Goal: Task Accomplishment & Management: Complete application form

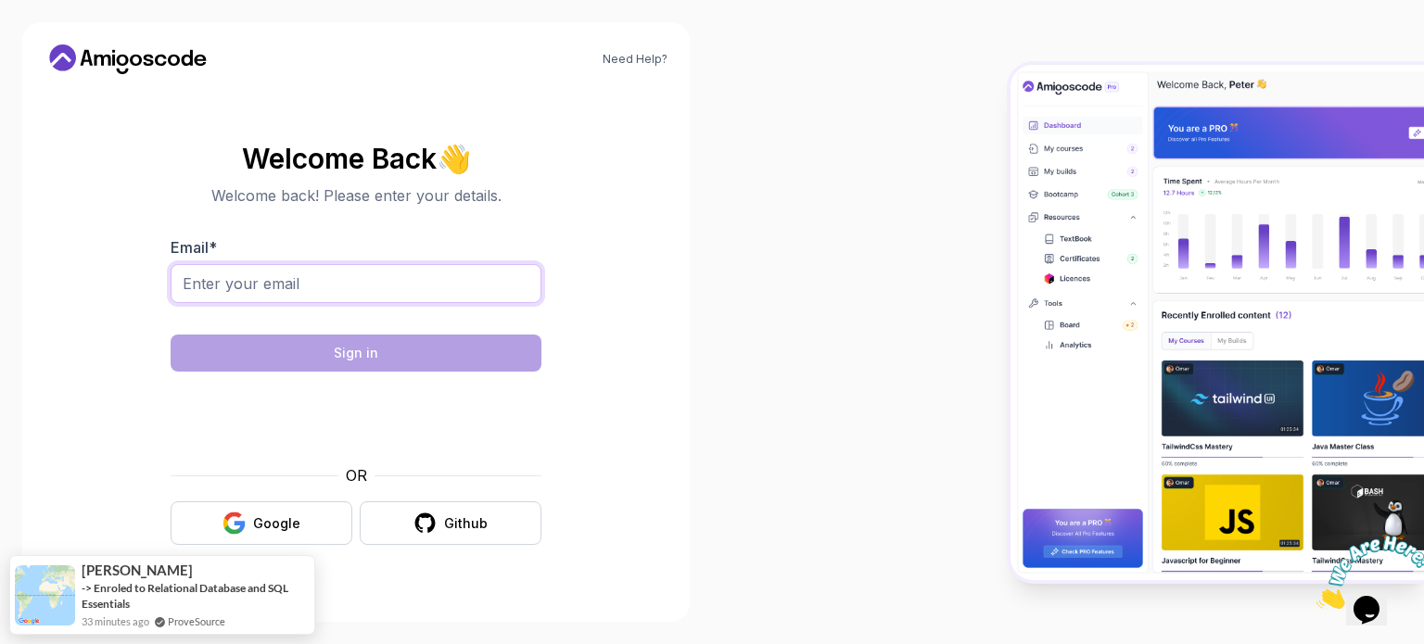
click at [338, 283] on input "Email *" at bounding box center [356, 283] width 371 height 39
type input "[EMAIL_ADDRESS][PERSON_NAME][DOMAIN_NAME]"
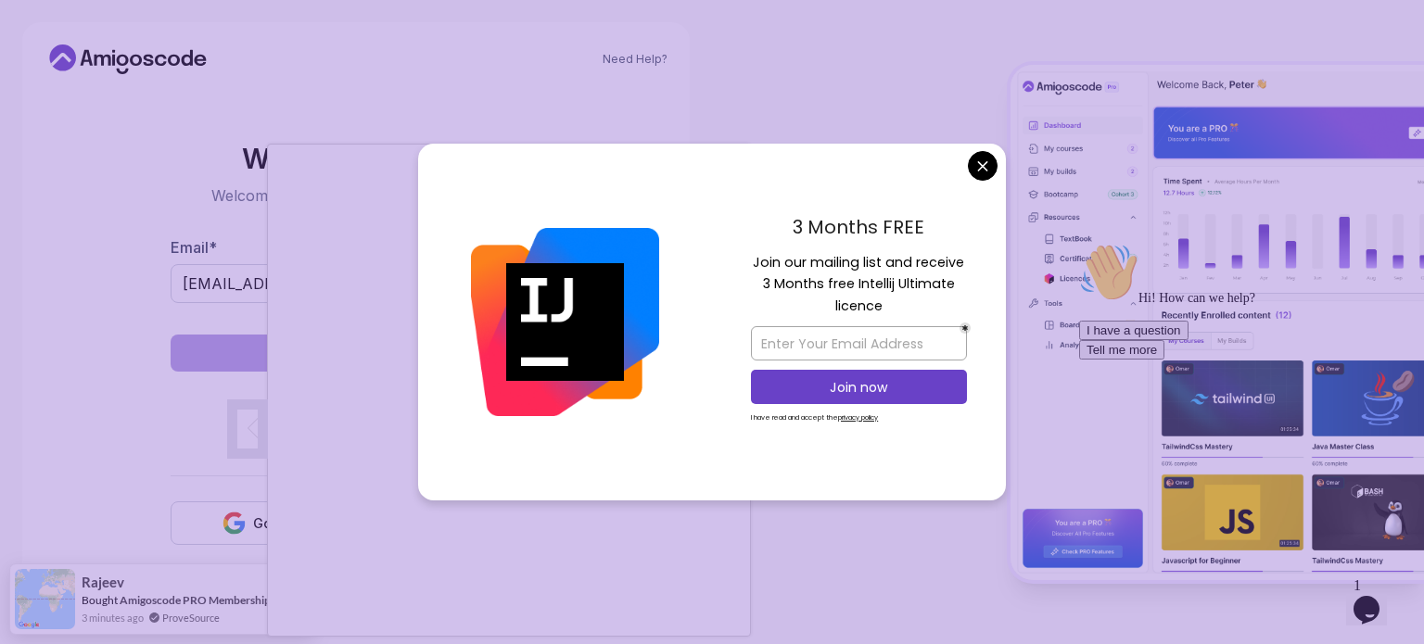
click at [987, 164] on body "Need Help? Welcome Back 👋 Welcome back! Please enter your details. Email * mahf…" at bounding box center [712, 322] width 1424 height 644
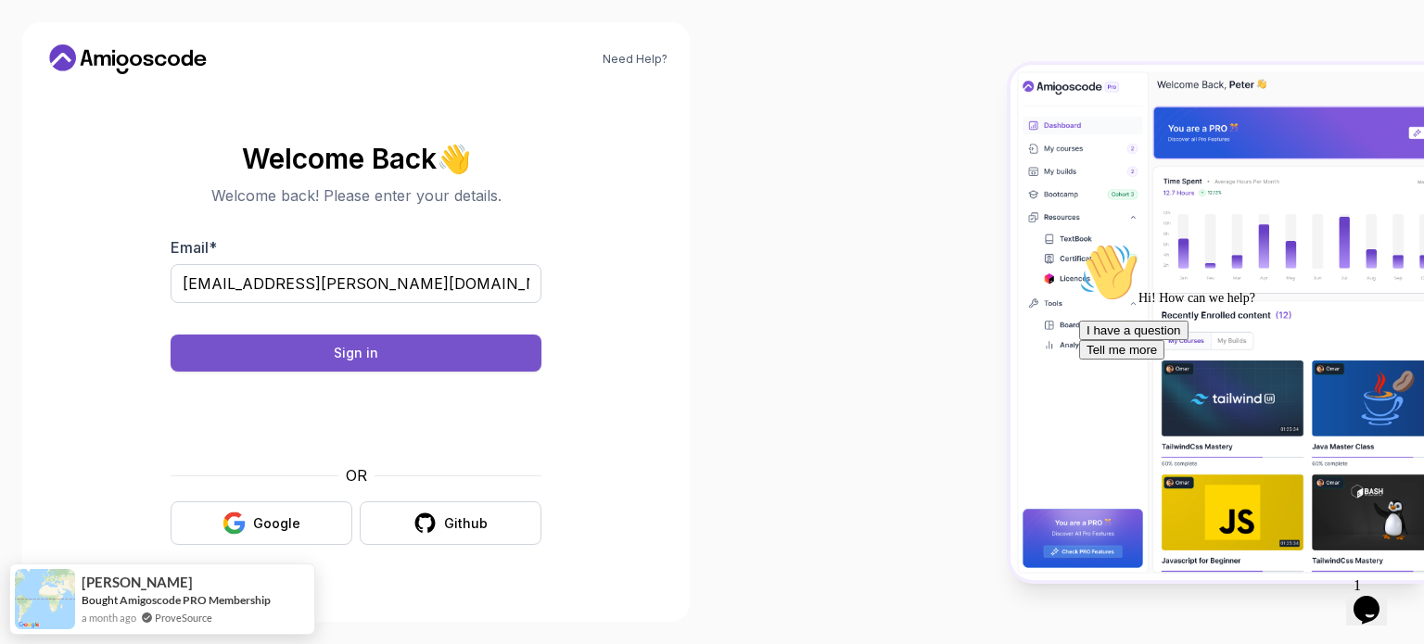
click at [360, 353] on div "Sign in" at bounding box center [356, 353] width 45 height 19
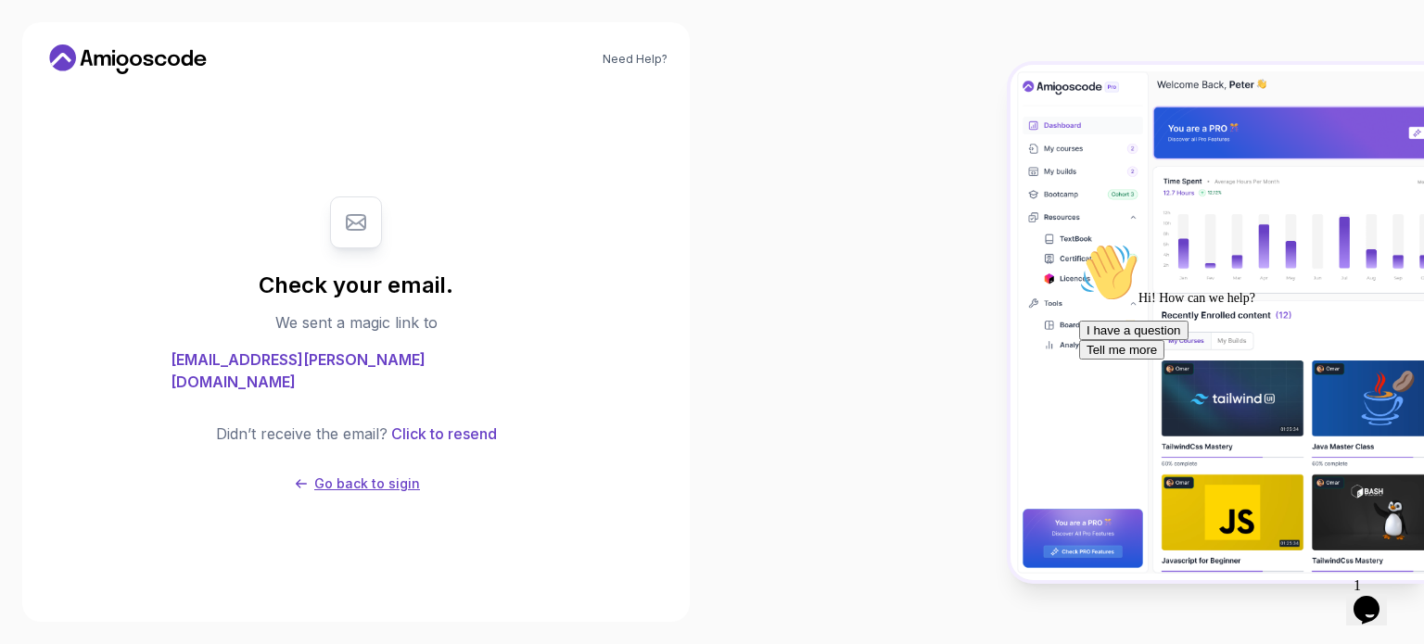
click at [364, 475] on p "Go back to sigin" at bounding box center [367, 484] width 106 height 19
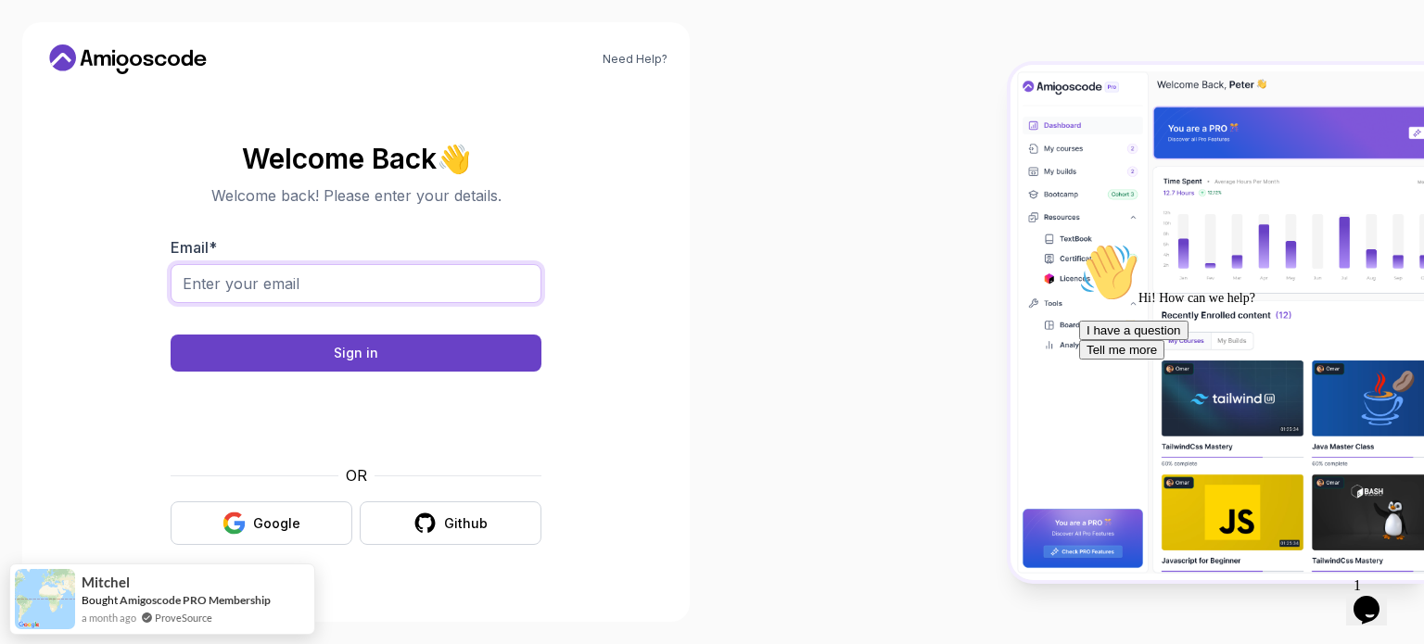
click at [312, 290] on input "Email *" at bounding box center [356, 283] width 371 height 39
type input "mahfooz.lakhani@gmail.com"
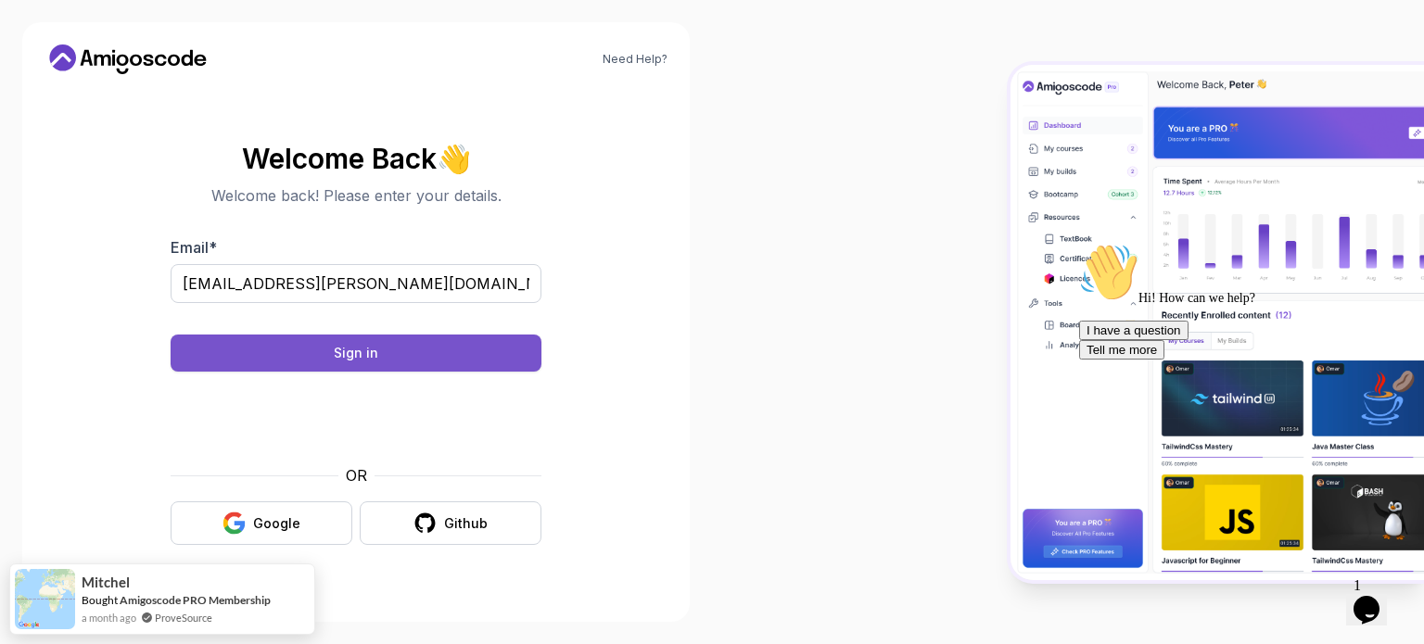
click at [334, 349] on button "Sign in" at bounding box center [356, 353] width 371 height 37
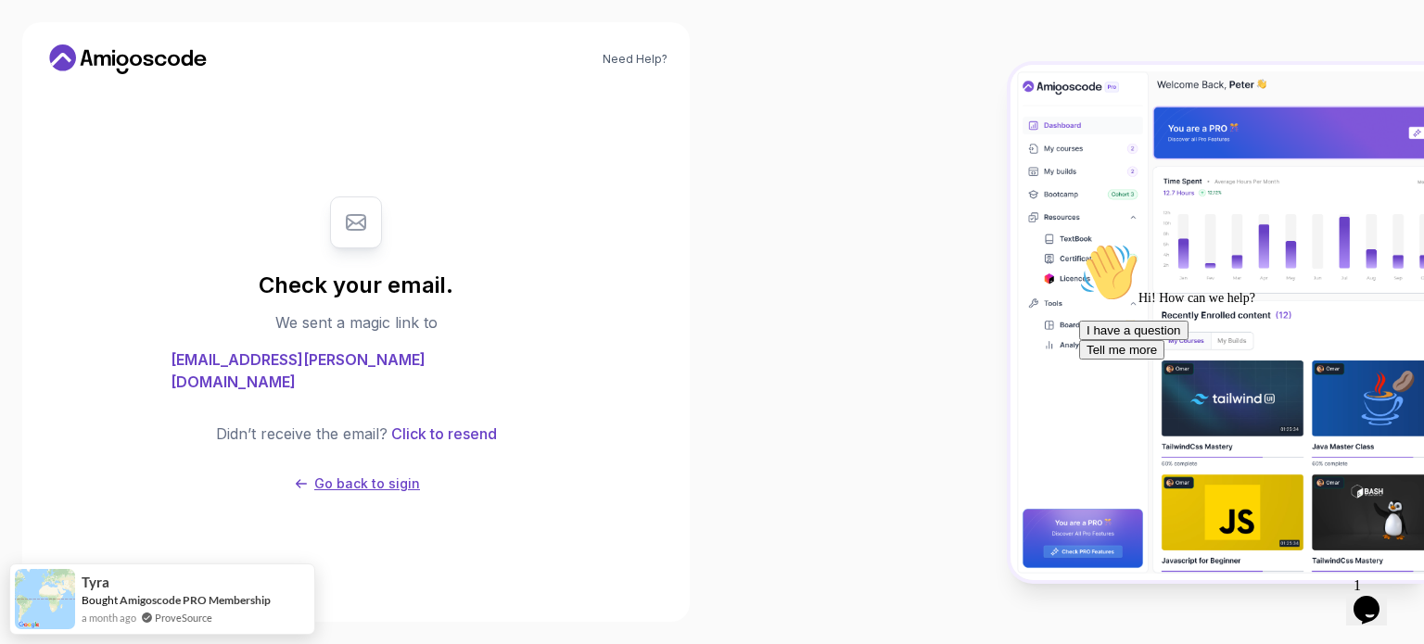
click at [367, 475] on p "Go back to sigin" at bounding box center [367, 484] width 106 height 19
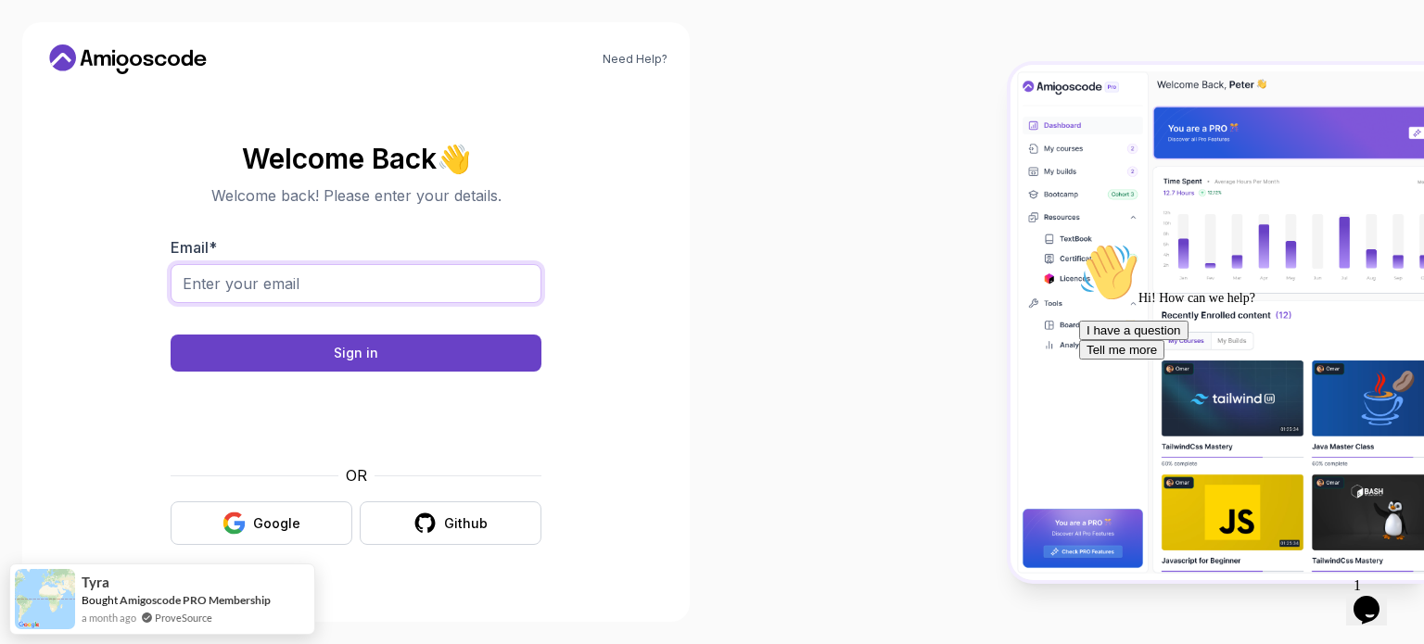
click at [343, 288] on input "Email *" at bounding box center [356, 283] width 371 height 39
type input "[EMAIL_ADDRESS][PERSON_NAME][DOMAIN_NAME]"
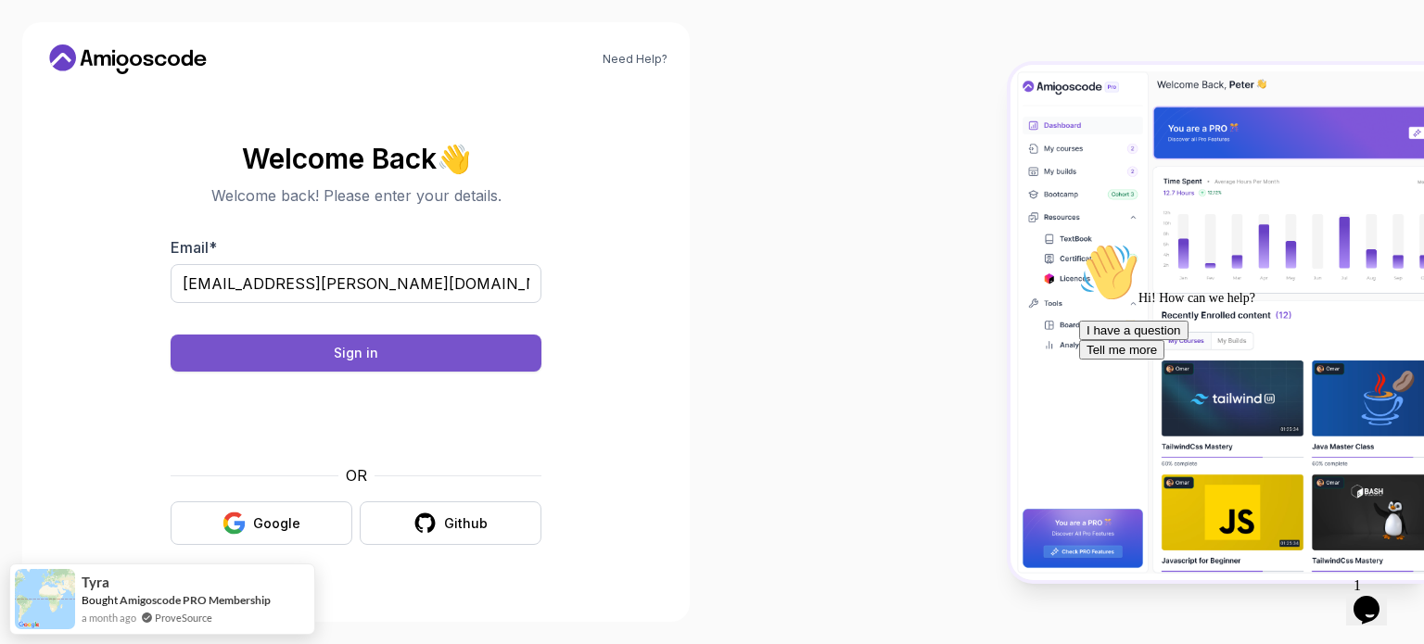
click at [362, 351] on div "Sign in" at bounding box center [356, 353] width 45 height 19
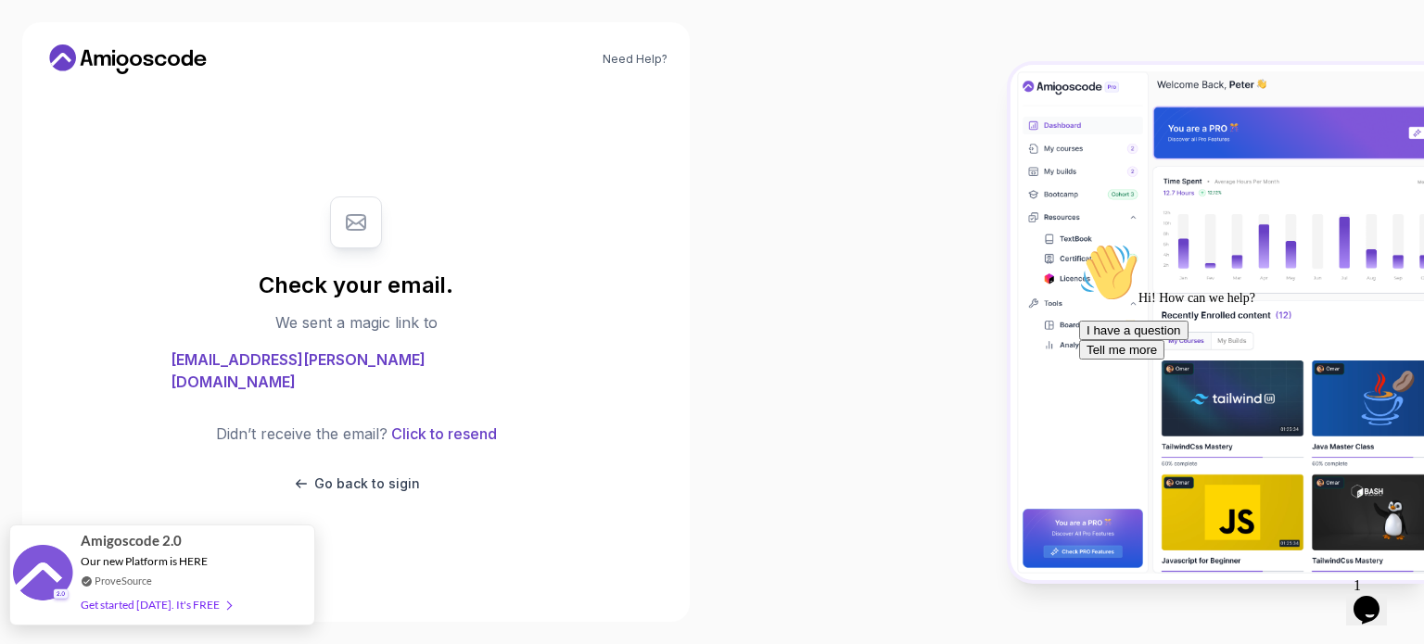
click at [144, 552] on div "Amigoscode 2.0 Our new Platform is HERE ProveSource Get started today. It's FREE" at bounding box center [155, 575] width 159 height 99
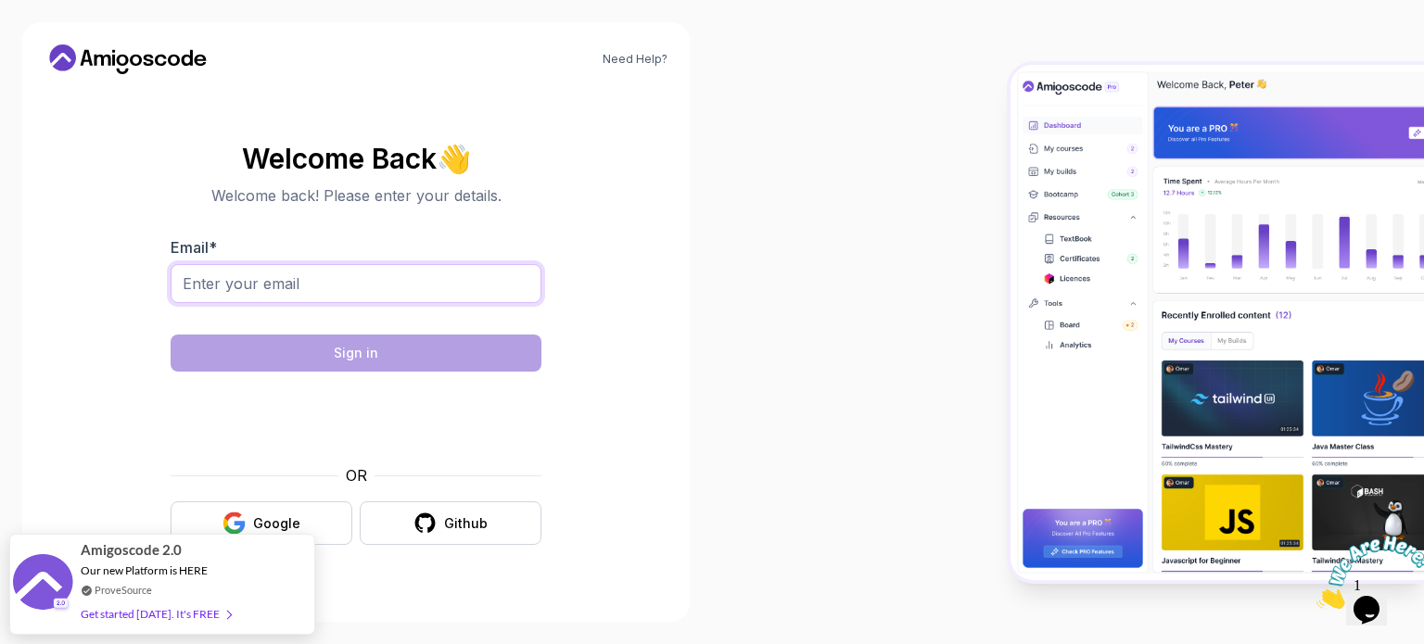
click at [389, 287] on input "Email *" at bounding box center [356, 283] width 371 height 39
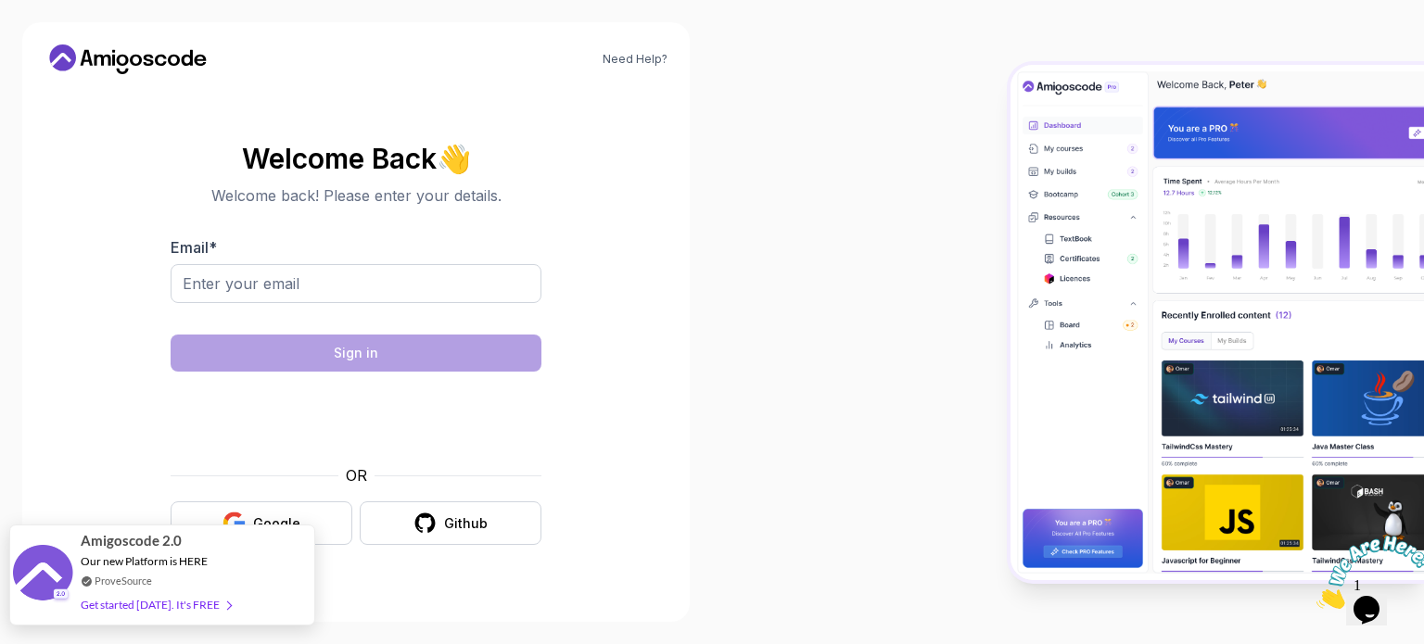
click at [149, 604] on div "Get started [DATE]. It's FREE" at bounding box center [156, 604] width 150 height 21
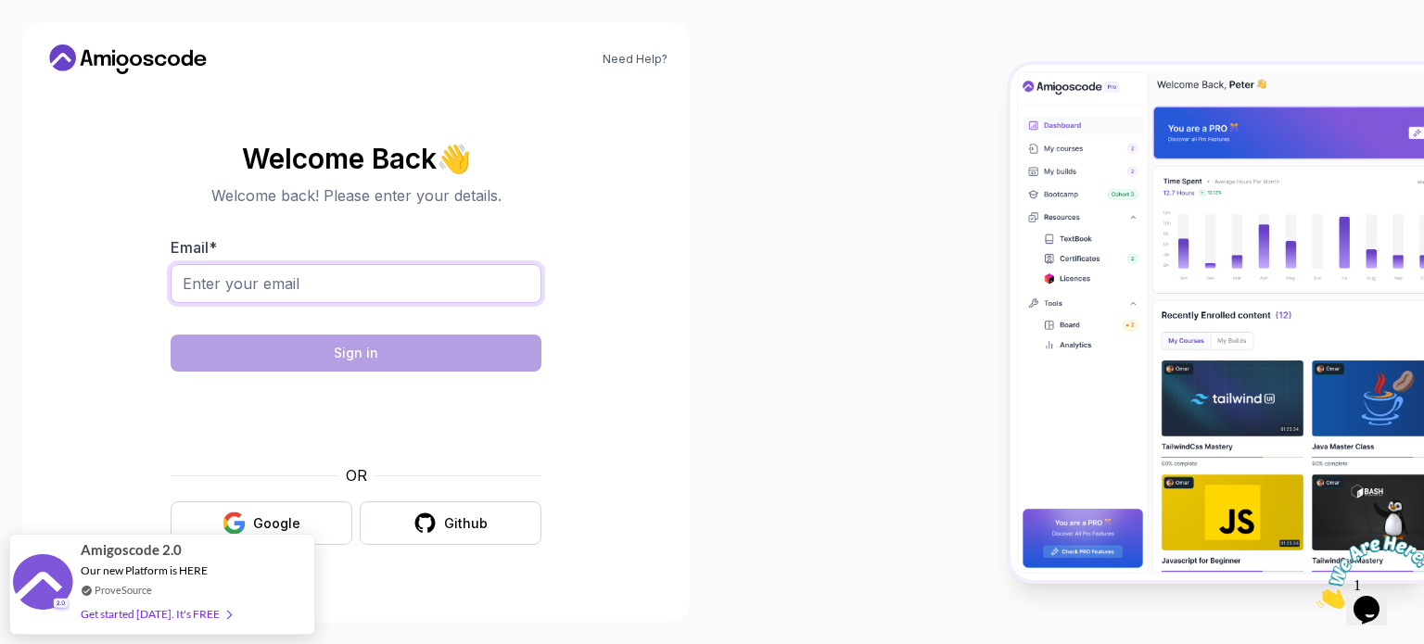
click at [327, 292] on input "Email *" at bounding box center [356, 283] width 371 height 39
type input "mahfooz.lakhani@gmail.com"
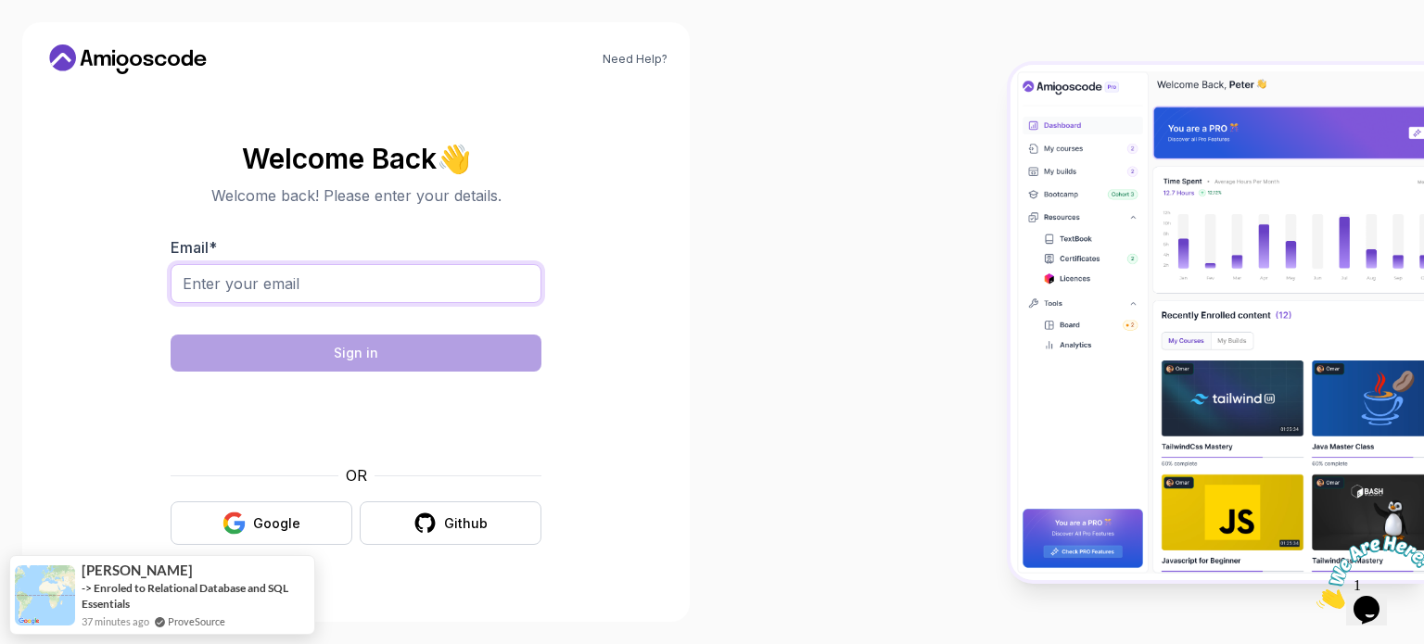
click at [348, 282] on input "Email *" at bounding box center [356, 283] width 371 height 39
type input "[EMAIL_ADDRESS][PERSON_NAME][DOMAIN_NAME]"
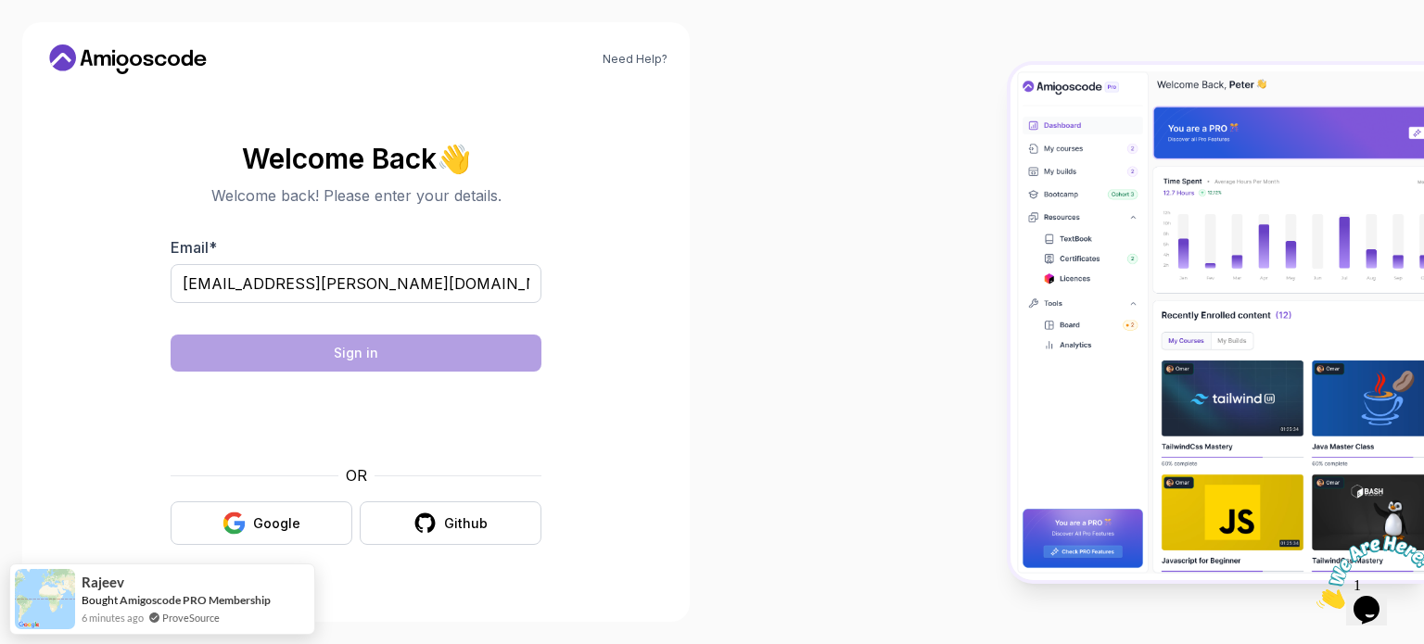
click at [55, 57] on icon at bounding box center [62, 58] width 27 height 27
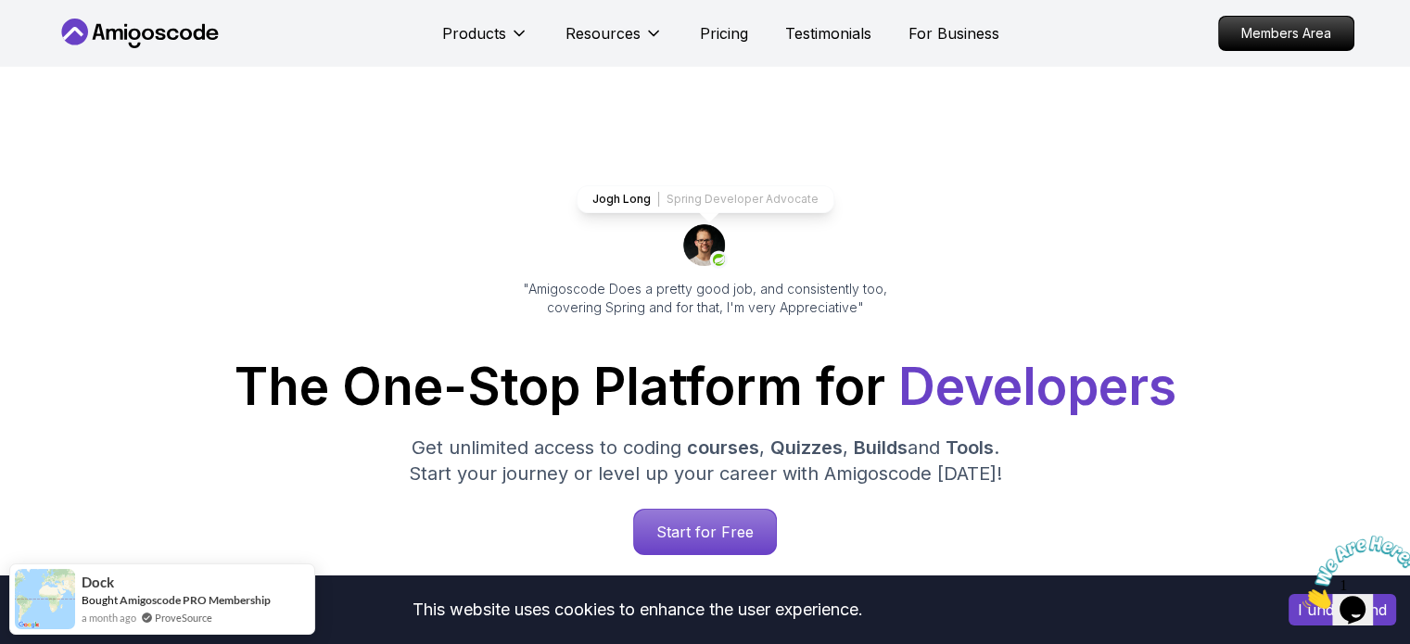
click at [1291, 37] on p "Members Area" at bounding box center [1286, 34] width 128 height 32
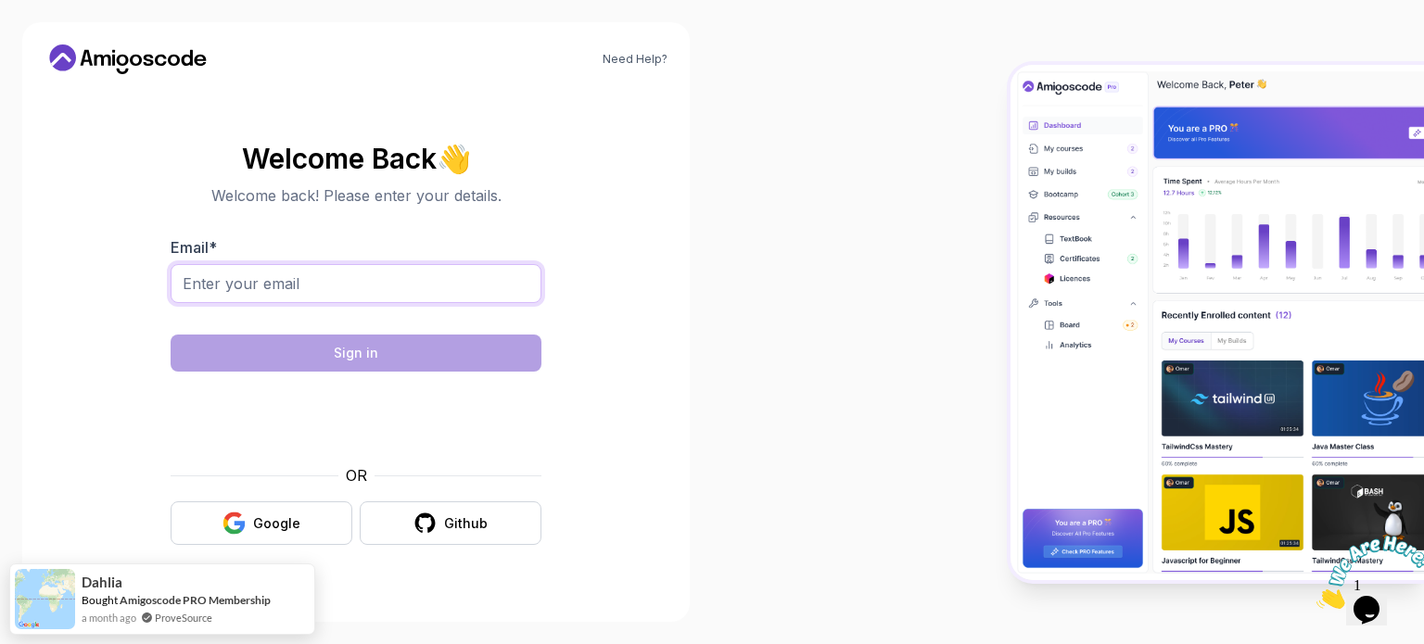
click at [289, 277] on input "Email *" at bounding box center [356, 283] width 371 height 39
type input "[EMAIL_ADDRESS][PERSON_NAME][DOMAIN_NAME]"
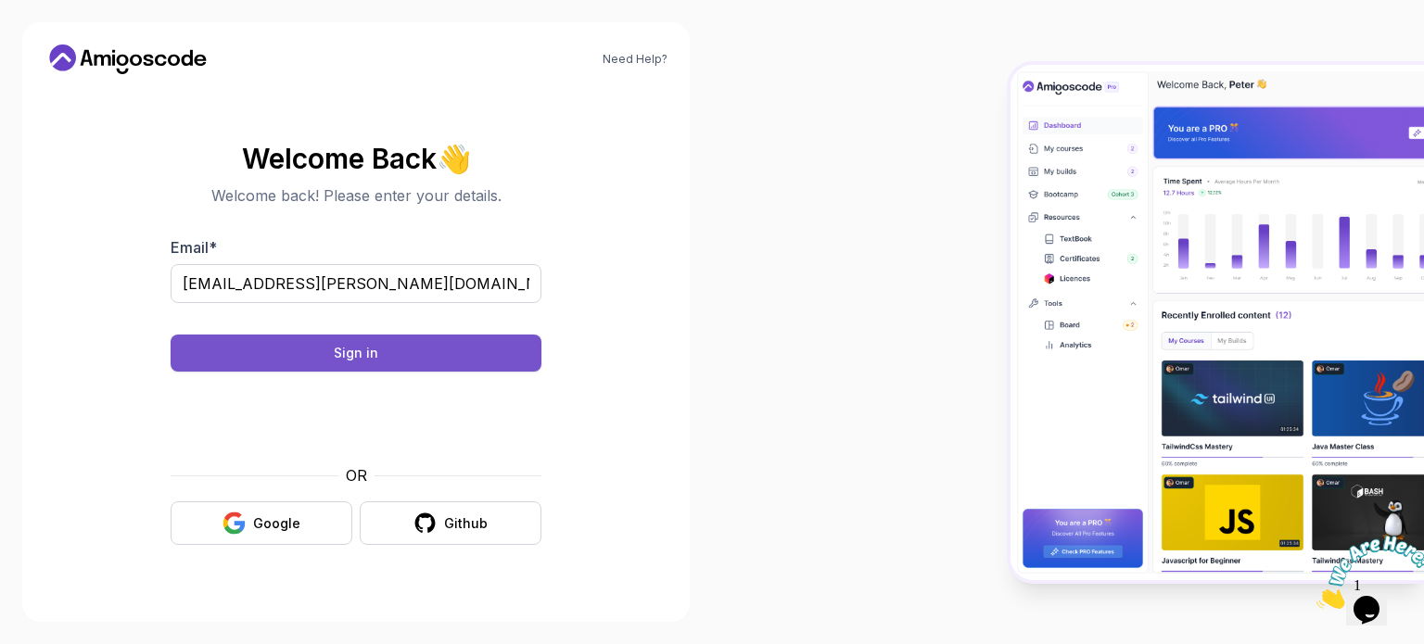
click at [364, 350] on div "Sign in" at bounding box center [356, 353] width 45 height 19
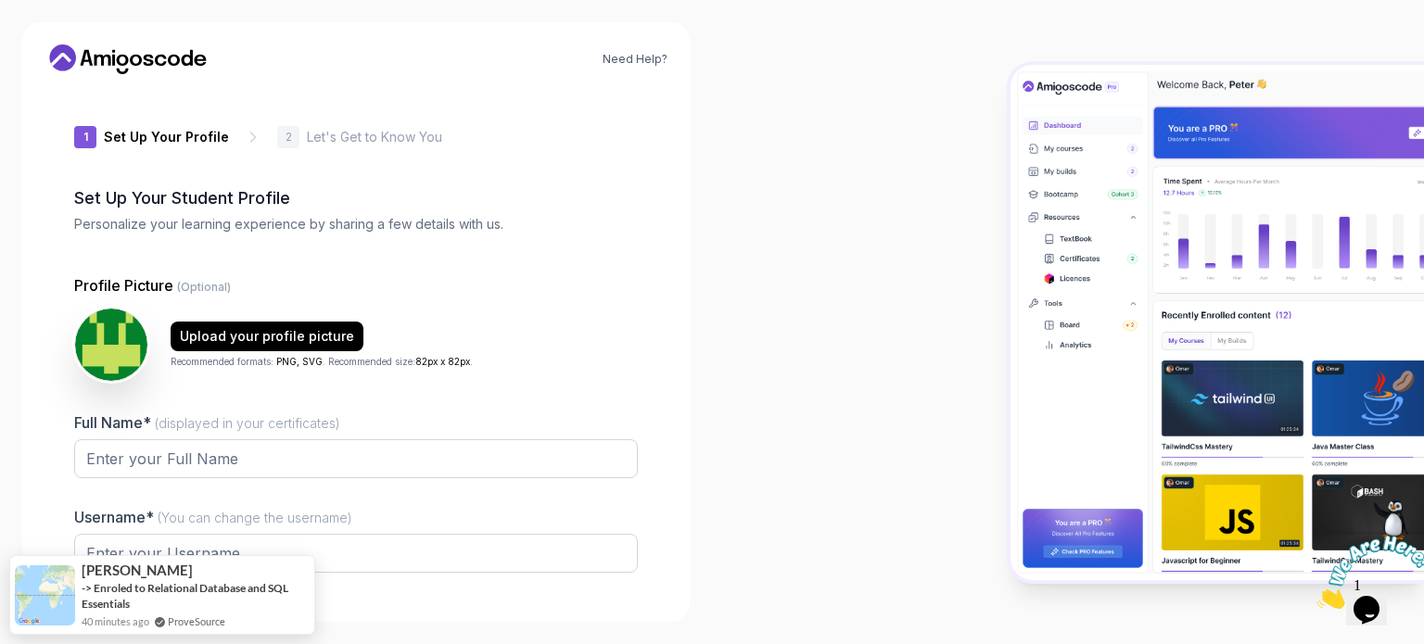
type input "spicycobra5acb3"
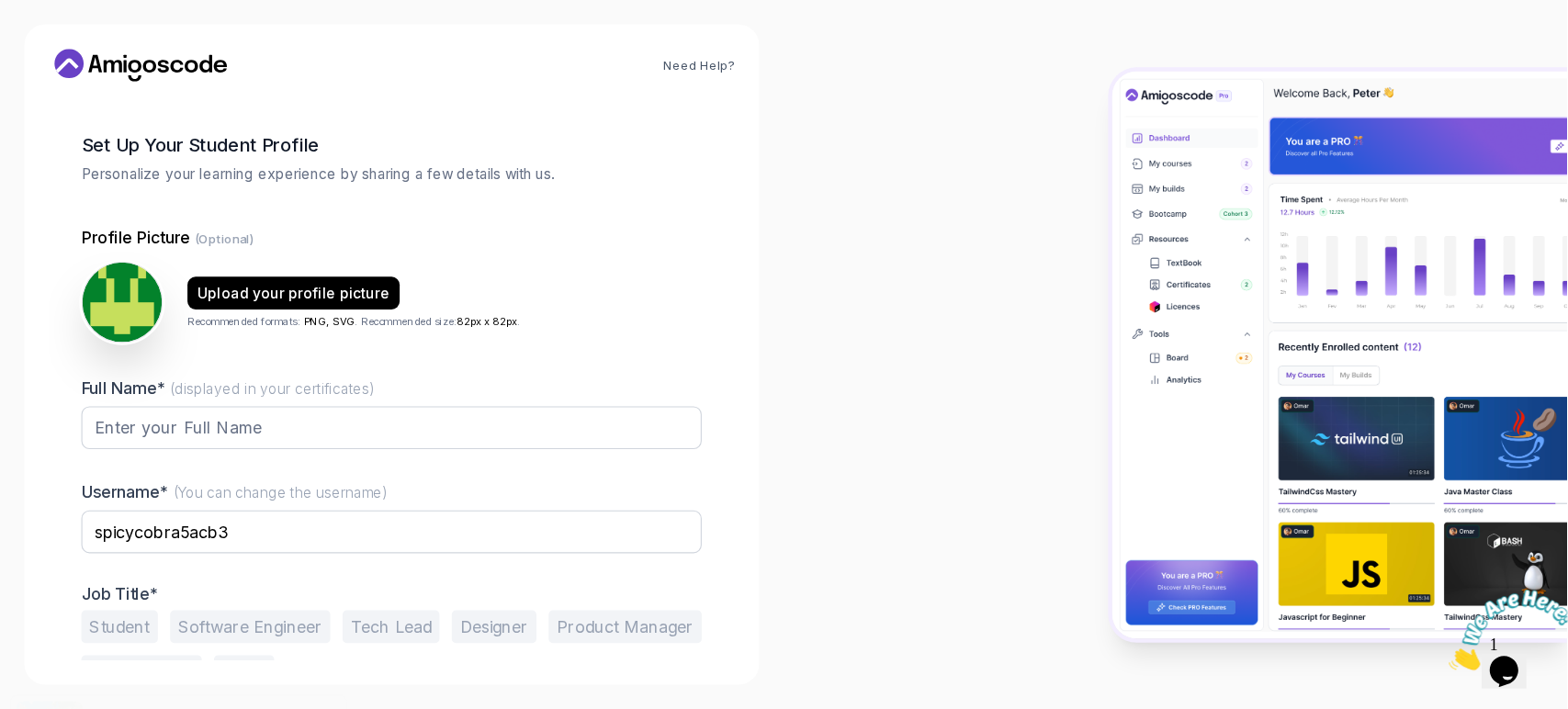
scroll to position [127, 0]
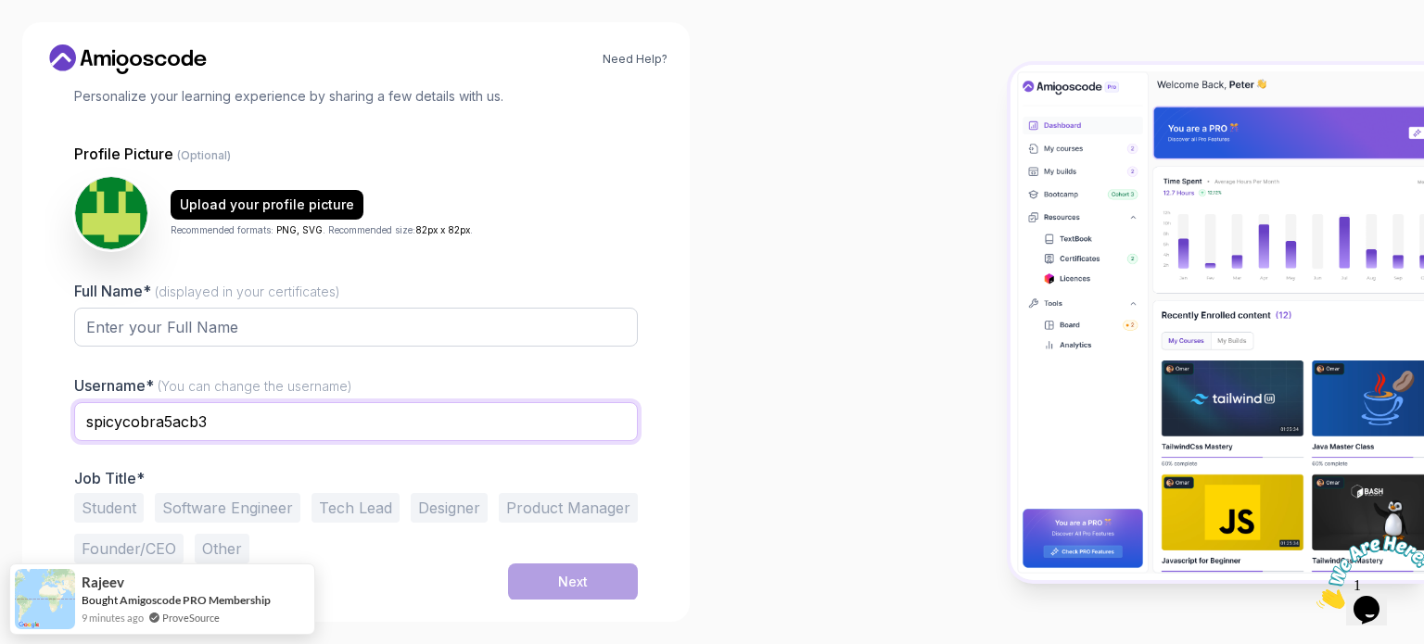
click at [249, 420] on input "spicycobra5acb3" at bounding box center [356, 421] width 564 height 39
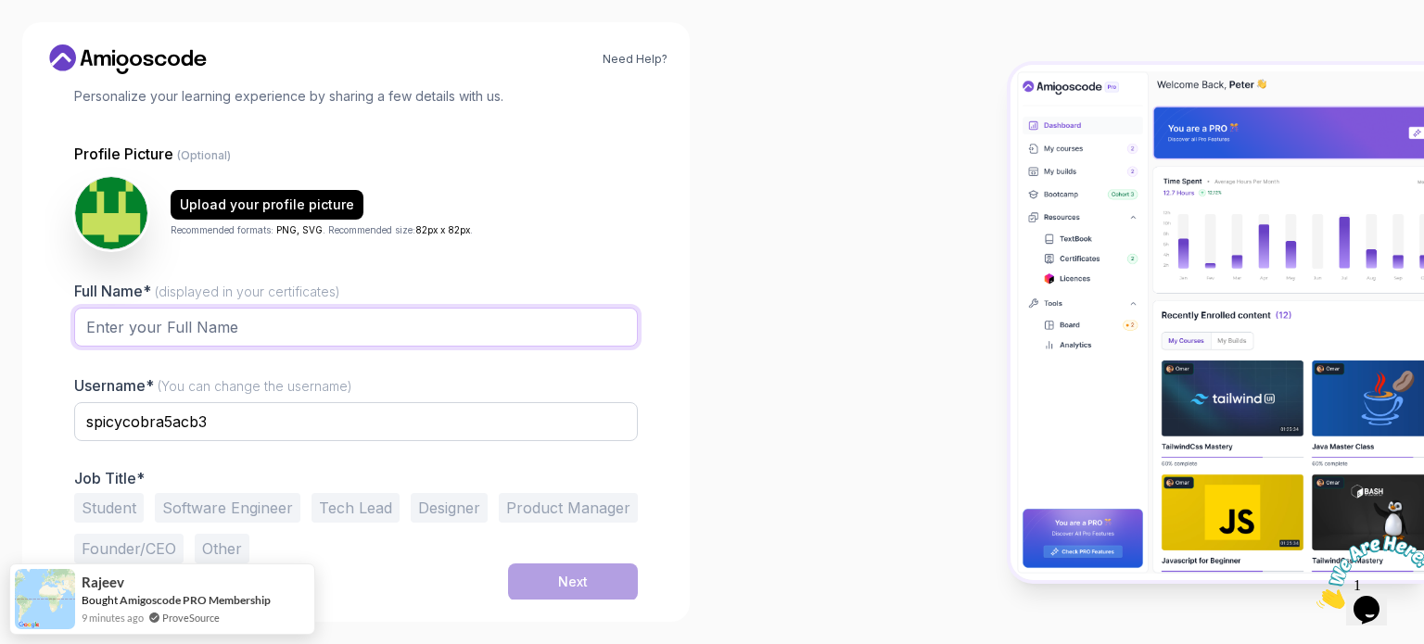
click at [251, 323] on input "Full Name* (displayed in your certificates)" at bounding box center [356, 327] width 564 height 39
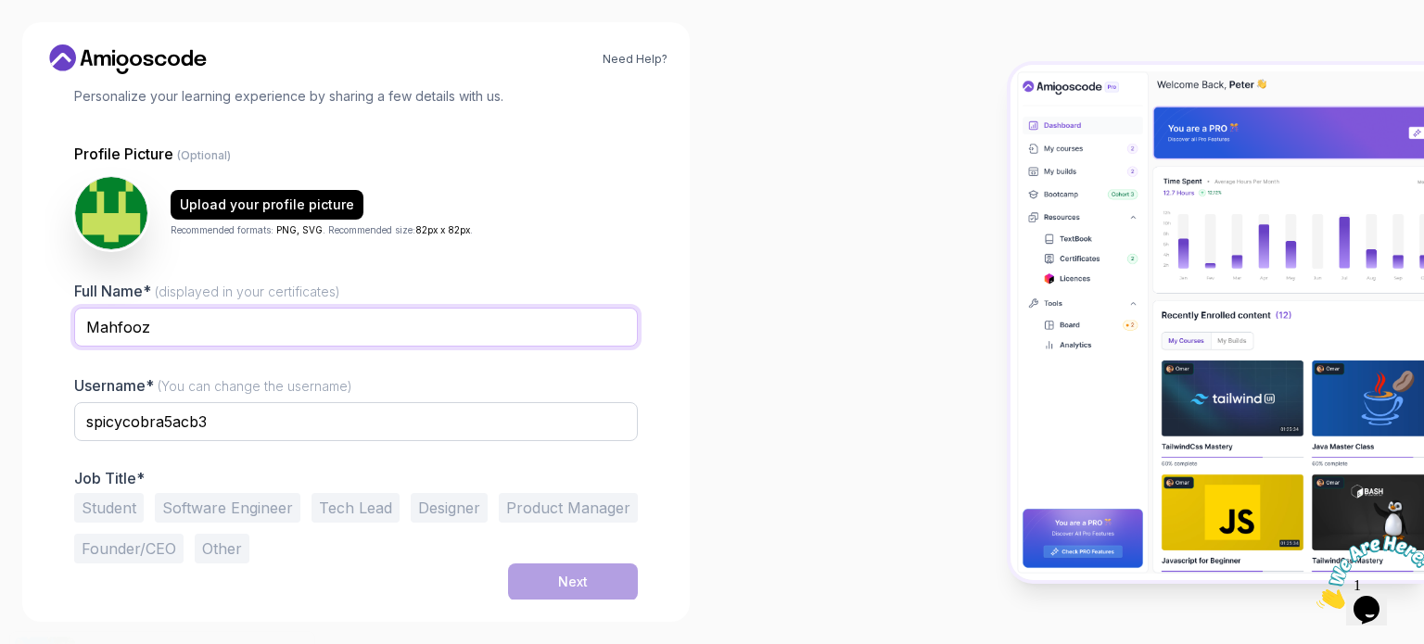
type input "Mahfooz"
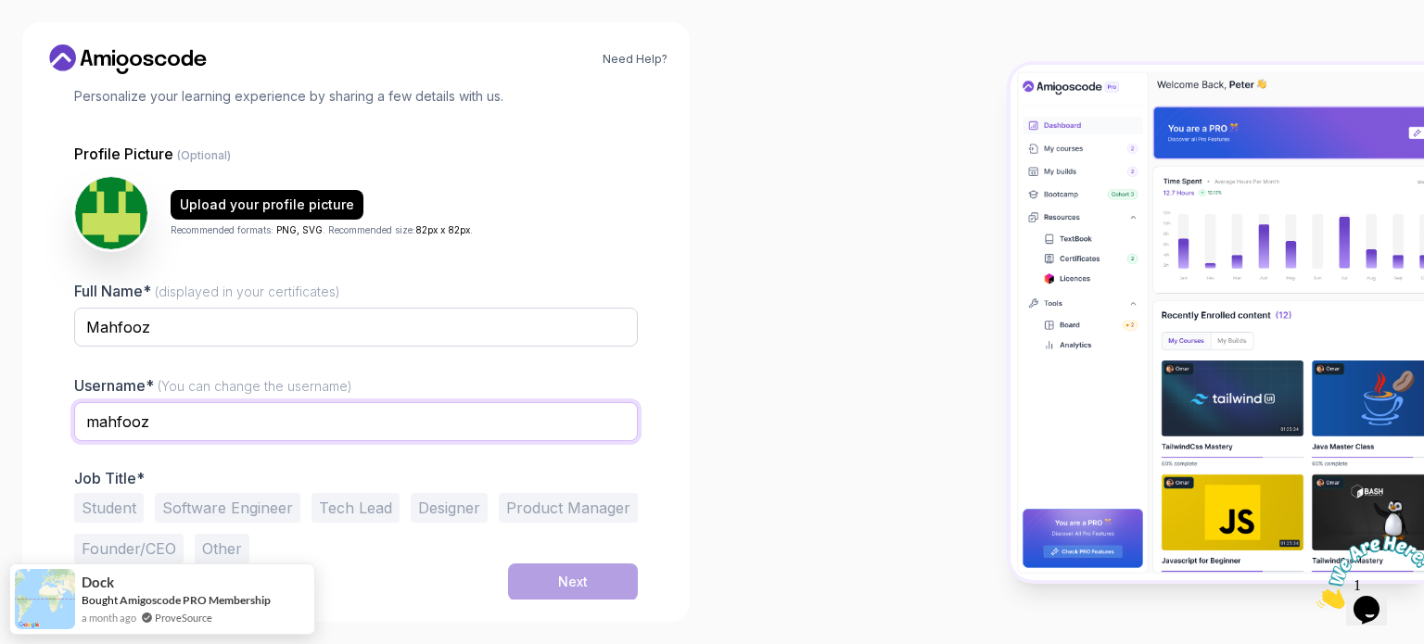
type input "mahfooz"
click at [867, 371] on div at bounding box center [1068, 322] width 712 height 644
click at [351, 507] on button "Tech Lead" at bounding box center [356, 508] width 88 height 30
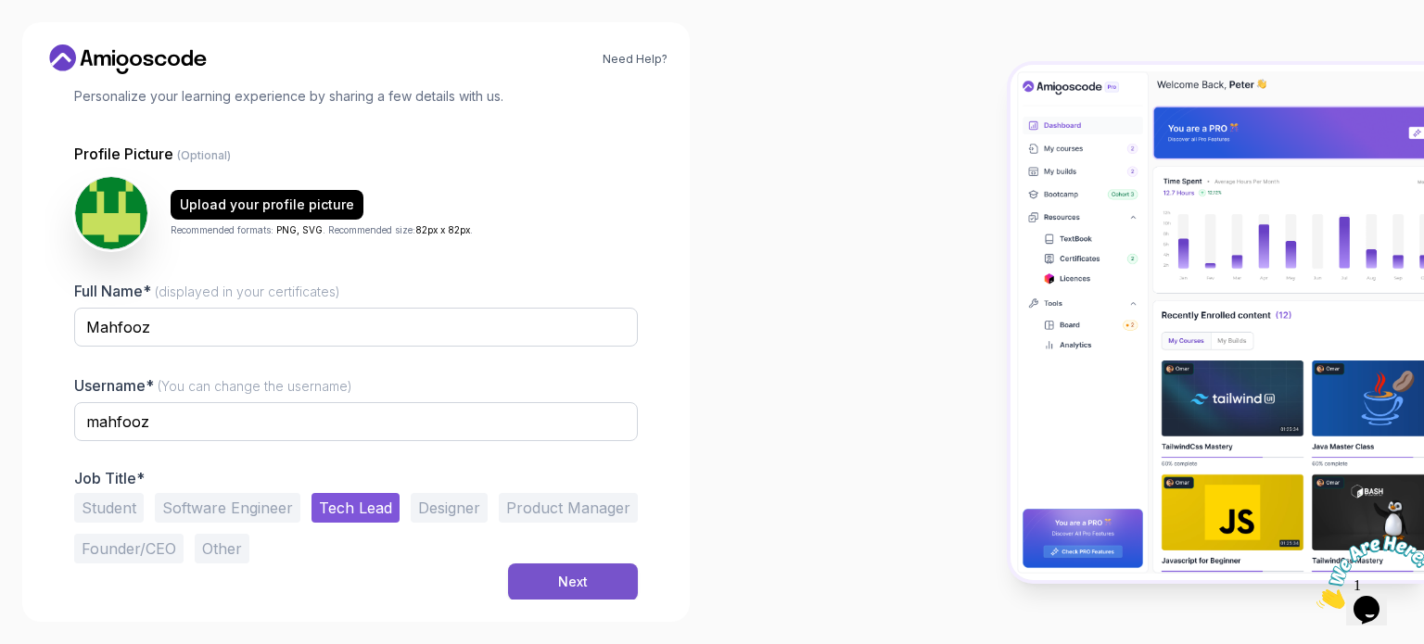
click at [590, 575] on button "Next" at bounding box center [573, 582] width 130 height 37
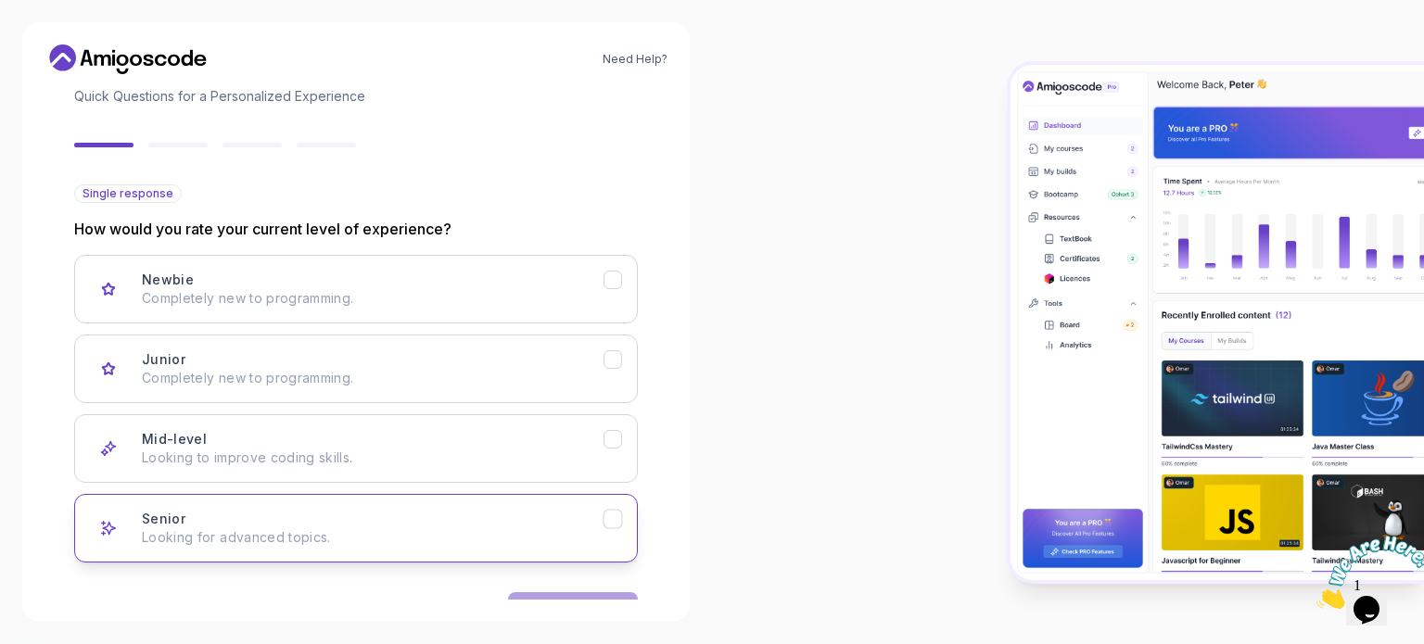
click at [357, 510] on div "Senior Looking for advanced topics." at bounding box center [373, 528] width 462 height 37
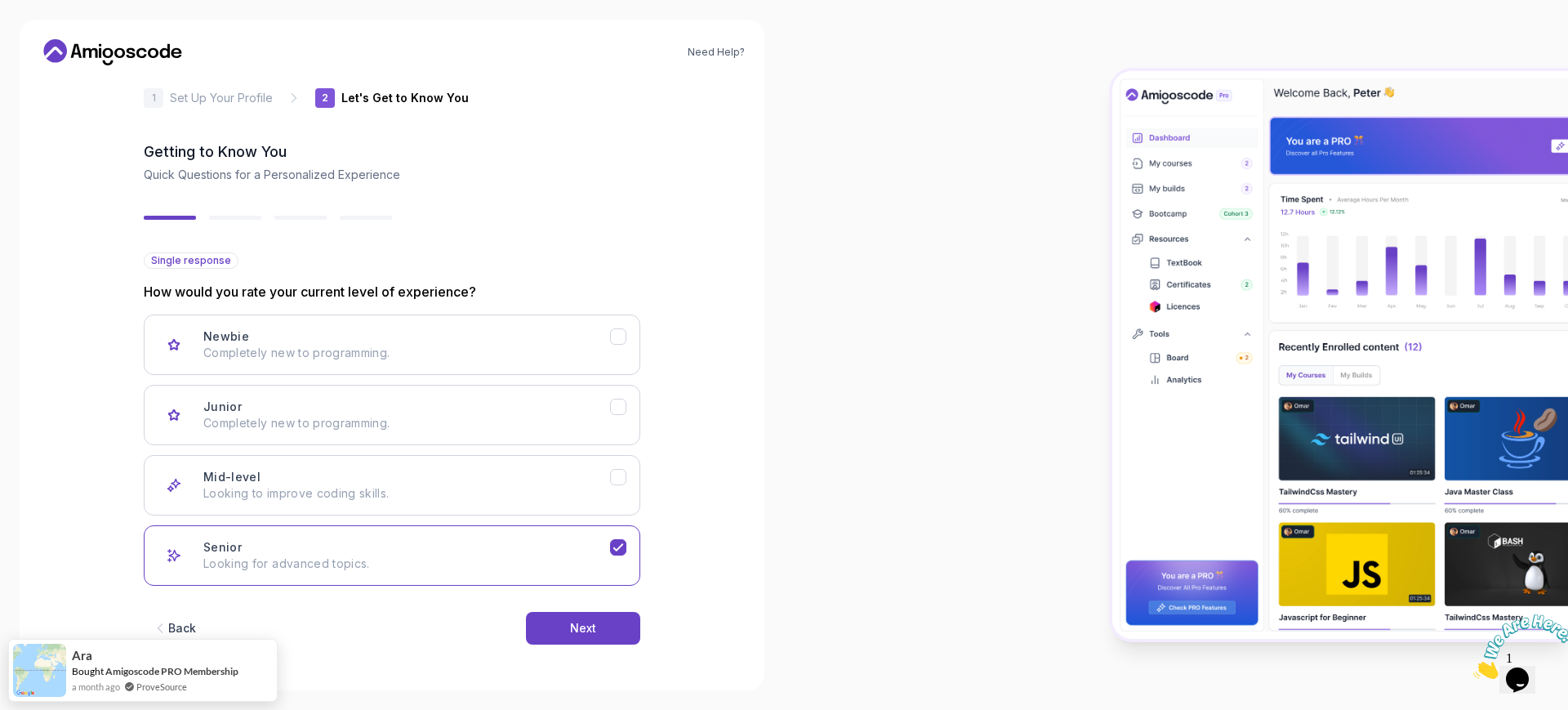
scroll to position [23, 0]
drag, startPoint x: 1069, startPoint y: 20, endPoint x: 862, endPoint y: 315, distance: 360.4
click at [860, 311] on div at bounding box center [1176, 355] width 784 height 710
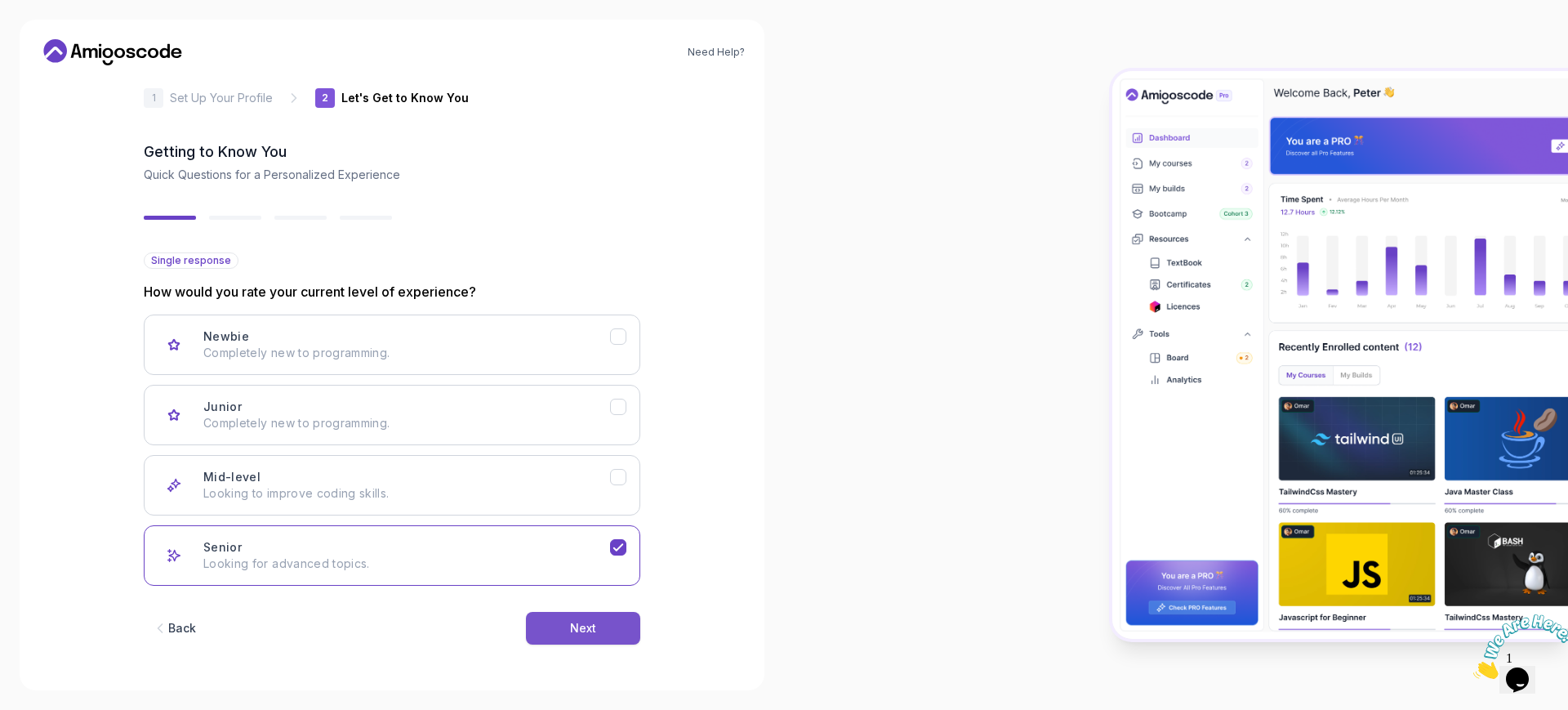
click at [603, 567] on button "Next" at bounding box center [583, 628] width 115 height 33
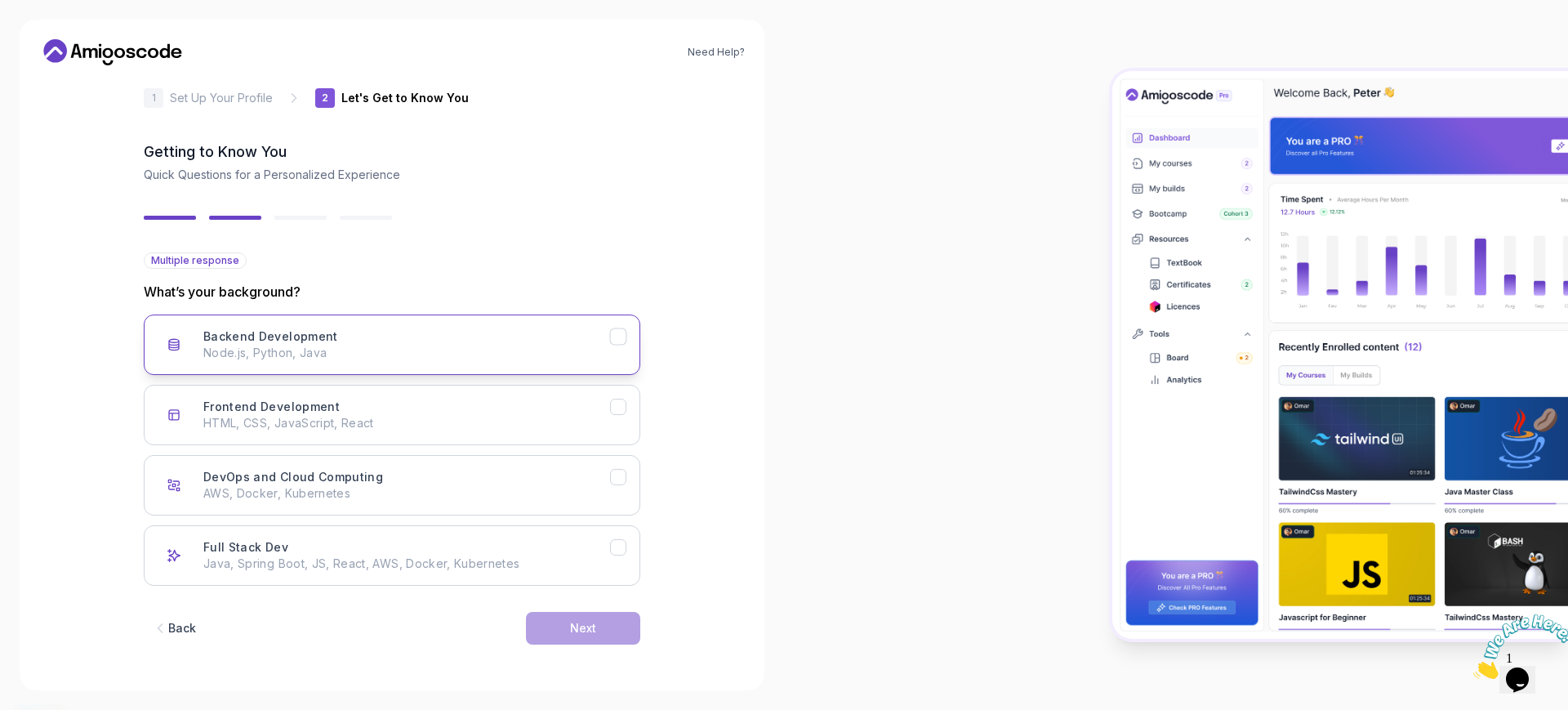
click at [372, 350] on p "Node.js, Python, Java" at bounding box center [407, 352] width 407 height 17
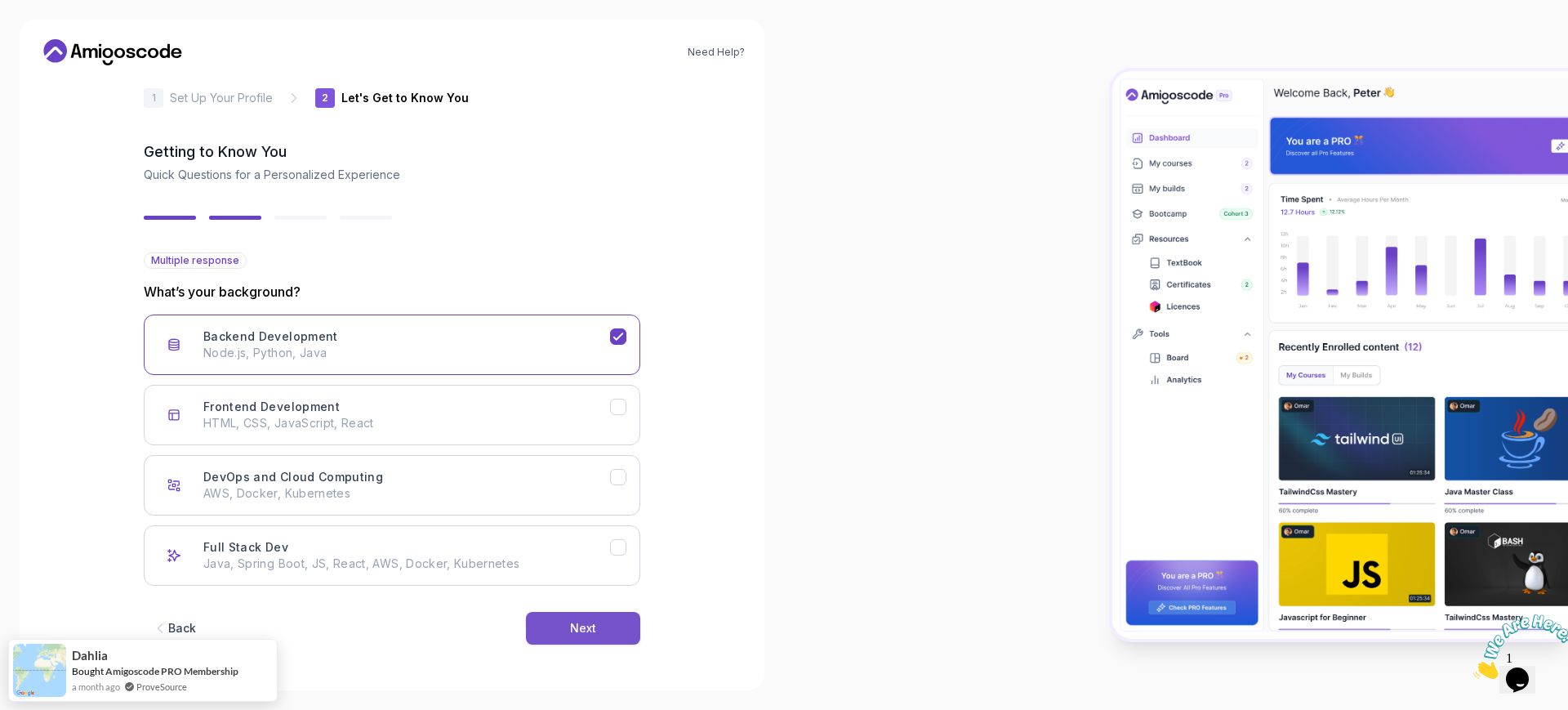
click at [581, 567] on div "Next" at bounding box center [583, 628] width 26 height 17
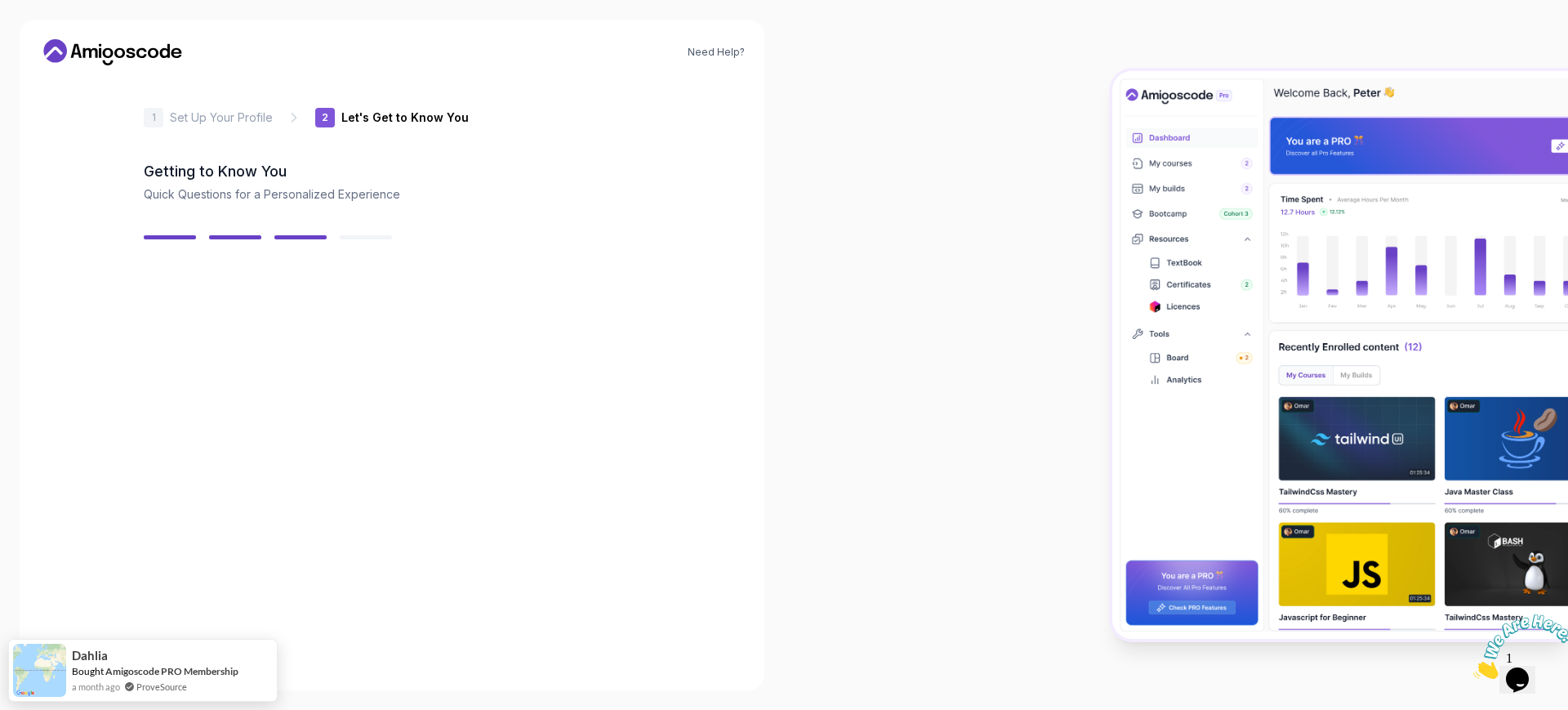
scroll to position [4, 0]
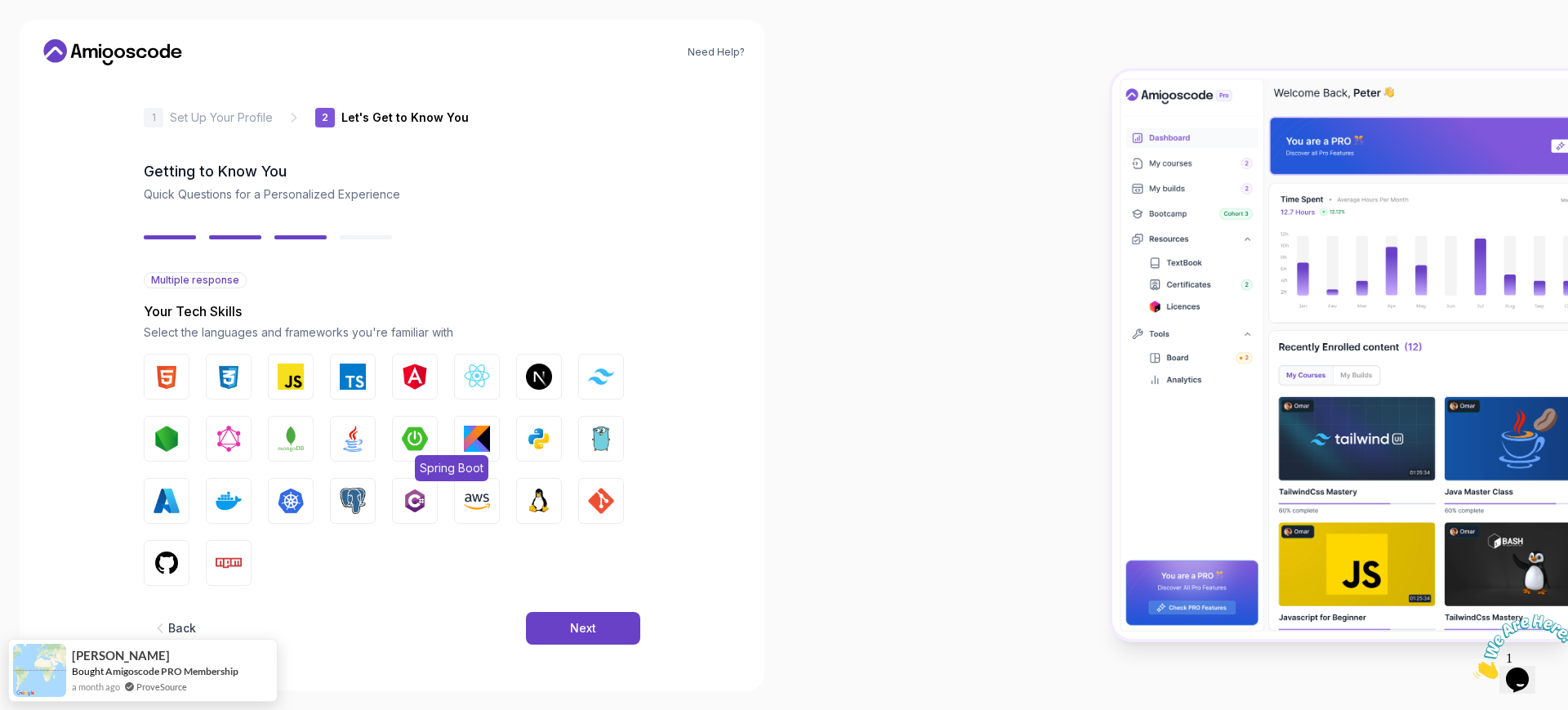
click at [406, 439] on img "button" at bounding box center [415, 439] width 26 height 26
click at [354, 442] on img "button" at bounding box center [353, 439] width 26 height 26
click at [481, 499] on img "button" at bounding box center [477, 501] width 26 height 26
click at [291, 503] on img "button" at bounding box center [291, 501] width 26 height 26
click at [228, 502] on img "button" at bounding box center [229, 501] width 26 height 26
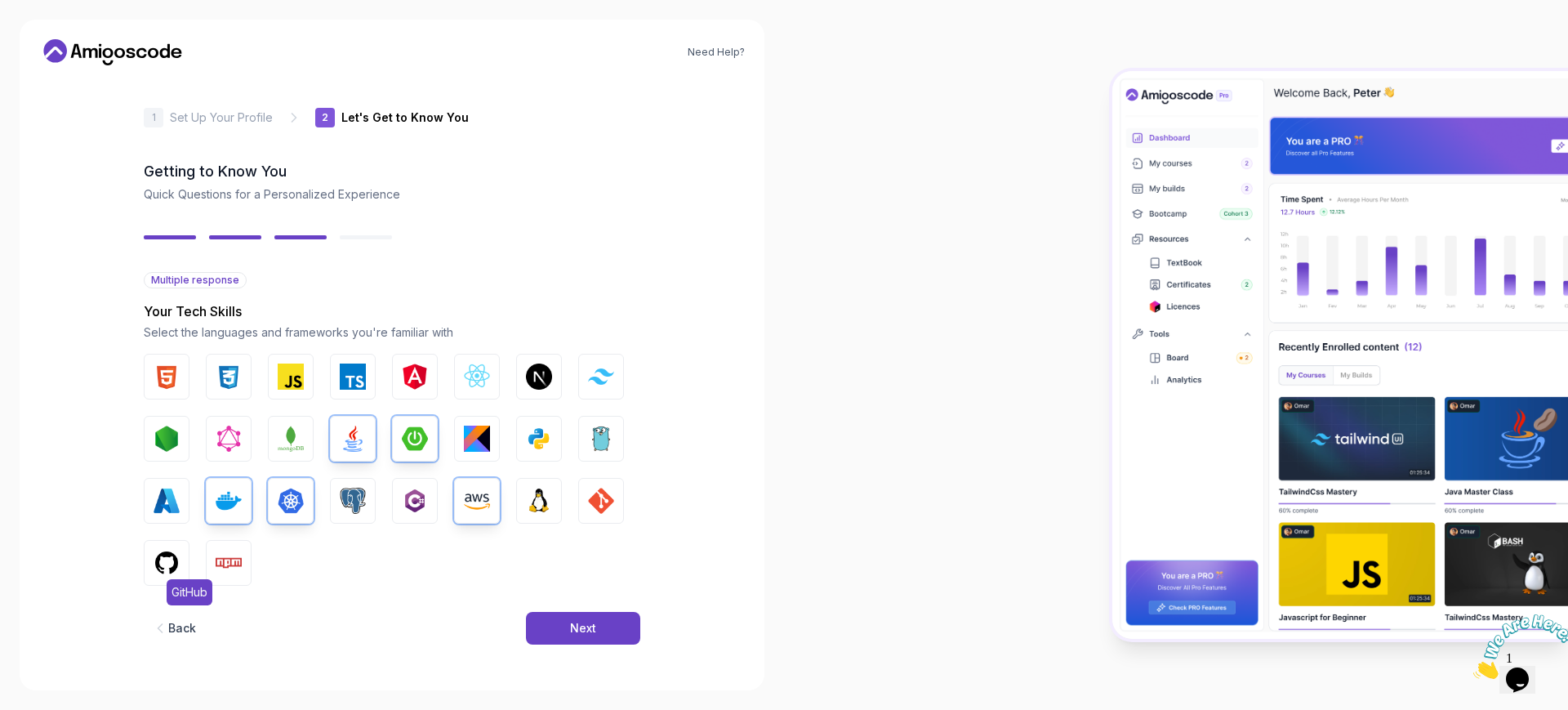
drag, startPoint x: 168, startPoint y: 558, endPoint x: 179, endPoint y: 558, distance: 11.0
click at [169, 558] on img "button" at bounding box center [166, 563] width 26 height 26
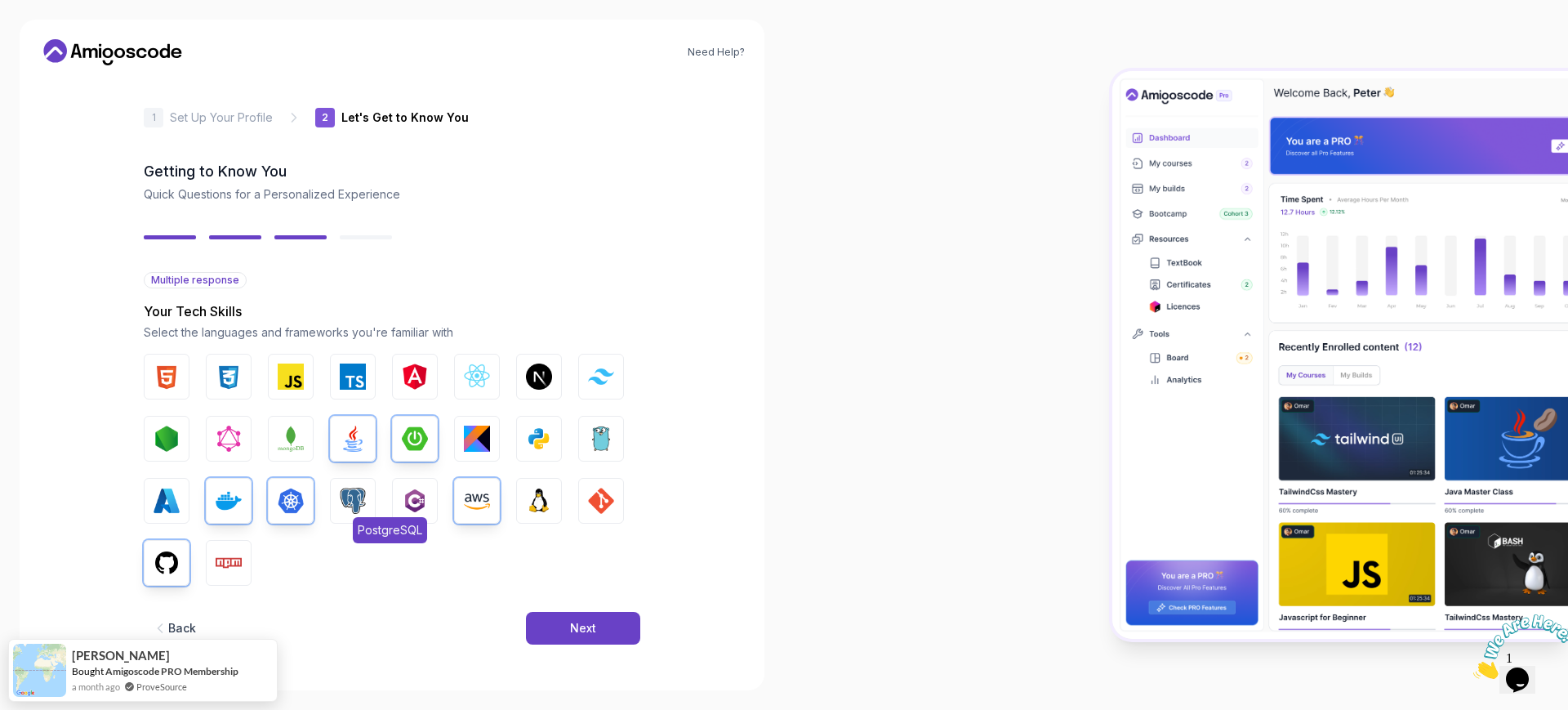
click at [357, 497] on img "button" at bounding box center [353, 501] width 26 height 26
click at [609, 505] on img "button" at bounding box center [602, 501] width 26 height 26
click at [590, 567] on div "Next" at bounding box center [583, 628] width 26 height 17
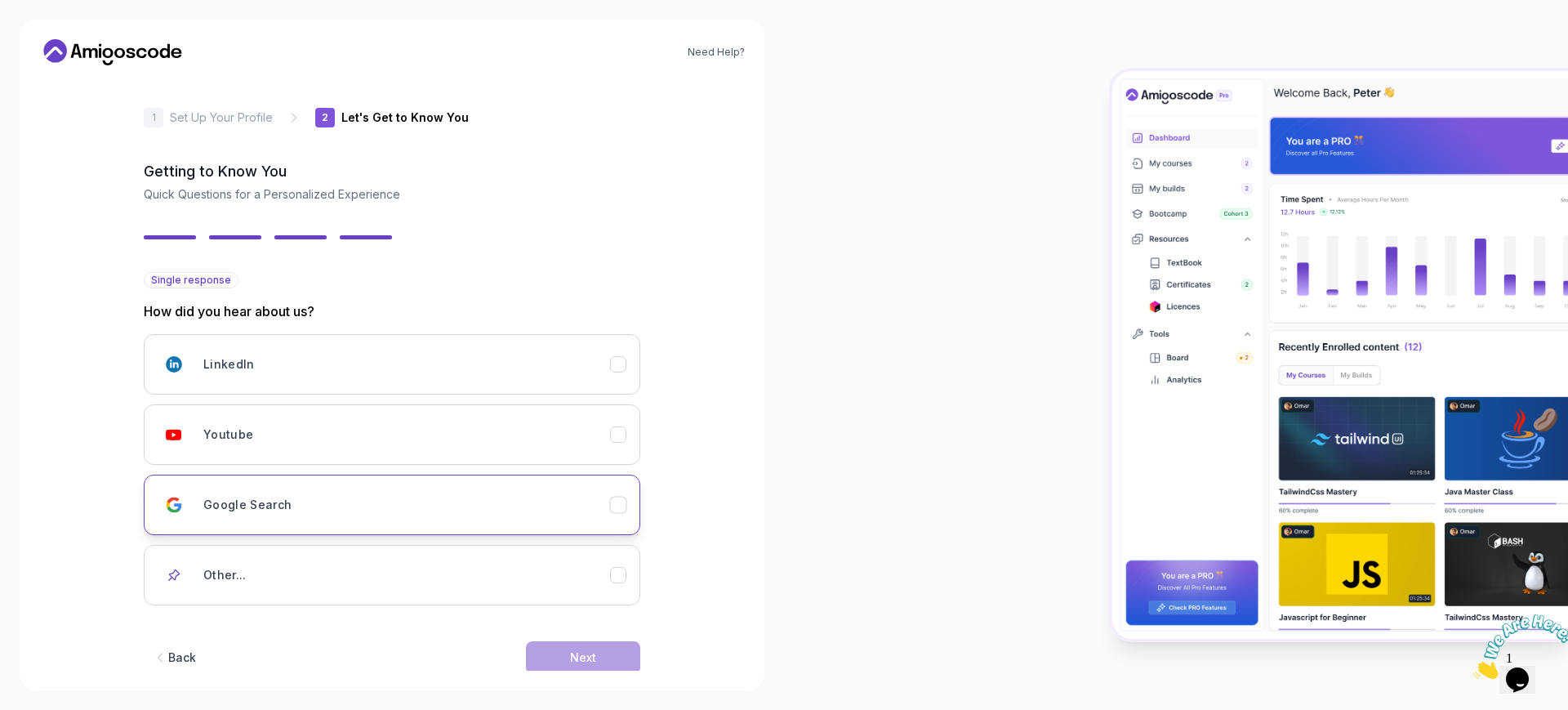
click at [288, 514] on div "Google Search" at bounding box center [407, 505] width 407 height 33
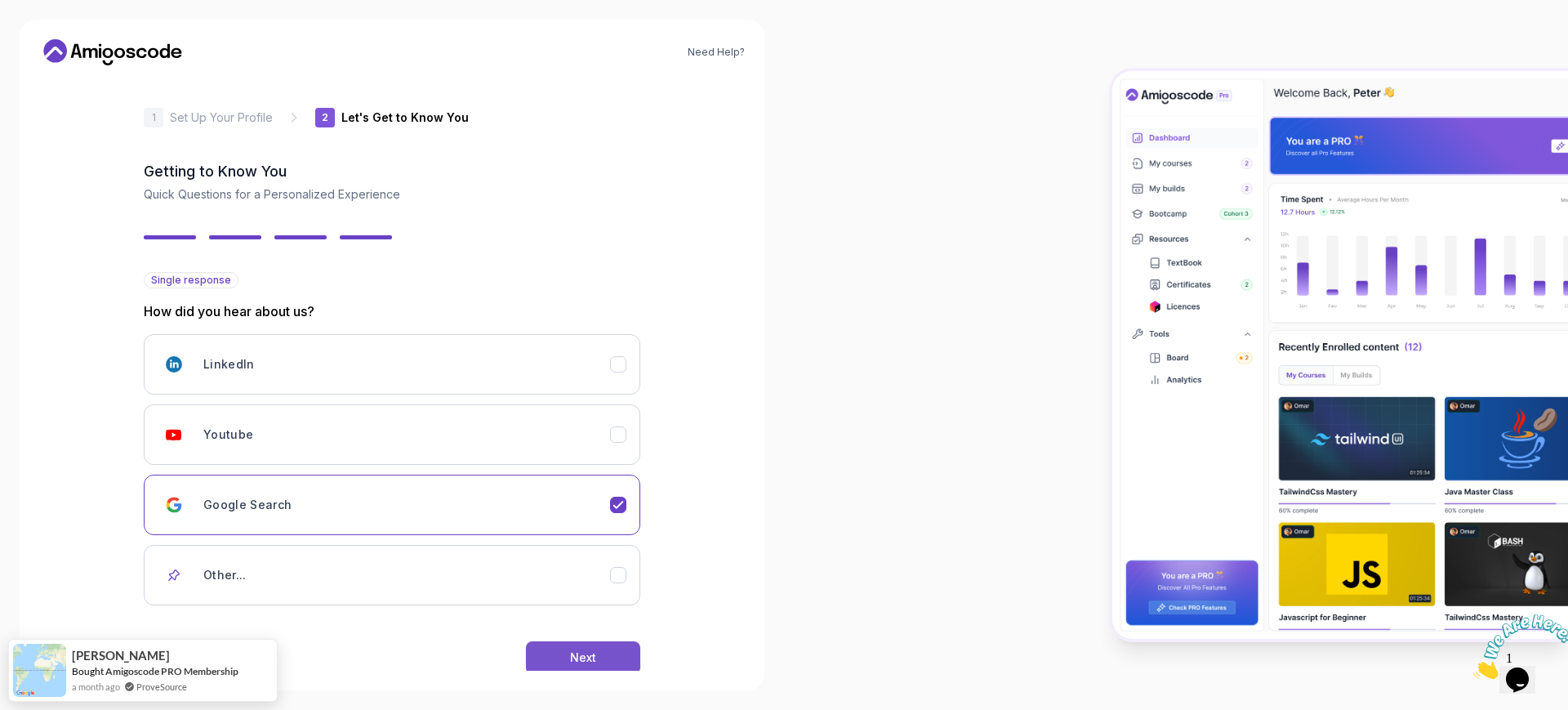
click at [576, 567] on div "Next" at bounding box center [583, 657] width 26 height 17
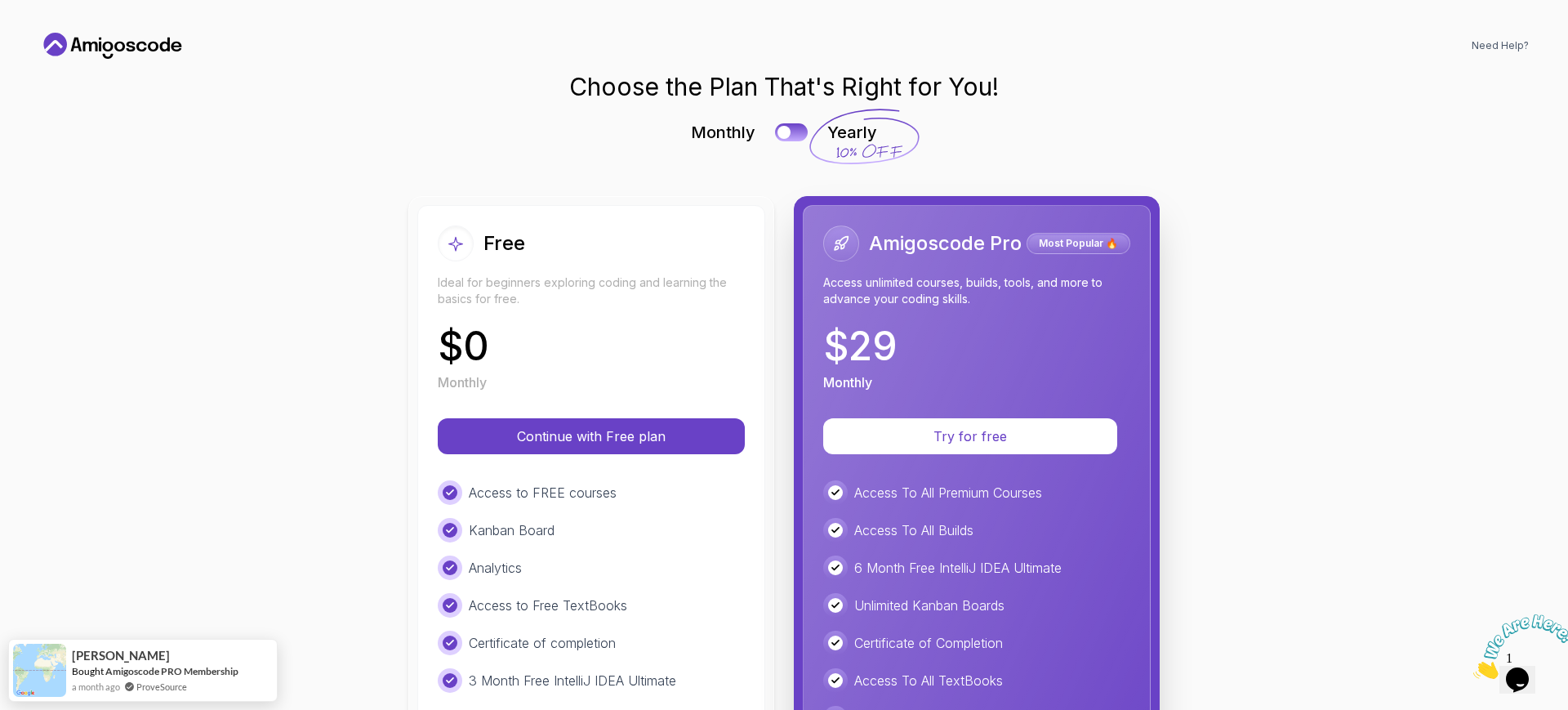
scroll to position [0, 0]
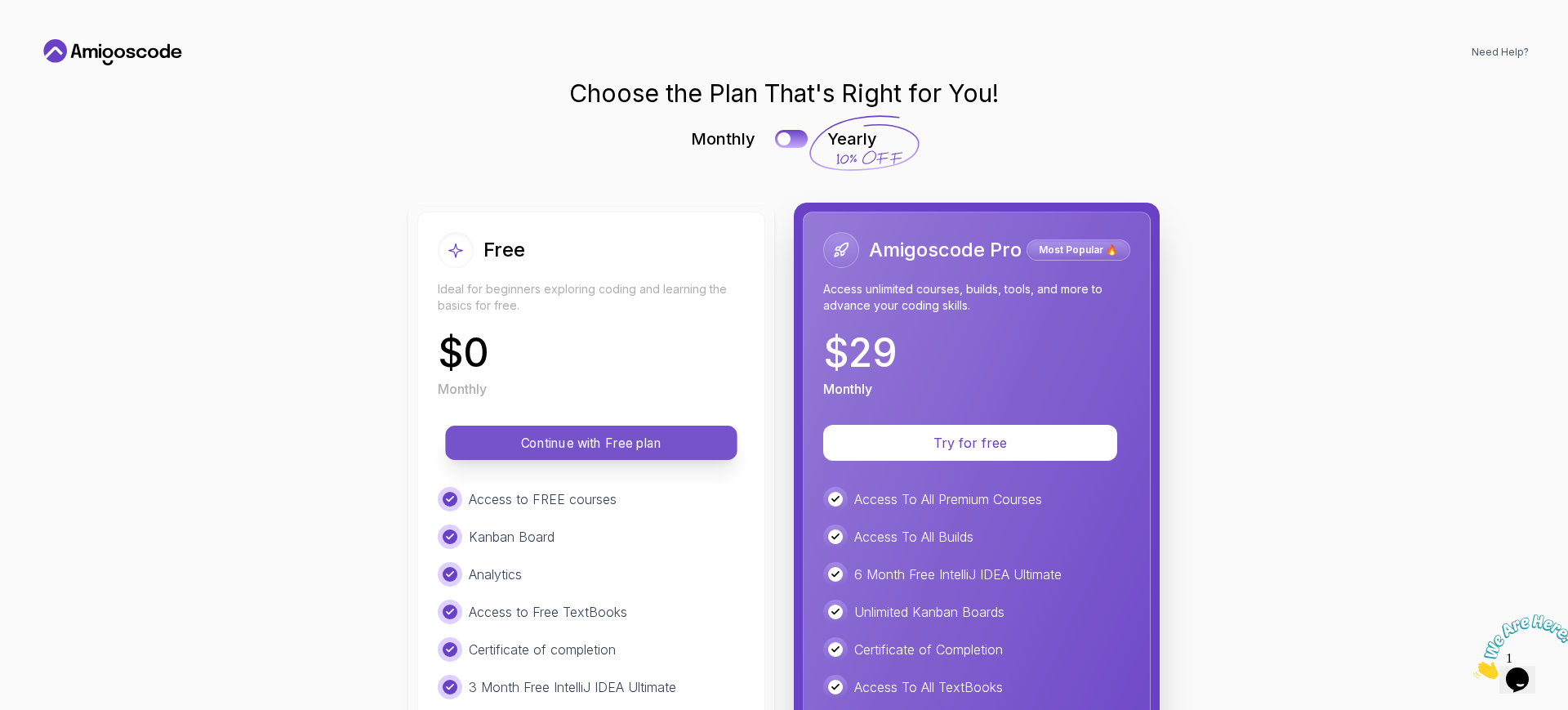
click at [584, 442] on p "Continue with Free plan" at bounding box center [591, 442] width 255 height 18
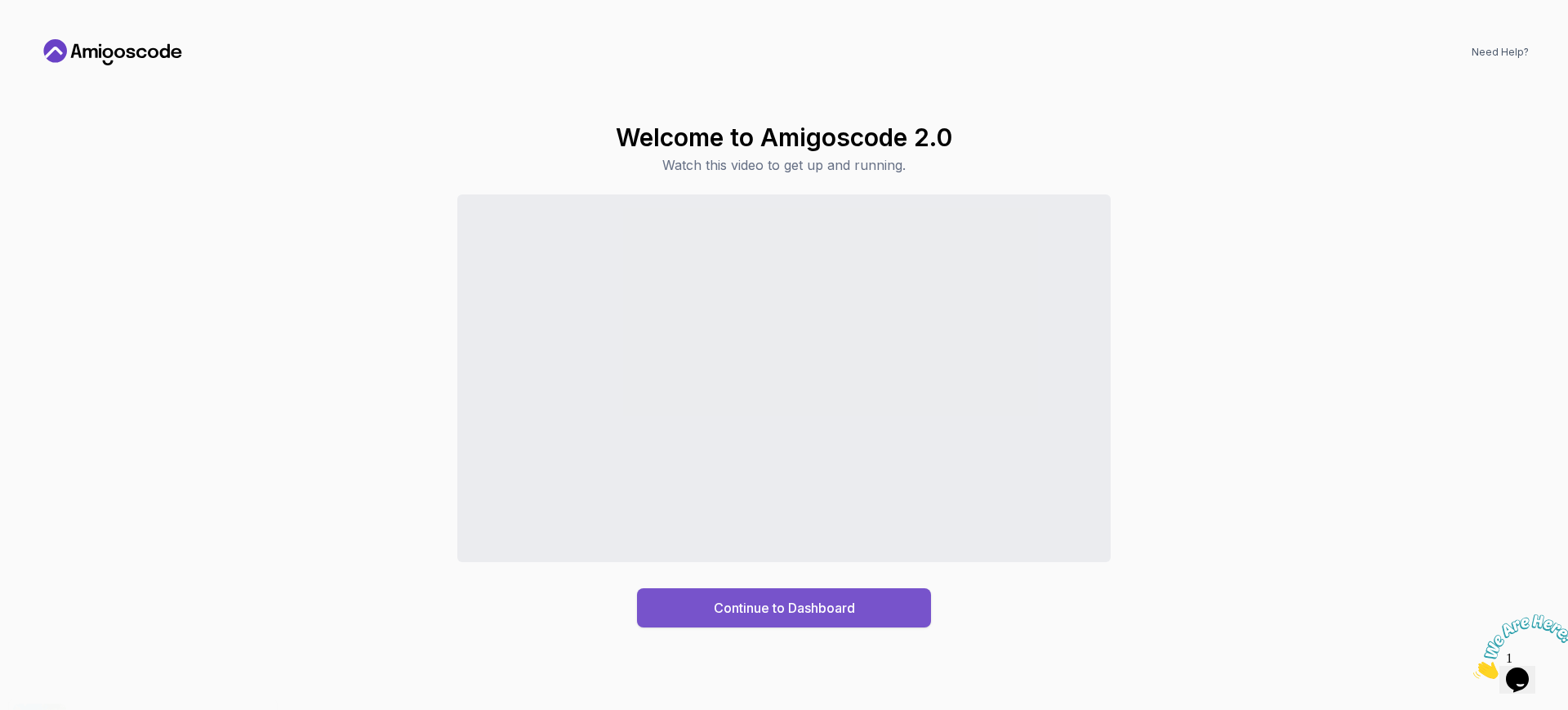
click at [781, 567] on div "Continue to Dashboard" at bounding box center [784, 608] width 141 height 19
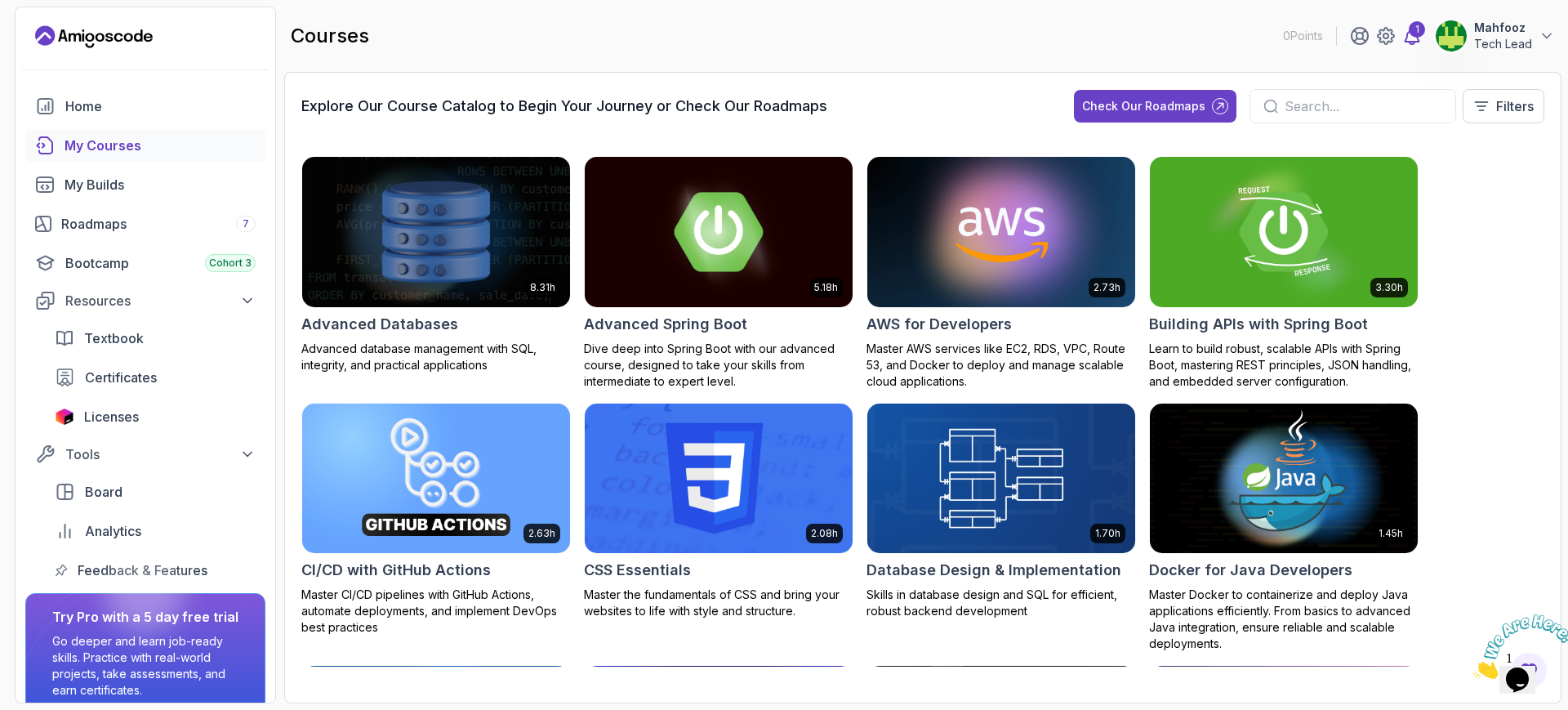
click at [1254, 29] on div "1" at bounding box center [1417, 29] width 17 height 17
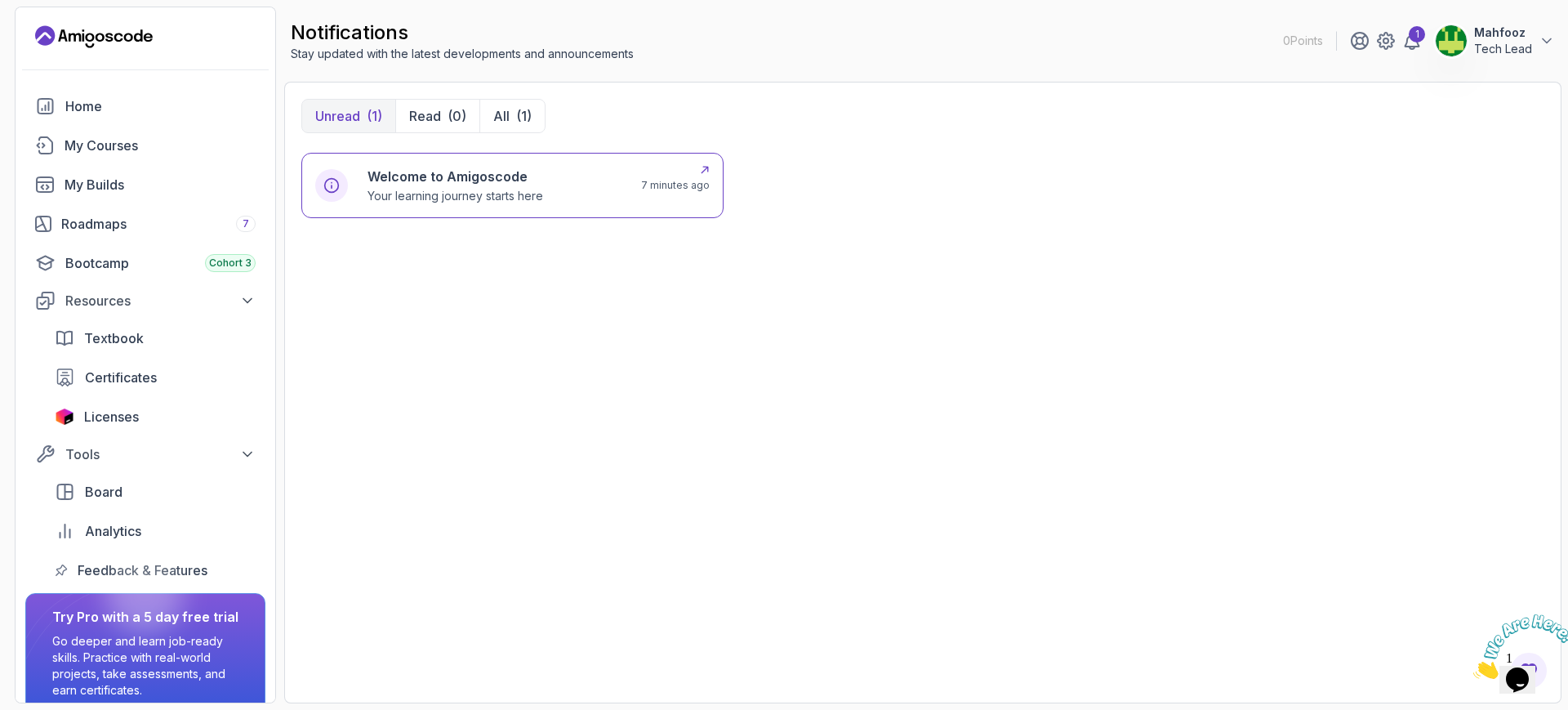
click at [464, 191] on p "Your learning journey starts here" at bounding box center [455, 196] width 175 height 17
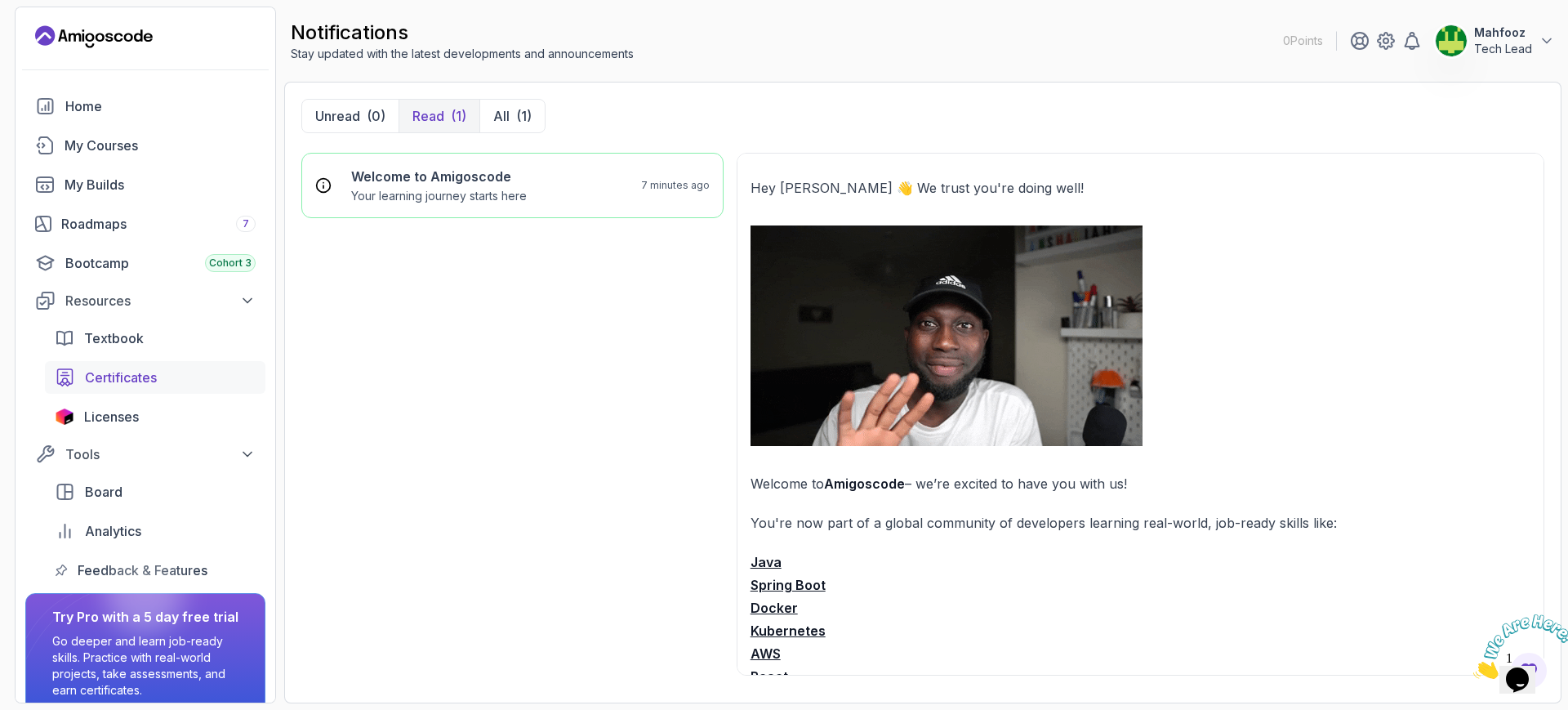
scroll to position [70, 0]
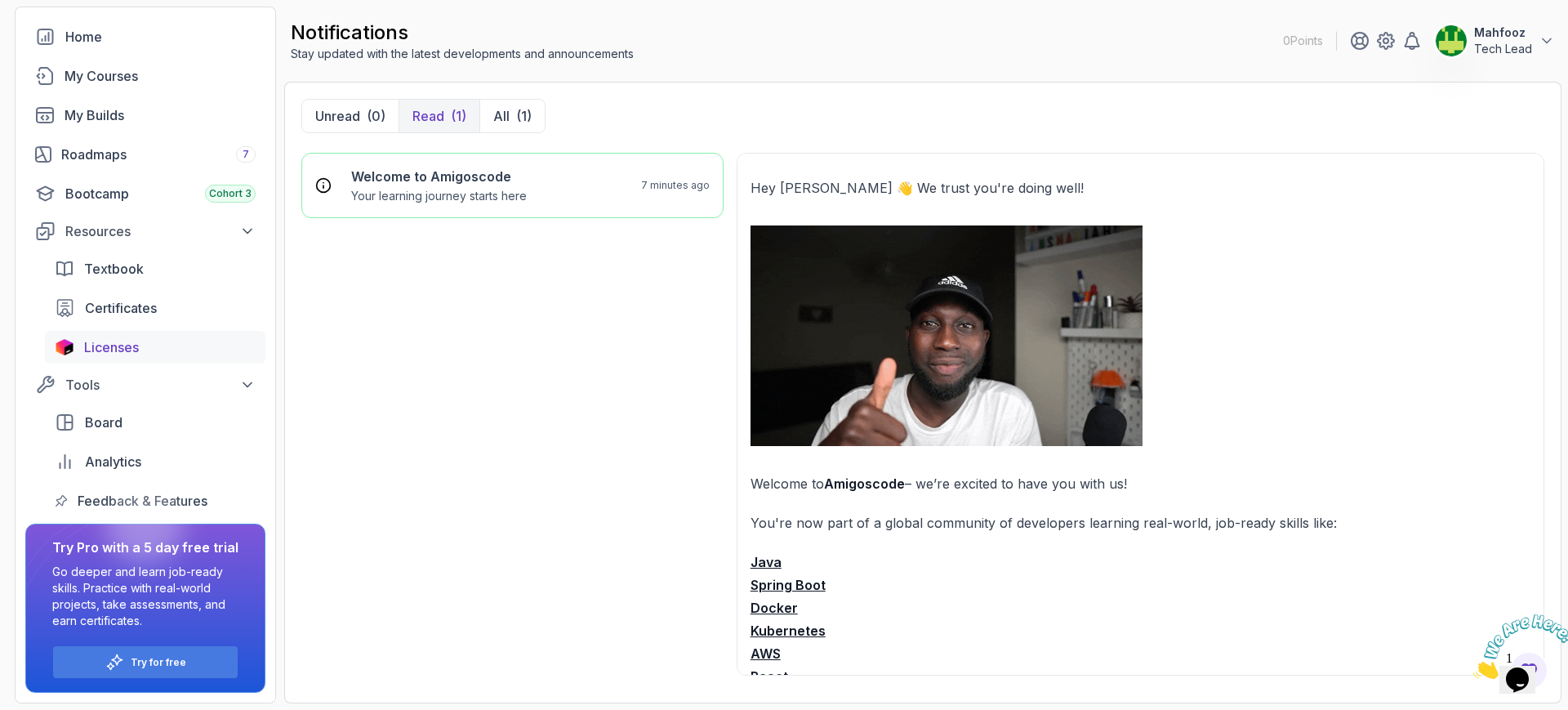
click at [109, 347] on span "Licenses" at bounding box center [112, 347] width 55 height 19
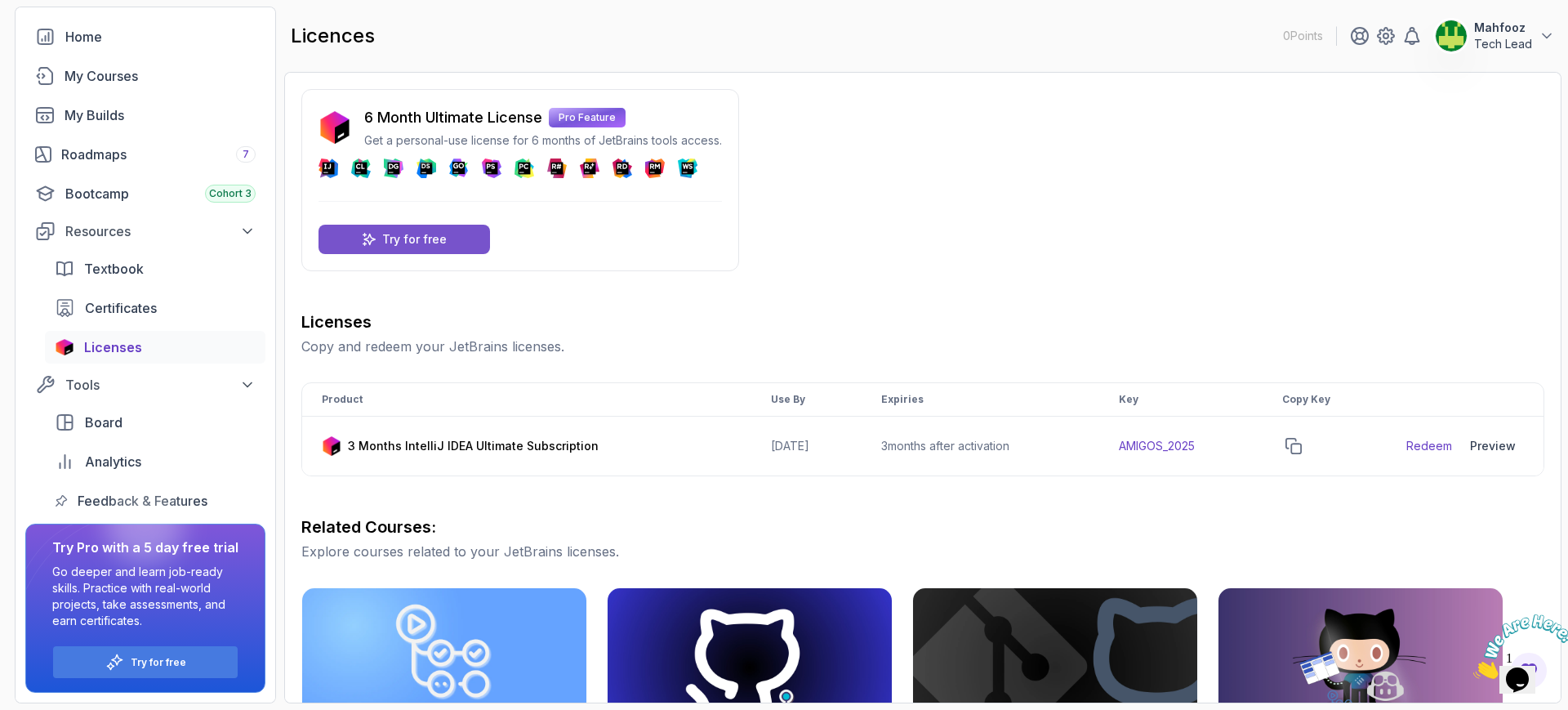
click at [410, 243] on p "Try for free" at bounding box center [414, 239] width 64 height 17
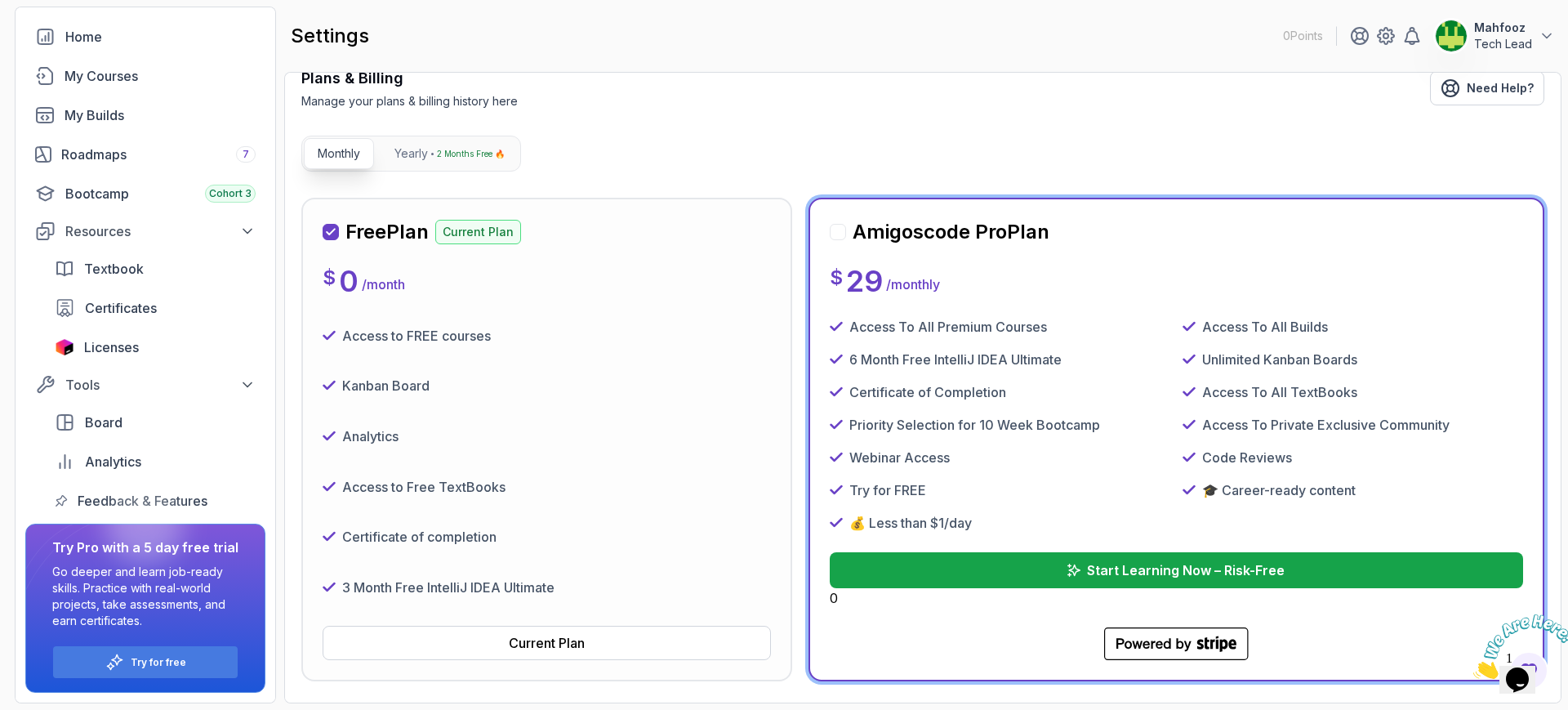
scroll to position [307, 0]
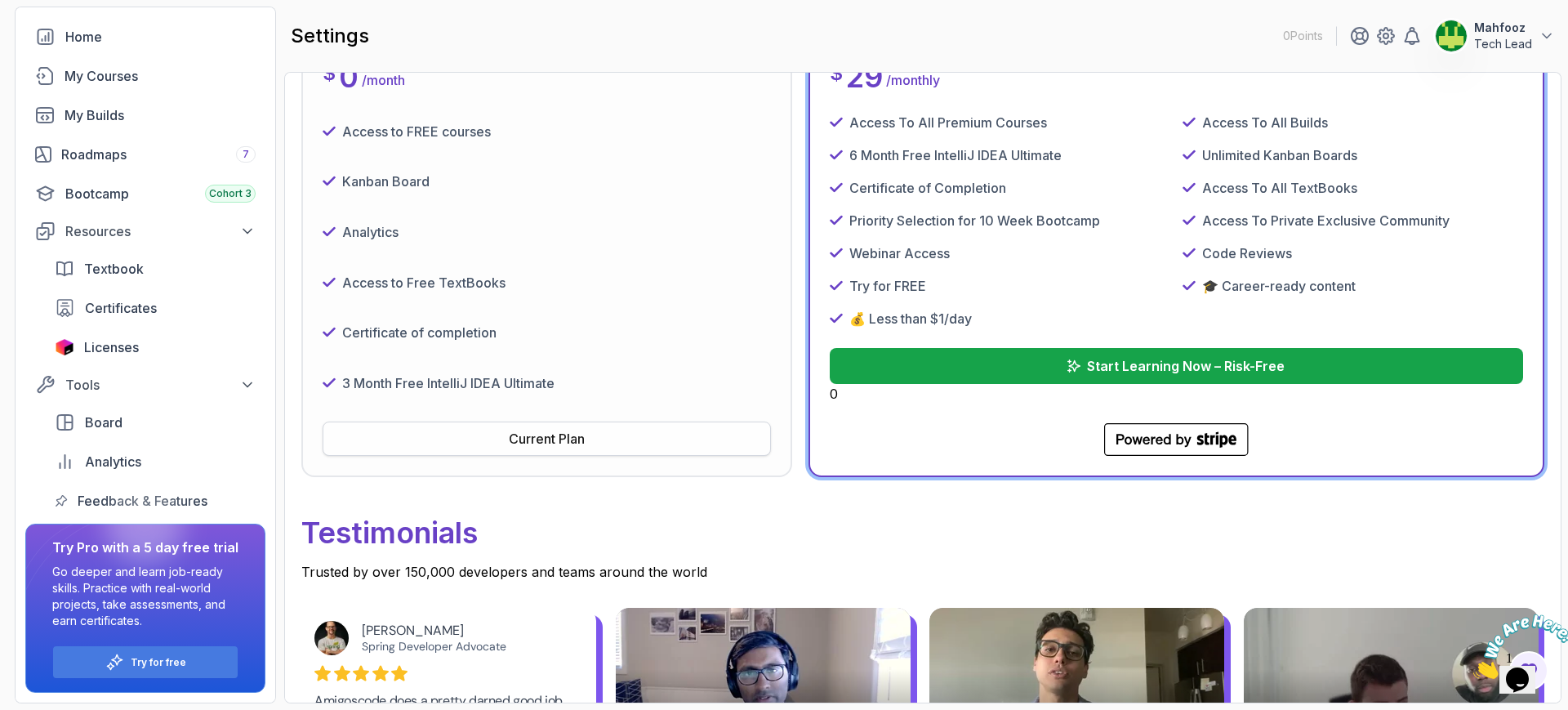
click at [557, 440] on div "Current Plan" at bounding box center [547, 439] width 76 height 19
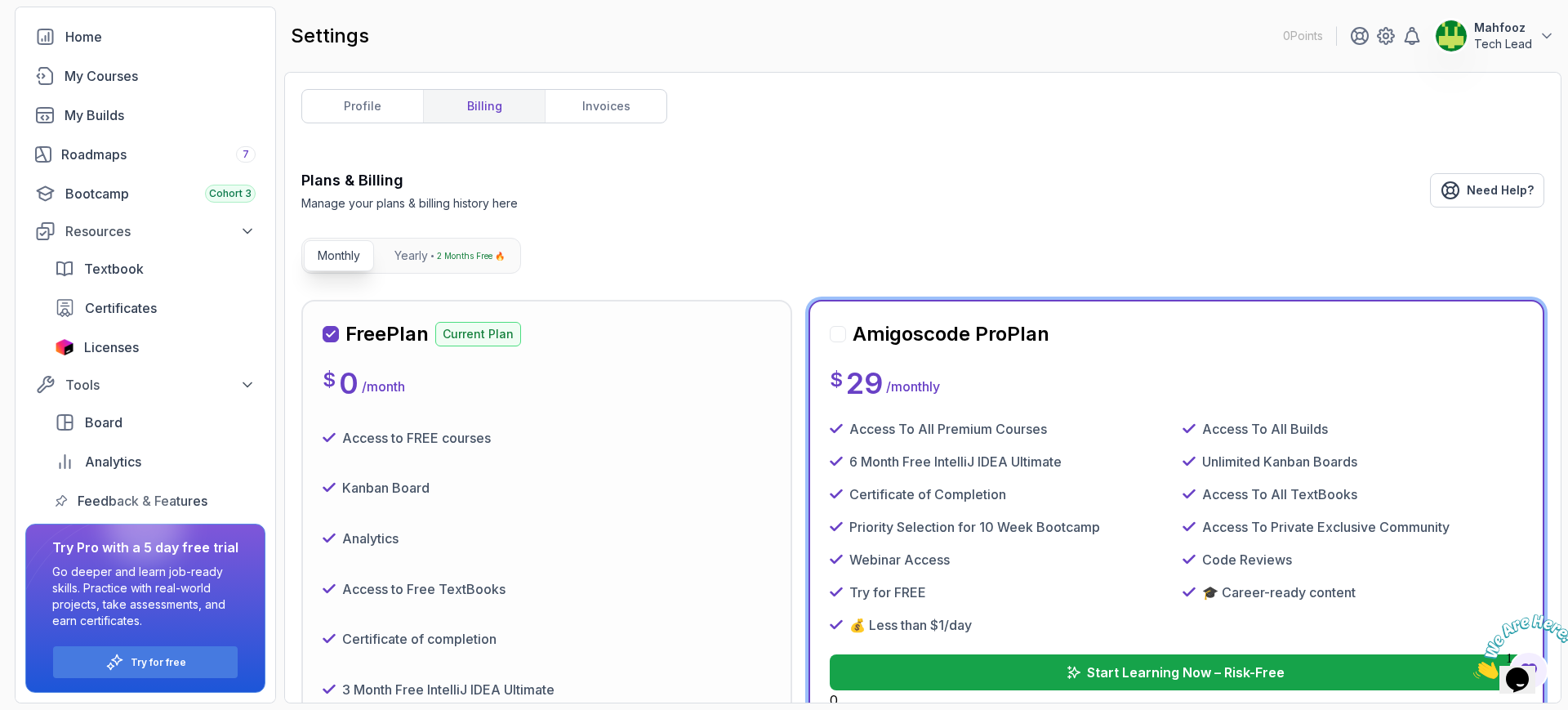
scroll to position [511, 0]
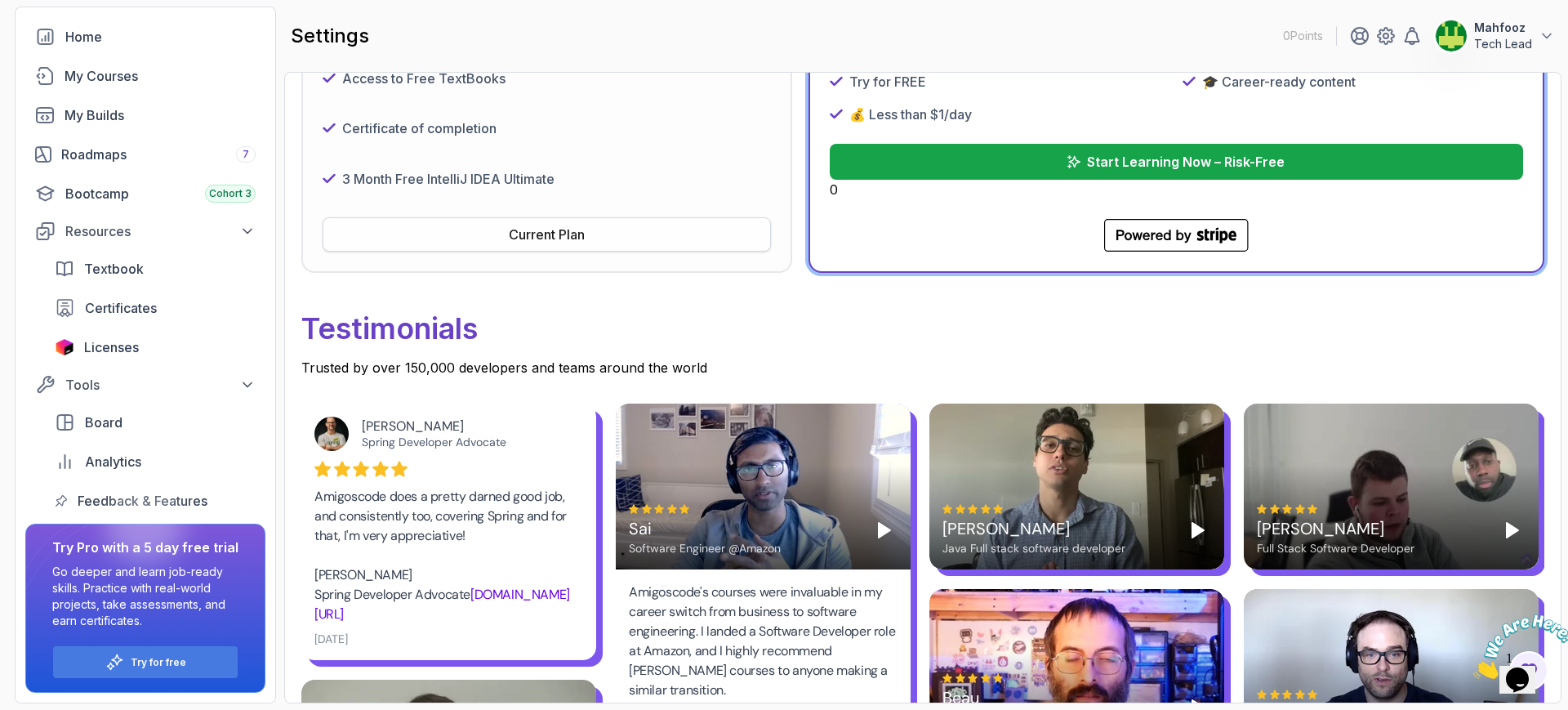
click at [548, 236] on div "Current Plan" at bounding box center [547, 234] width 76 height 19
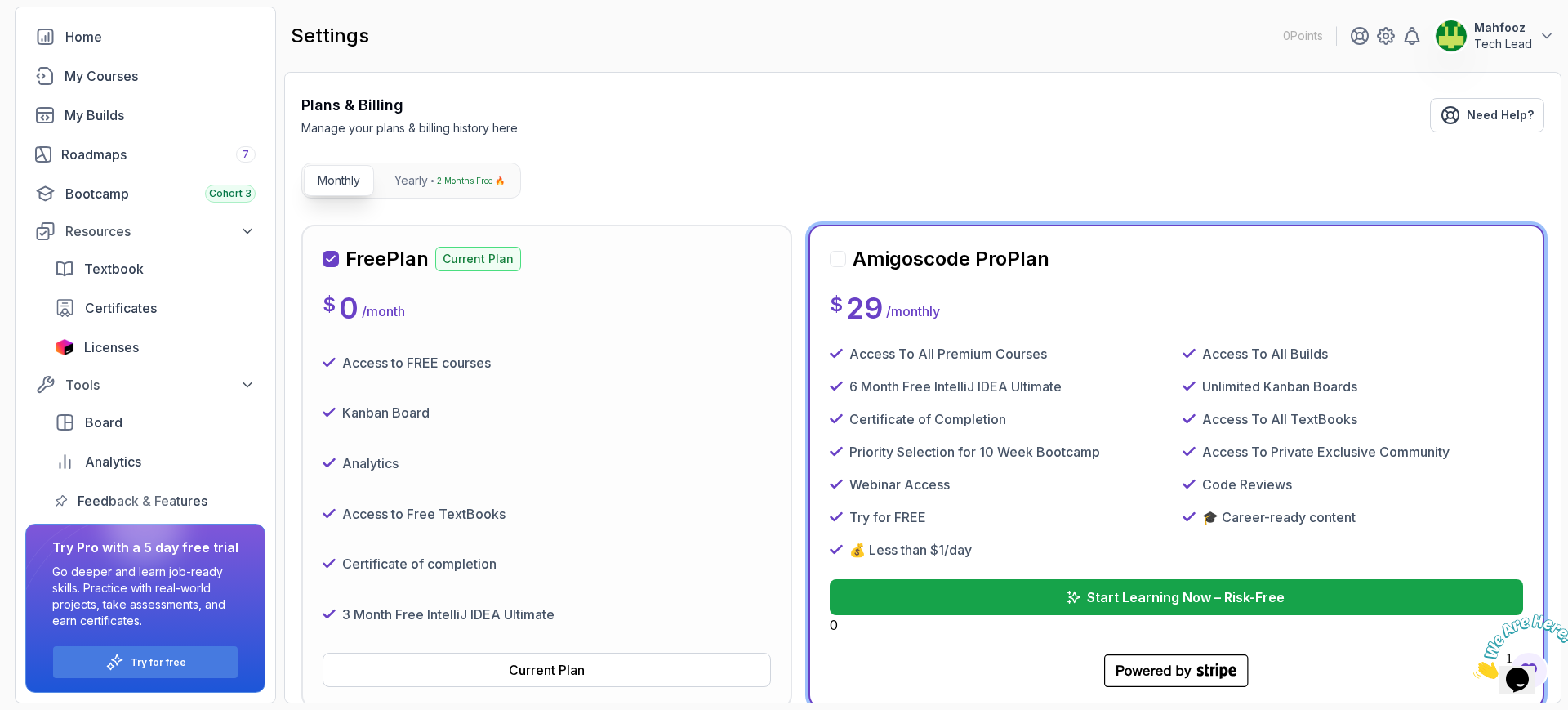
scroll to position [0, 0]
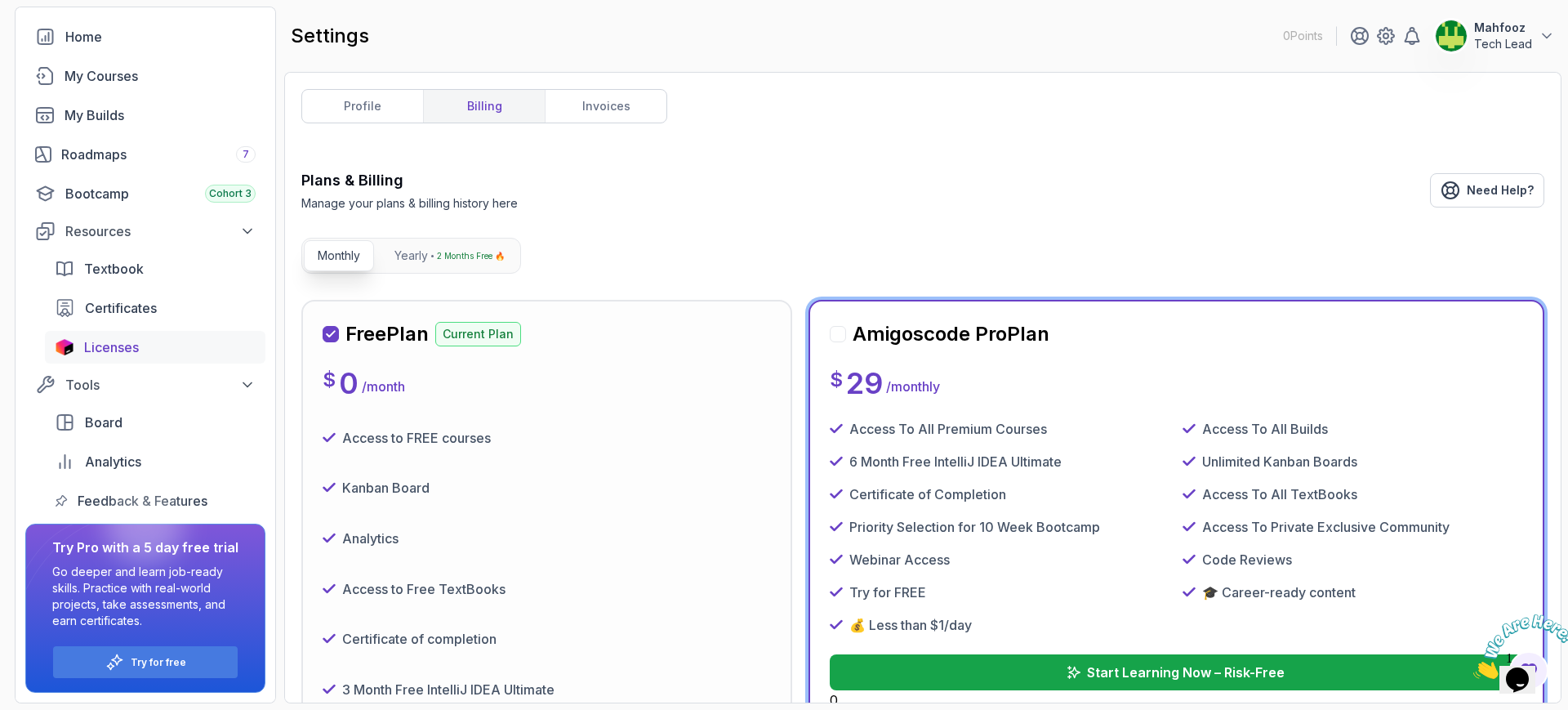
click at [113, 351] on span "Licenses" at bounding box center [112, 347] width 55 height 19
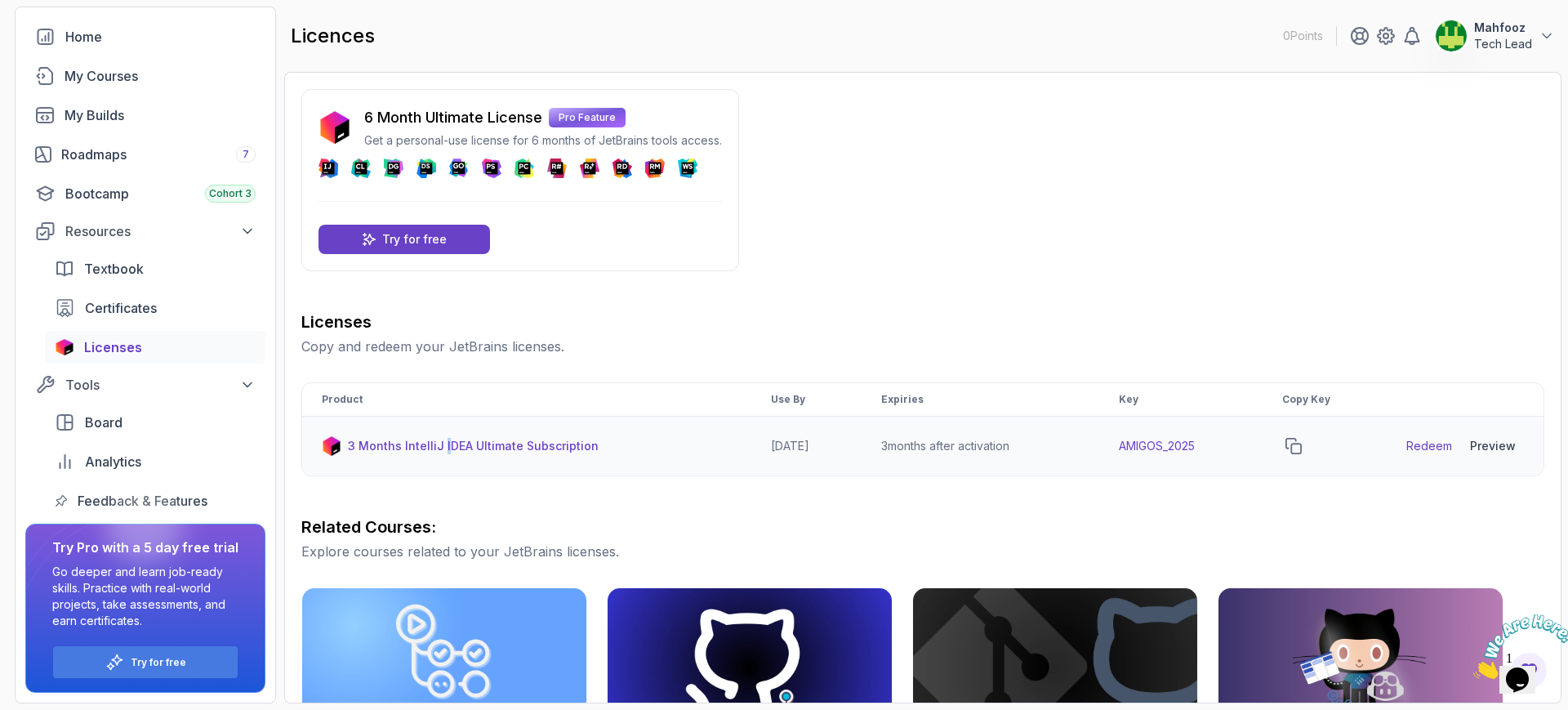
click at [442, 444] on p "3 Months IntelliJ IDEA Ultimate Subscription" at bounding box center [473, 446] width 251 height 17
click at [1254, 449] on link "Redeem" at bounding box center [1430, 446] width 46 height 17
click at [1254, 444] on icon "copy-button" at bounding box center [1294, 446] width 15 height 15
click at [1254, 443] on div "Preview" at bounding box center [1493, 446] width 46 height 17
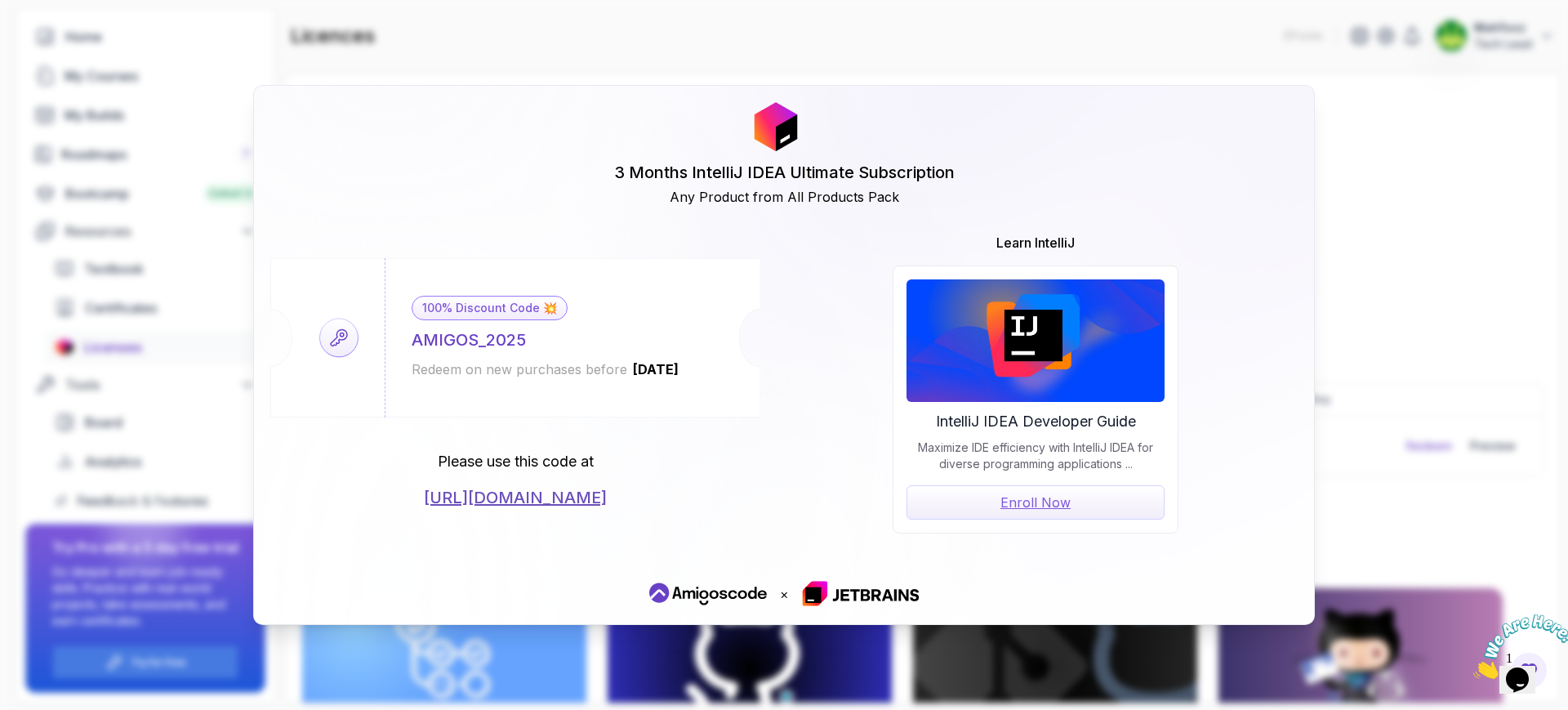
click at [544, 500] on link "https://jetbrains.com/store/redeem/" at bounding box center [515, 498] width 183 height 23
click at [1254, 244] on div "3 Months IntelliJ IDEA Ultimate Subscription Any Product from All Products Pack…" at bounding box center [784, 355] width 1568 height 710
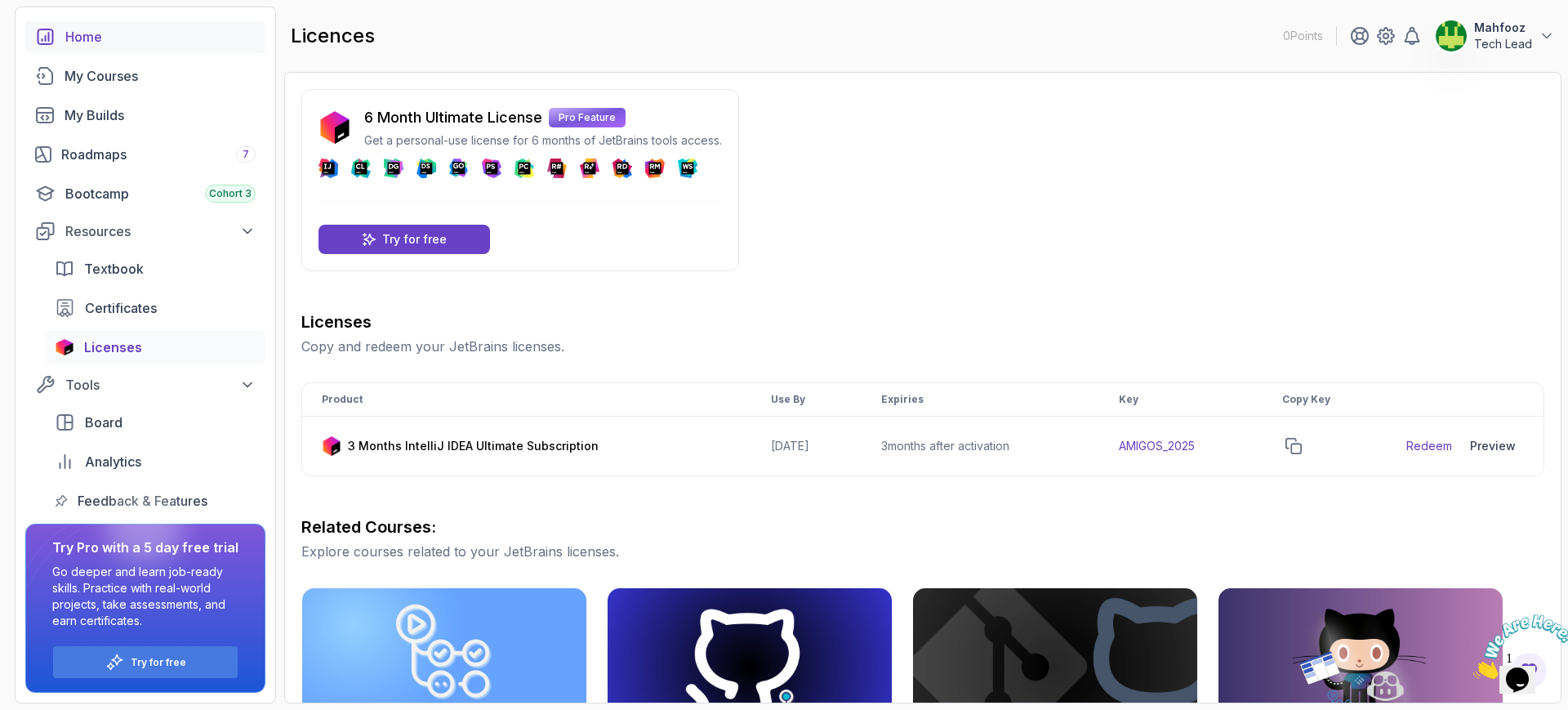
click at [84, 34] on div "Home" at bounding box center [160, 37] width 190 height 19
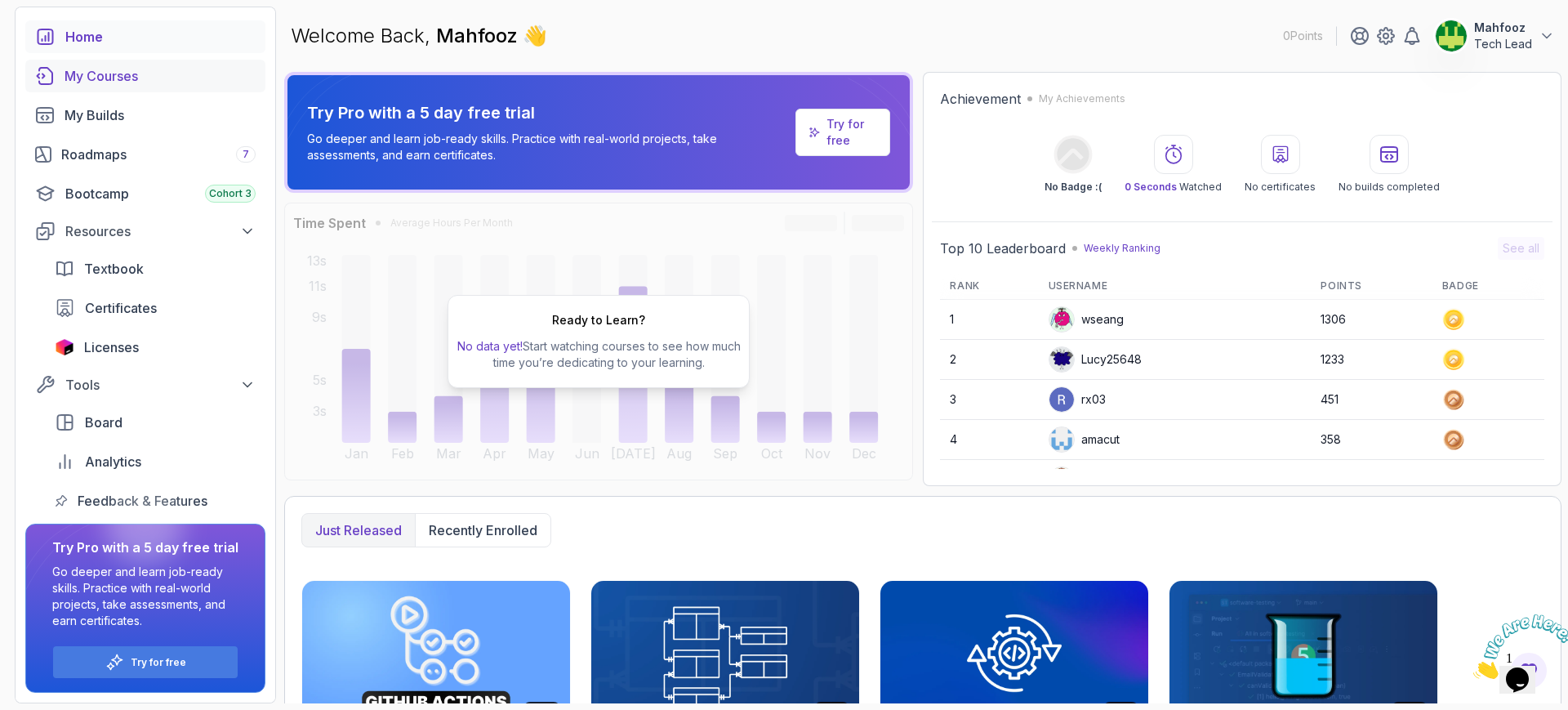
click at [108, 77] on div "My Courses" at bounding box center [159, 76] width 191 height 19
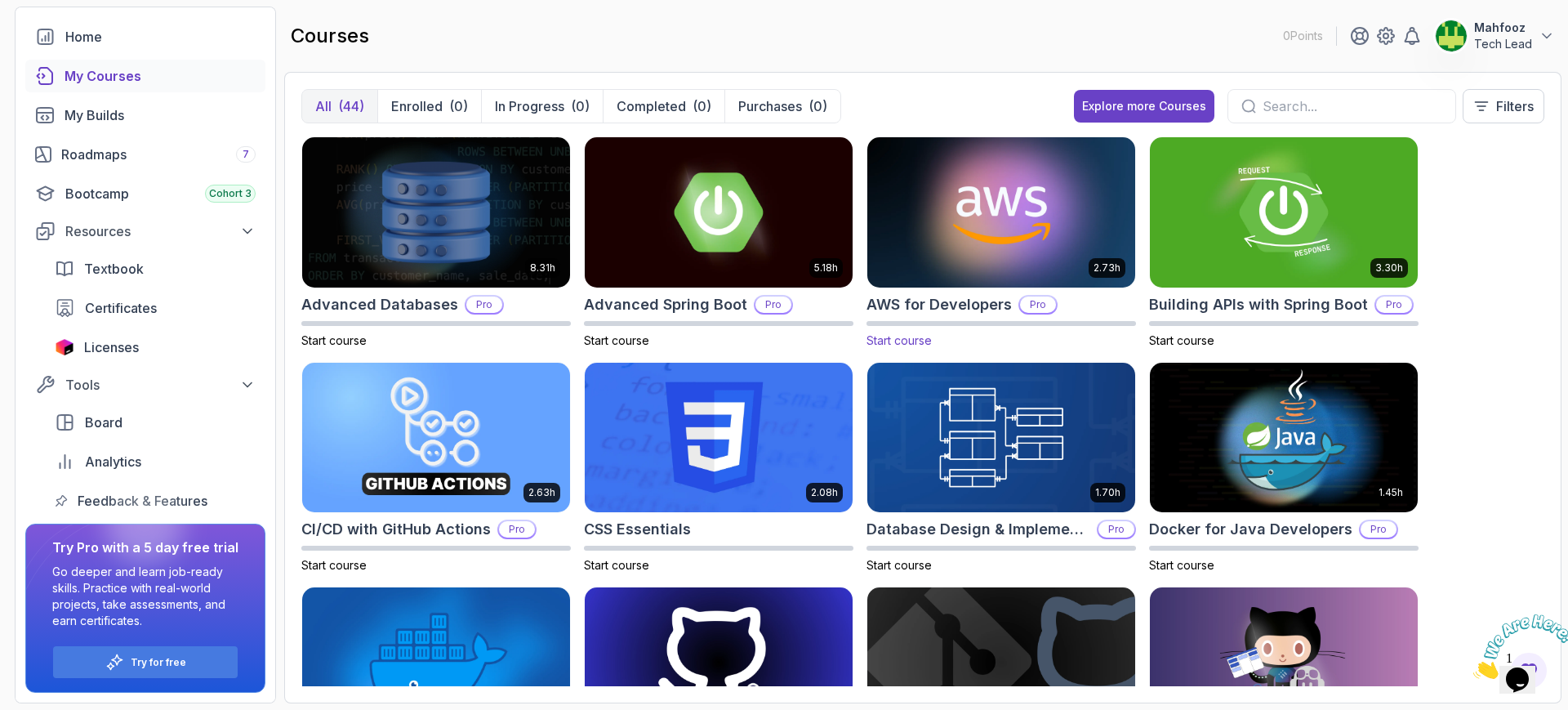
click at [1019, 228] on img at bounding box center [1001, 211] width 281 height 158
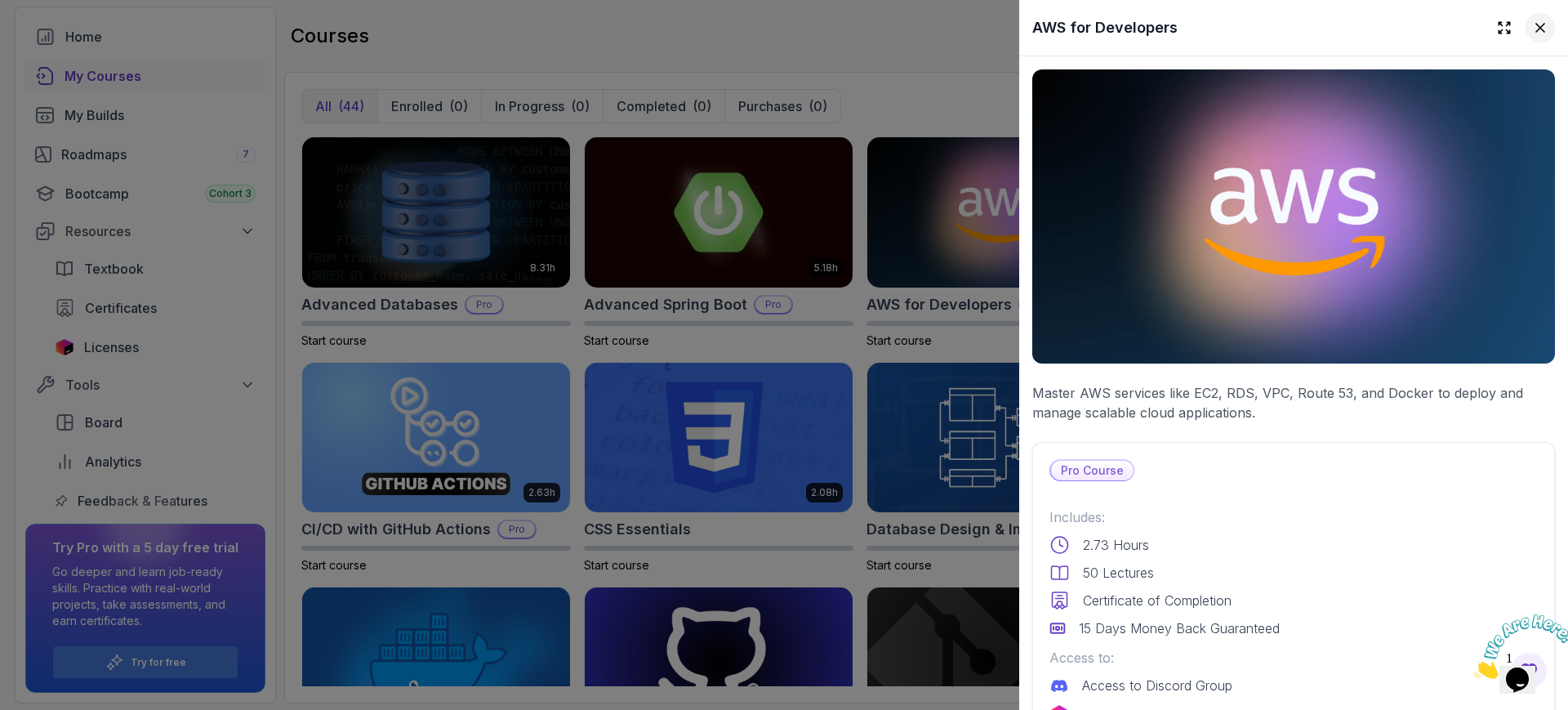
click at [1254, 21] on icon at bounding box center [1541, 27] width 17 height 17
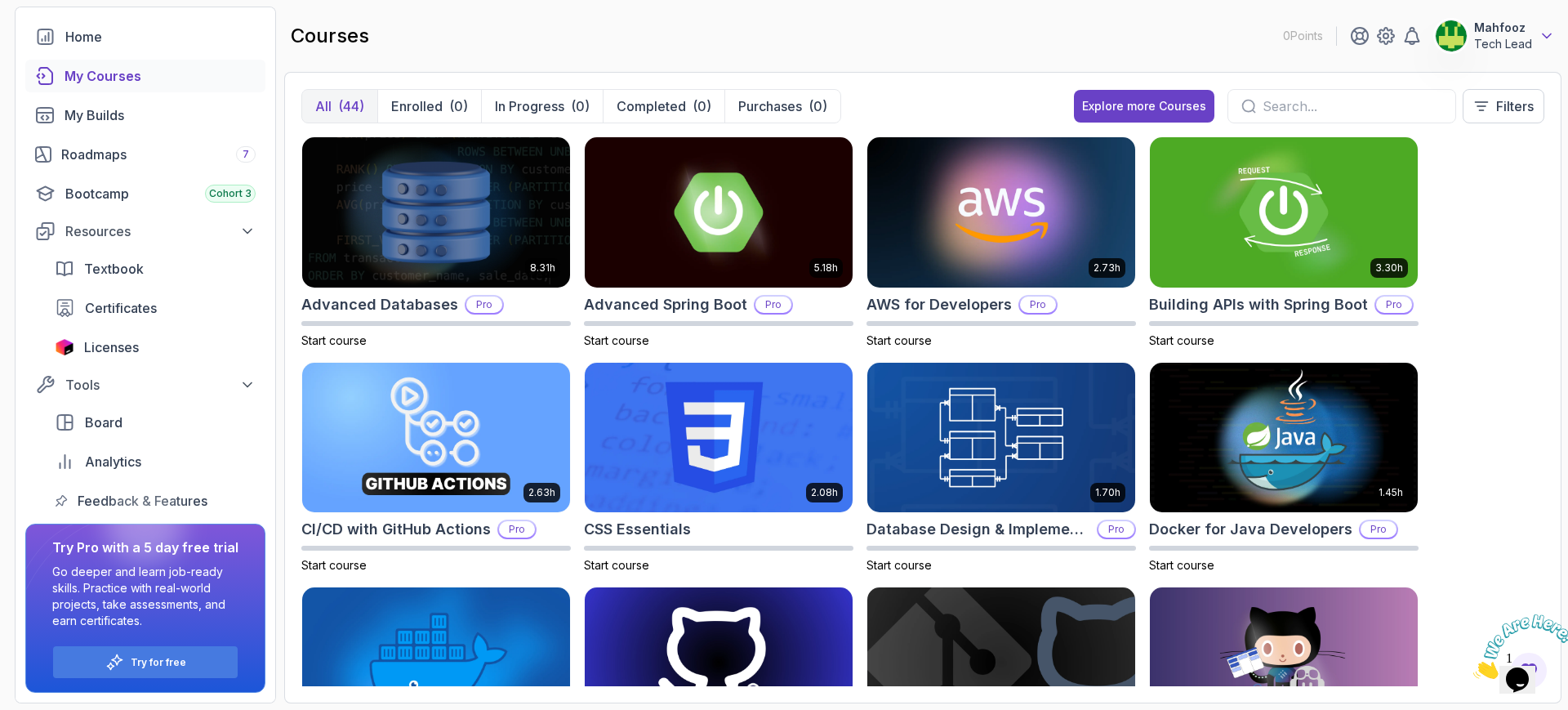
click at [1254, 31] on icon at bounding box center [1547, 36] width 17 height 17
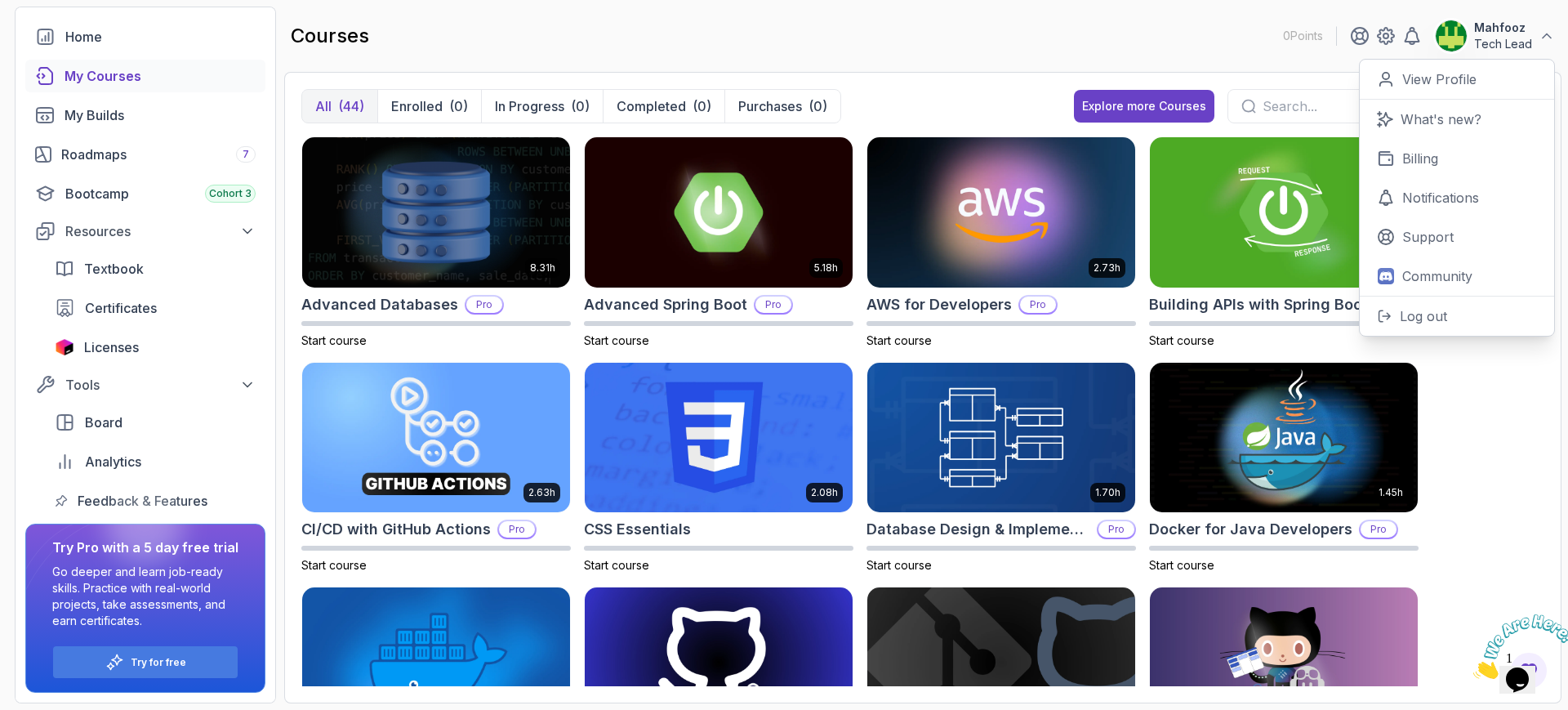
click at [1254, 469] on div "8.31h Advanced Databases Pro Start course 5.18h Advanced Spring Boot Pro Start …" at bounding box center [922, 411] width 1243 height 550
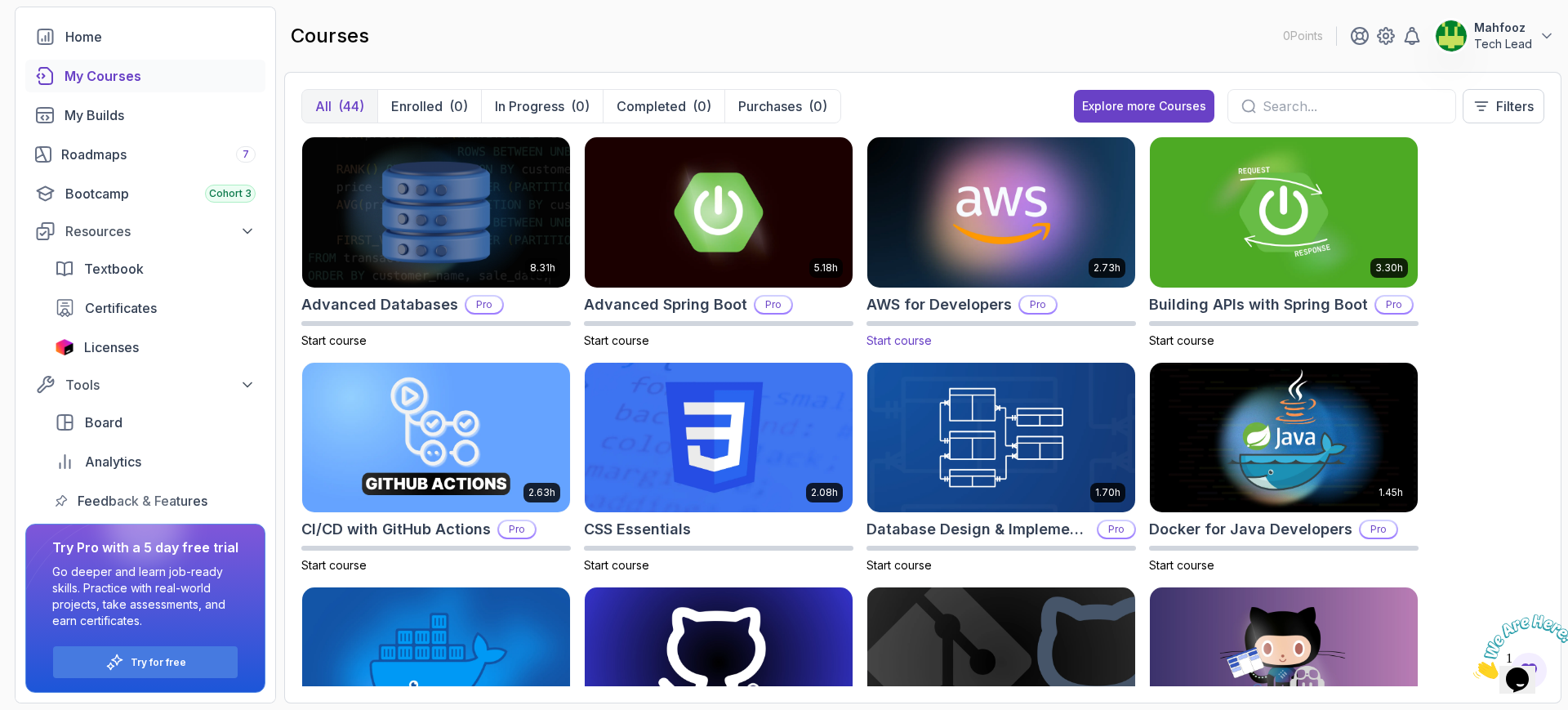
click at [964, 220] on img at bounding box center [1001, 211] width 281 height 158
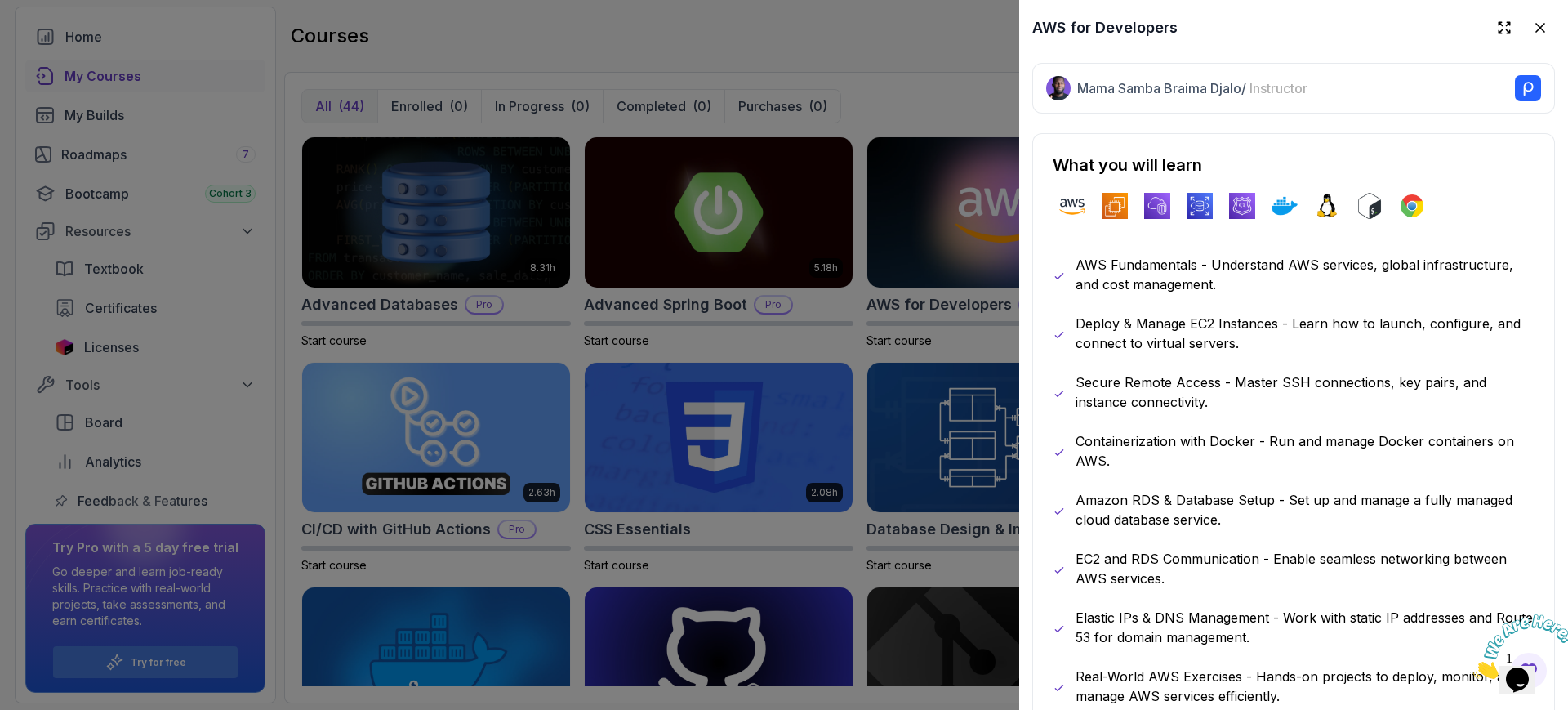
scroll to position [511, 0]
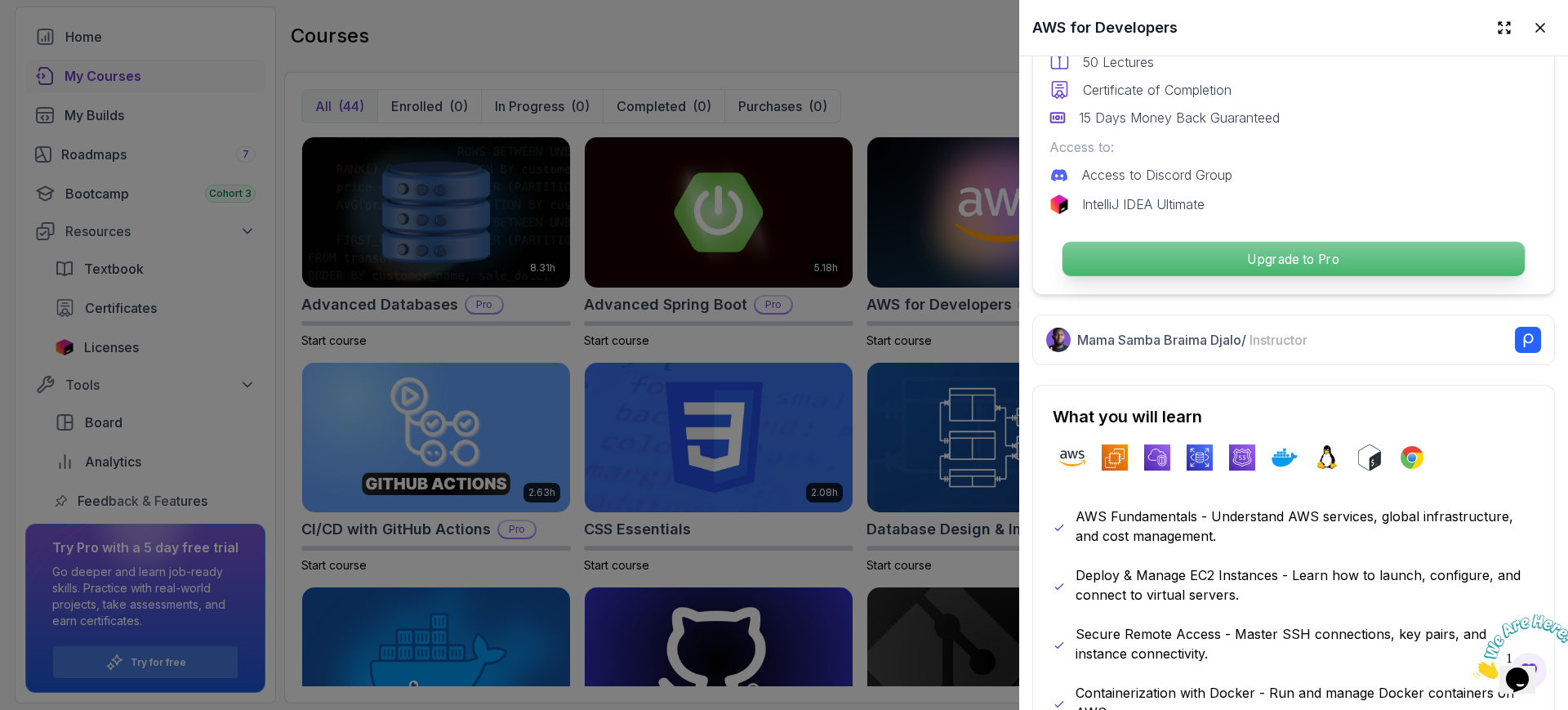
click at [1254, 263] on p "Upgrade to Pro" at bounding box center [1293, 258] width 462 height 34
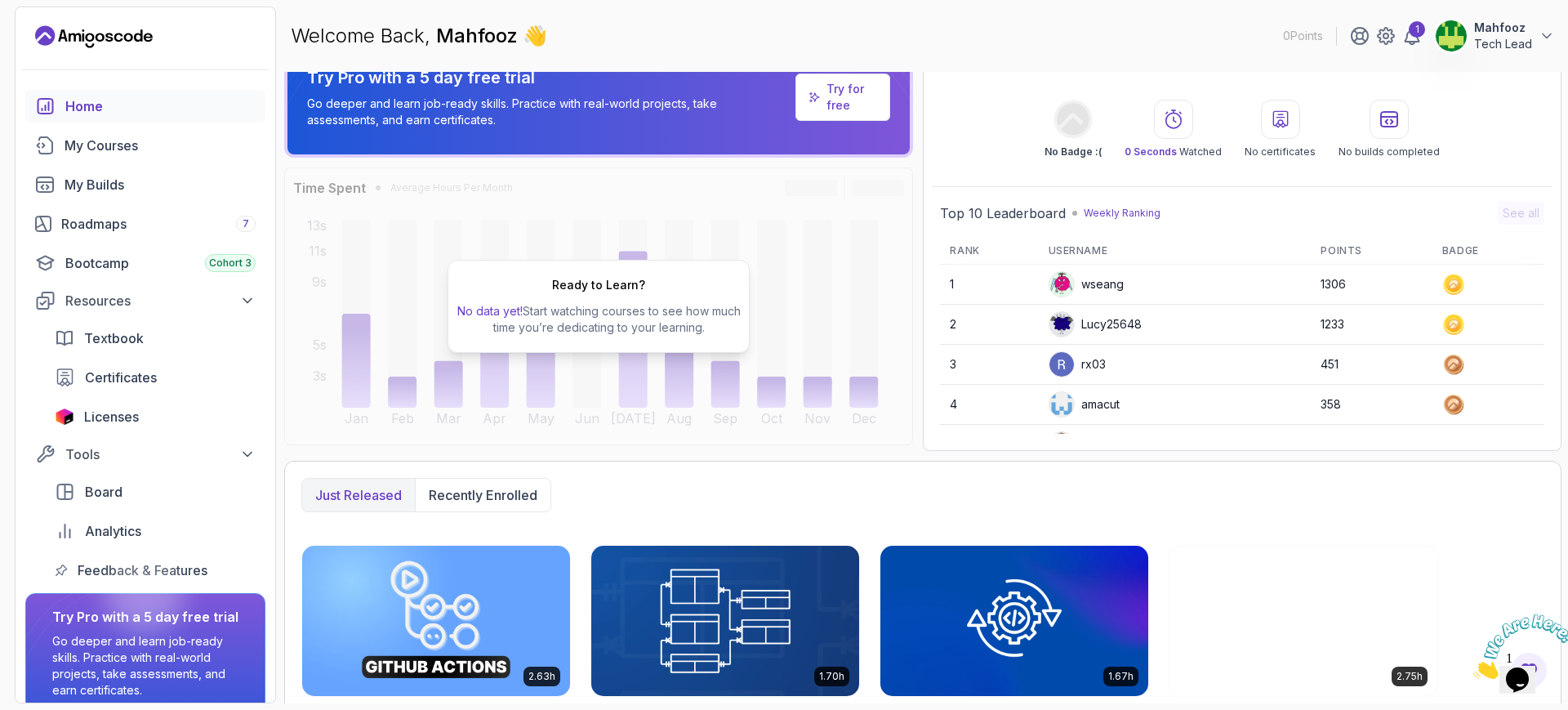
scroll to position [31, 0]
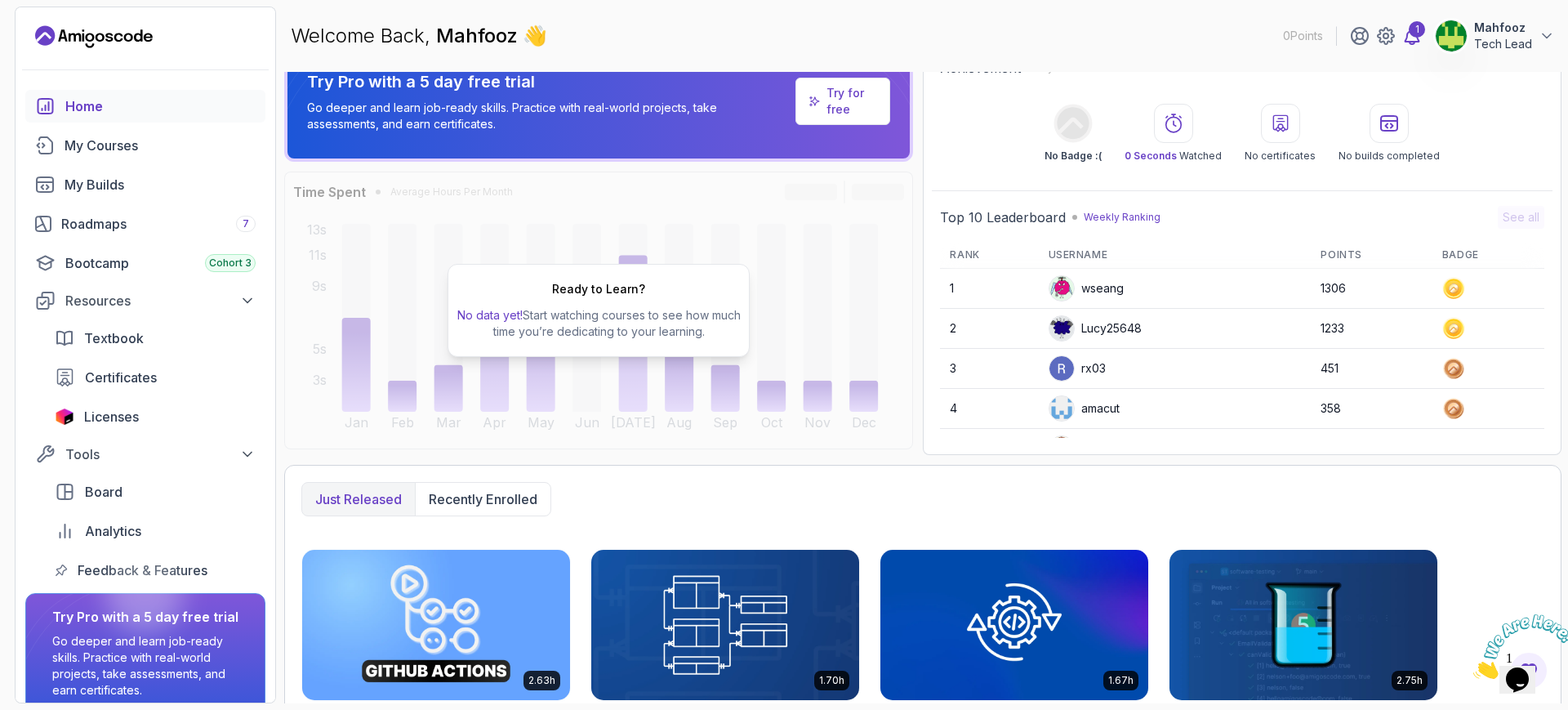
click at [1413, 29] on div "1" at bounding box center [1417, 29] width 17 height 17
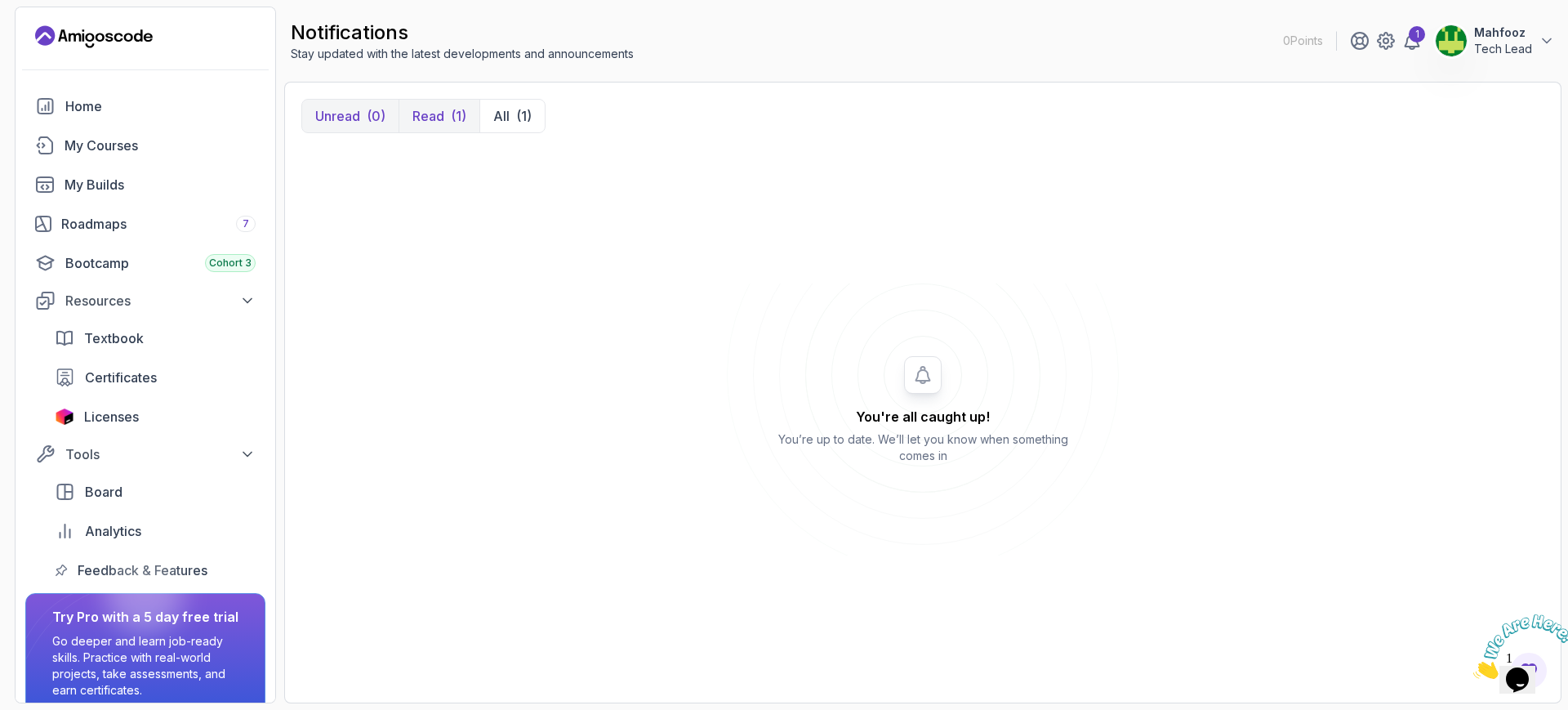
click at [438, 116] on p "Read" at bounding box center [428, 116] width 32 height 19
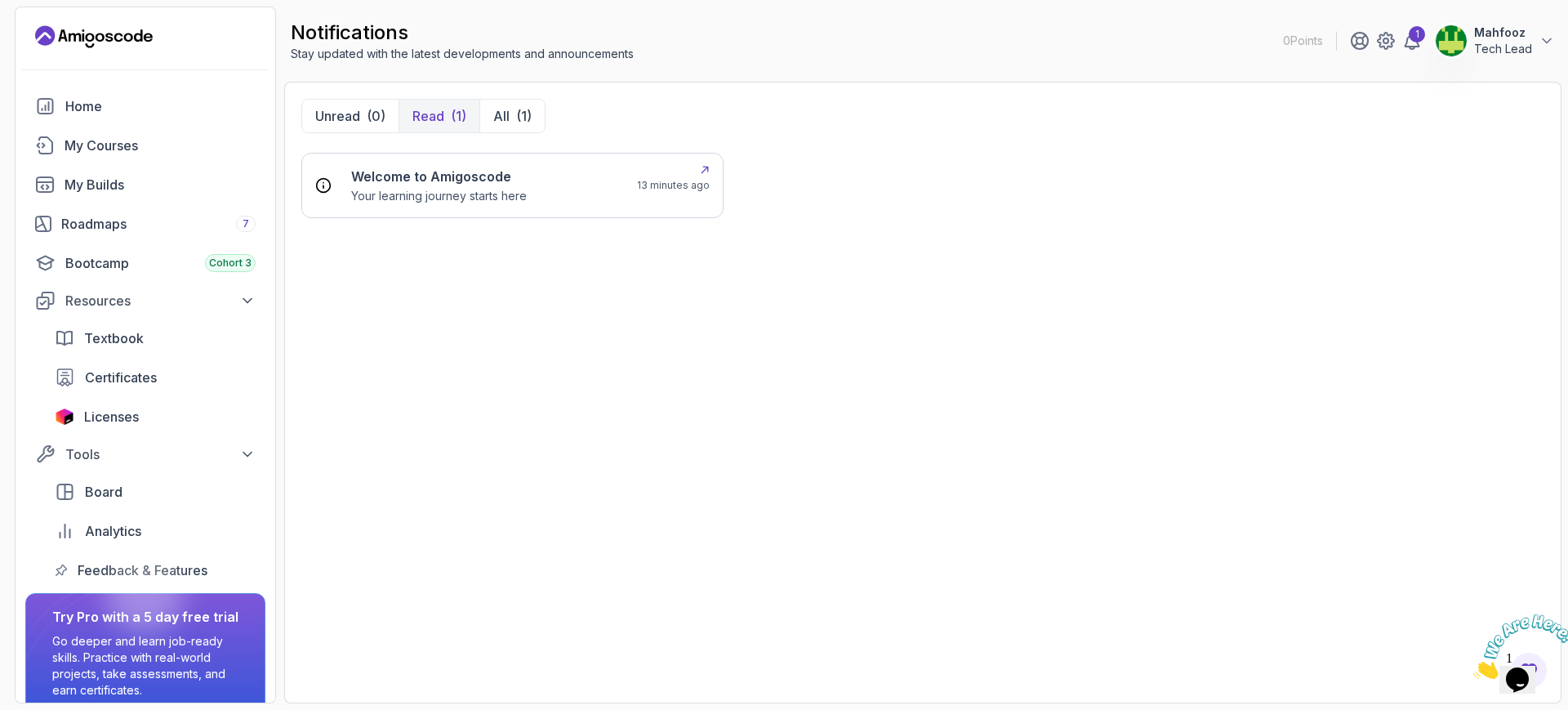
click at [466, 181] on h6 "Welcome to Amigoscode" at bounding box center [439, 176] width 175 height 19
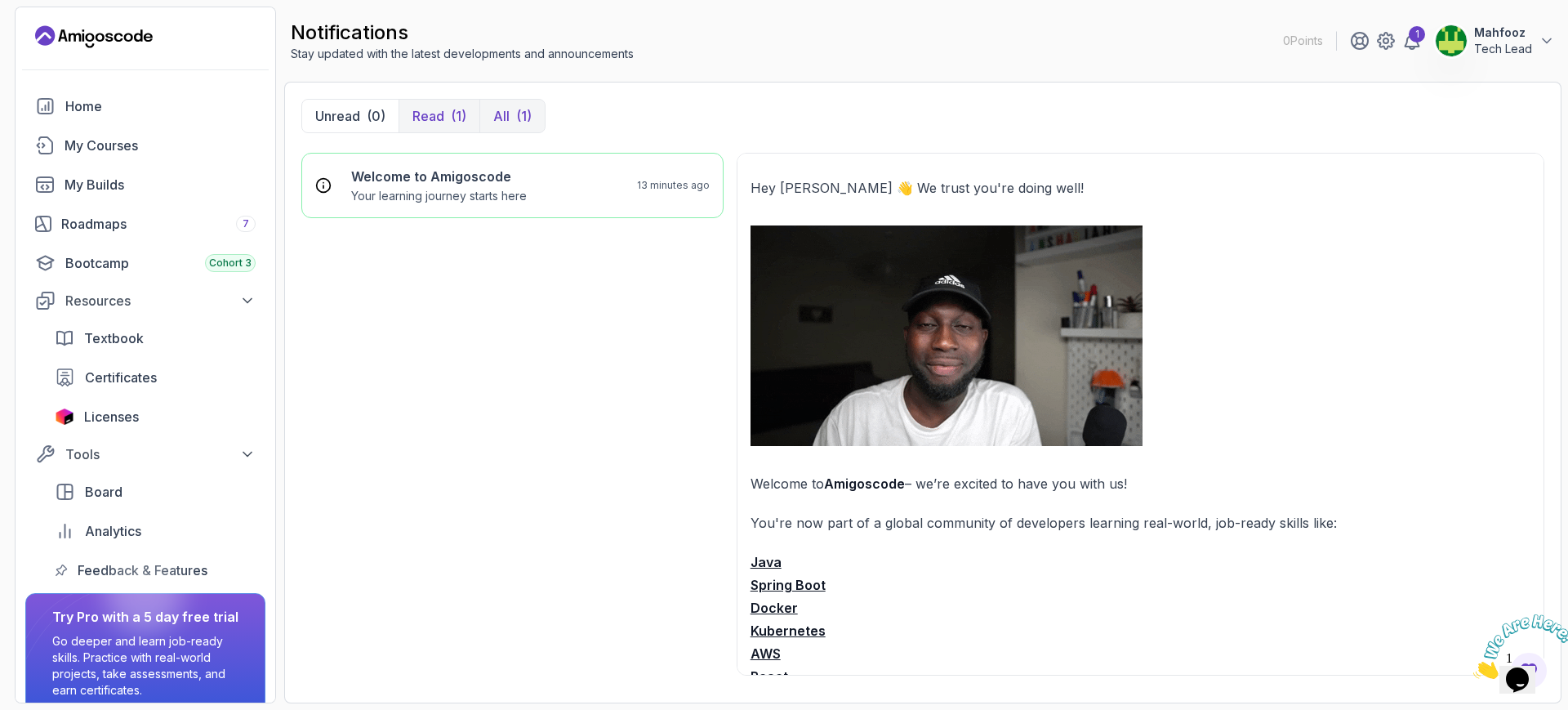
click at [516, 118] on div "(1)" at bounding box center [524, 116] width 16 height 19
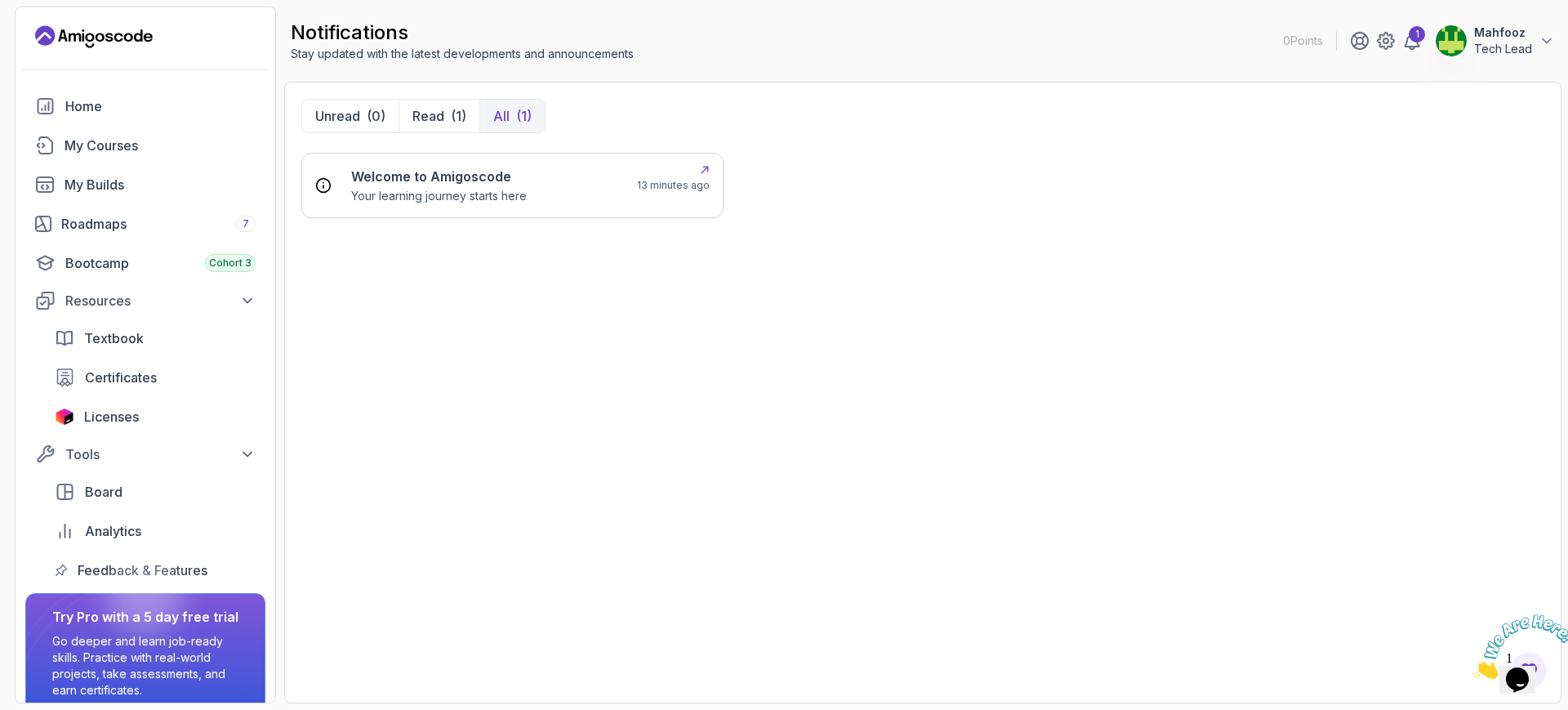
click at [462, 181] on h6 "Welcome to Amigoscode" at bounding box center [439, 176] width 175 height 19
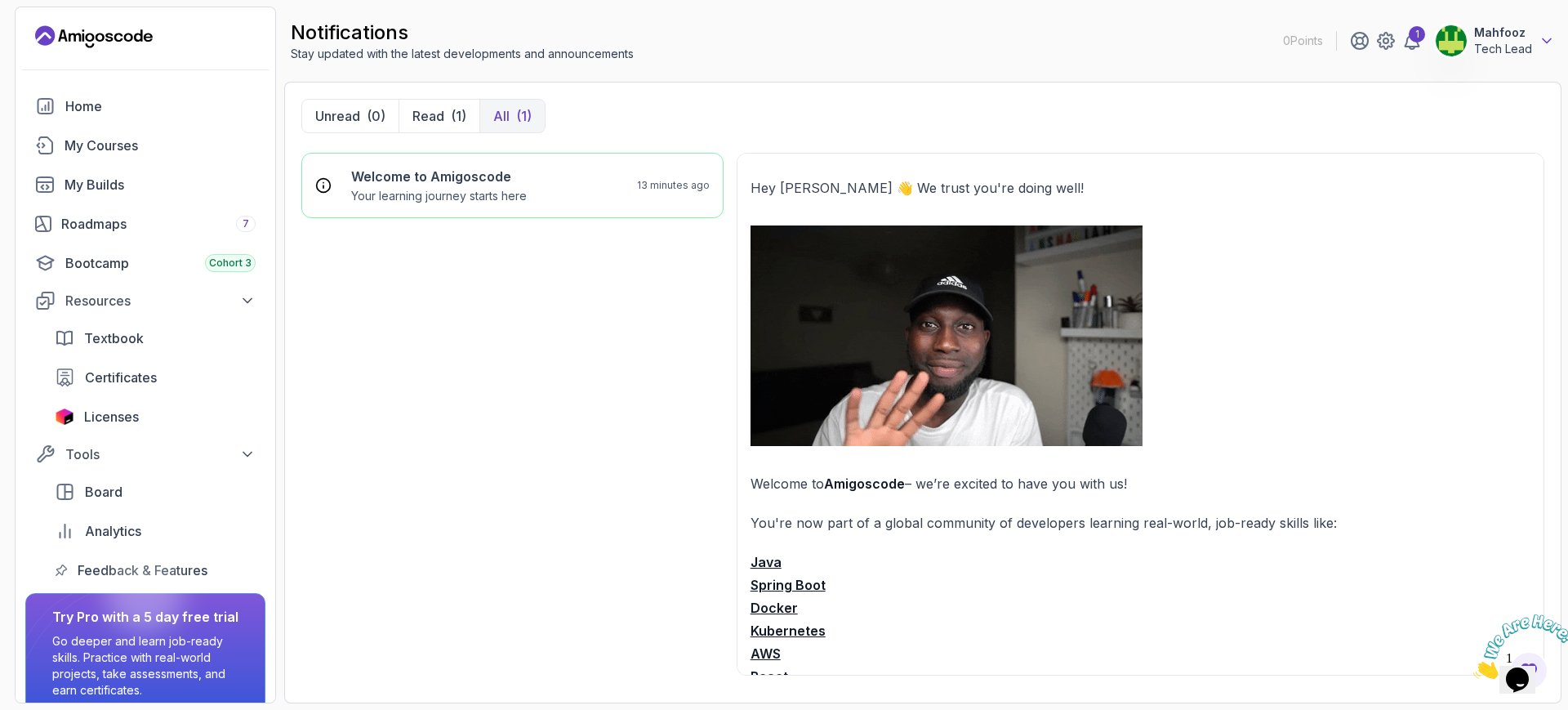
click at [1543, 43] on icon at bounding box center [1547, 41] width 17 height 17
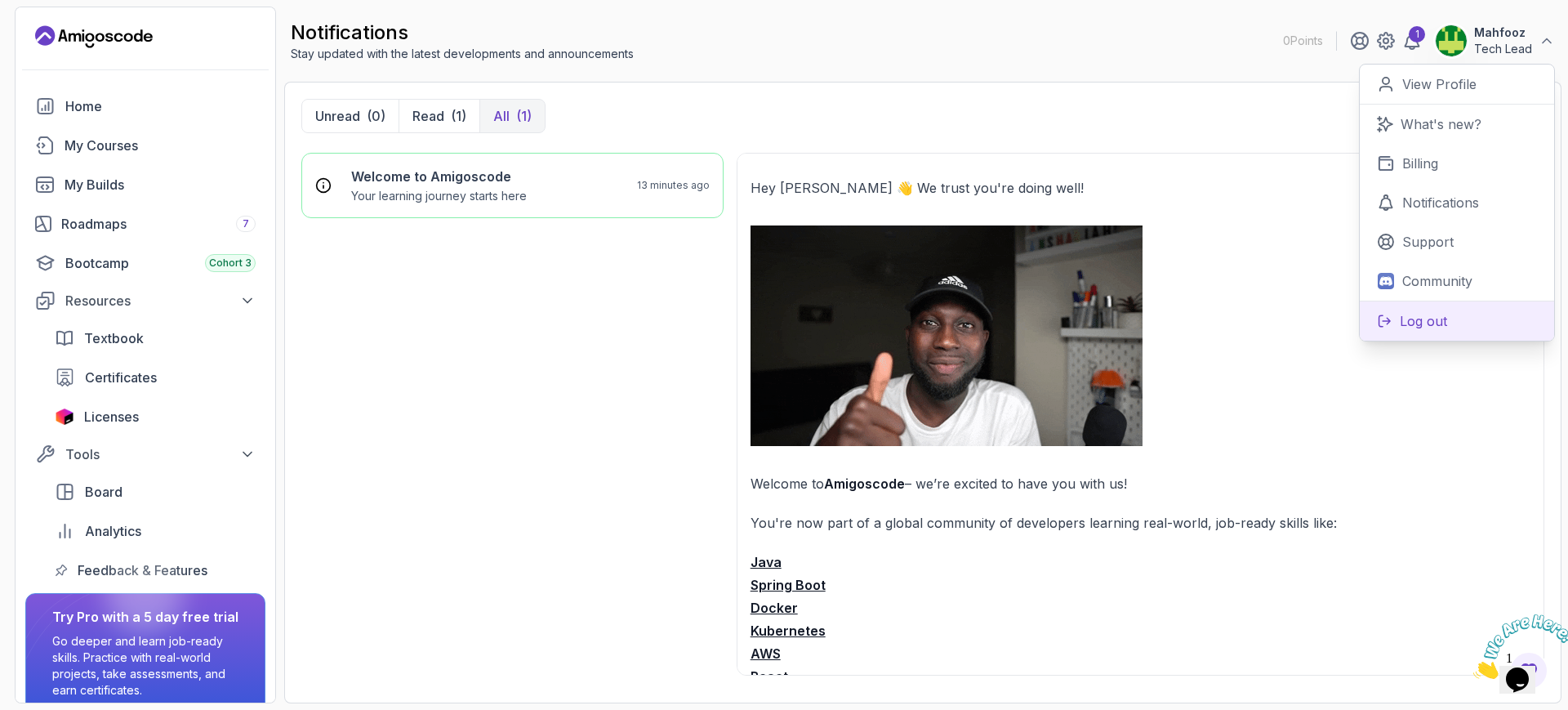
click at [1425, 316] on p "Log out" at bounding box center [1424, 321] width 48 height 19
